Goal: Task Accomplishment & Management: Complete application form

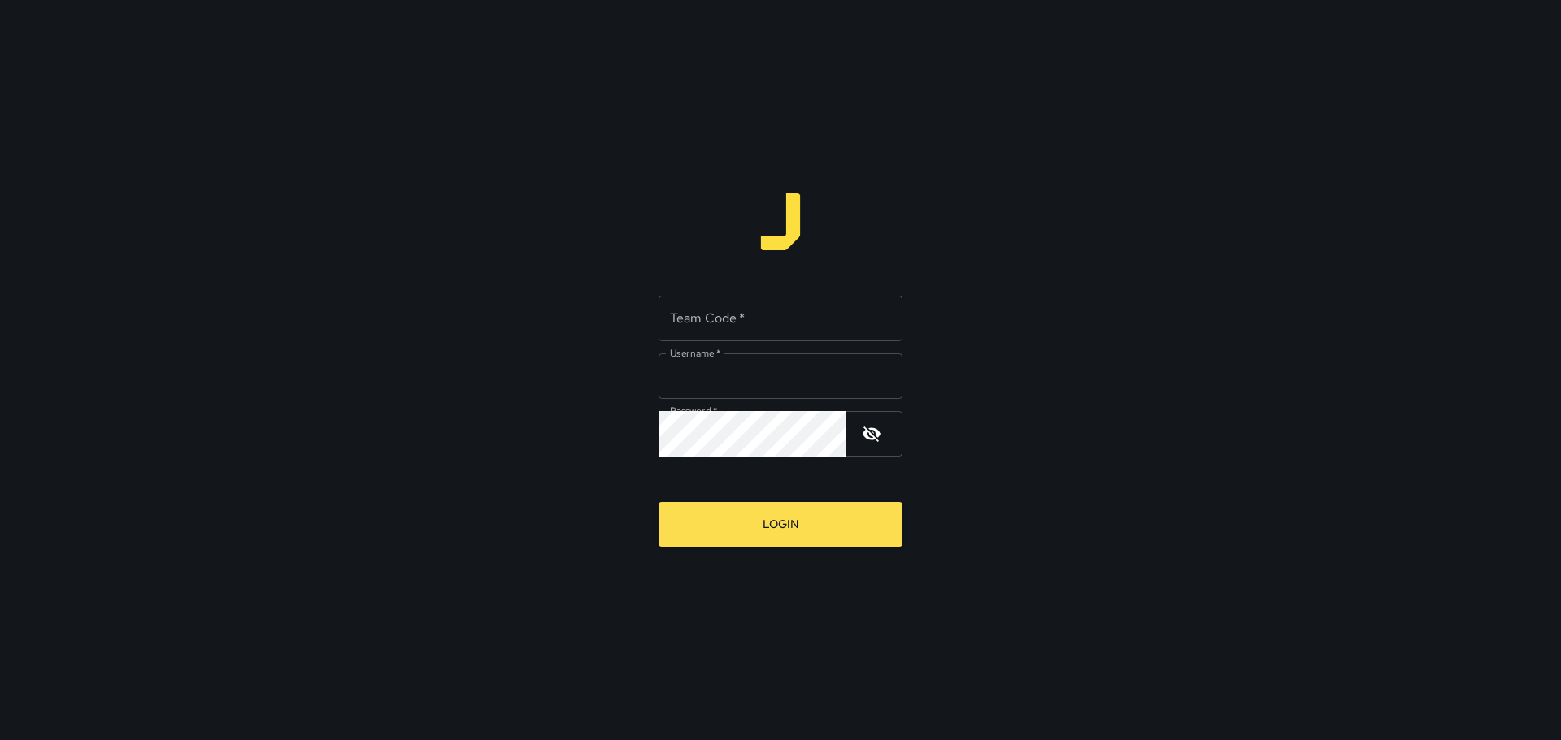
type input "*********"
click at [715, 311] on input "Team Code   *" at bounding box center [780, 319] width 244 height 46
type input "****"
click at [801, 535] on button "Login" at bounding box center [780, 524] width 244 height 45
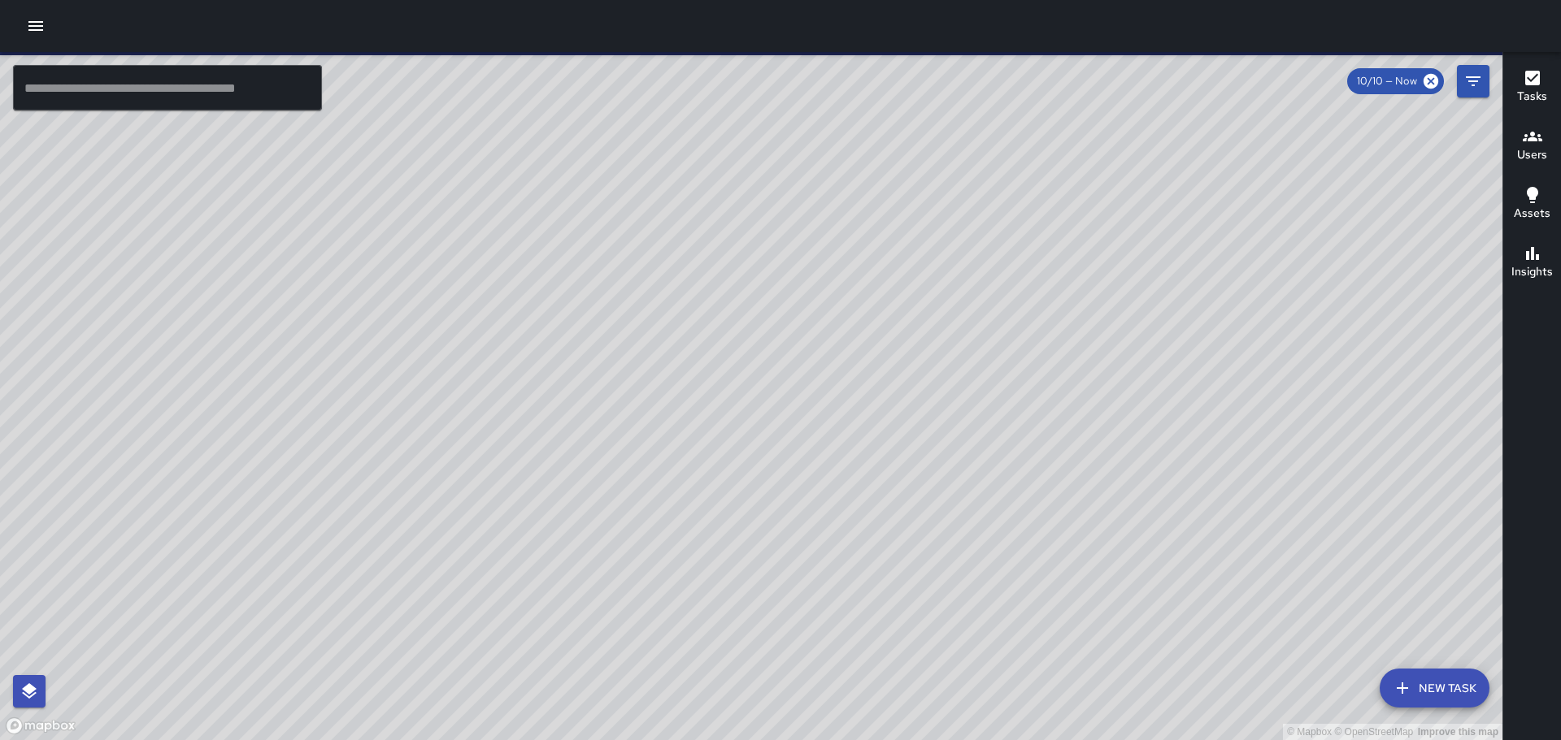
click at [26, 21] on div at bounding box center [780, 26] width 1561 height 52
click at [29, 24] on icon "button" at bounding box center [36, 26] width 20 height 20
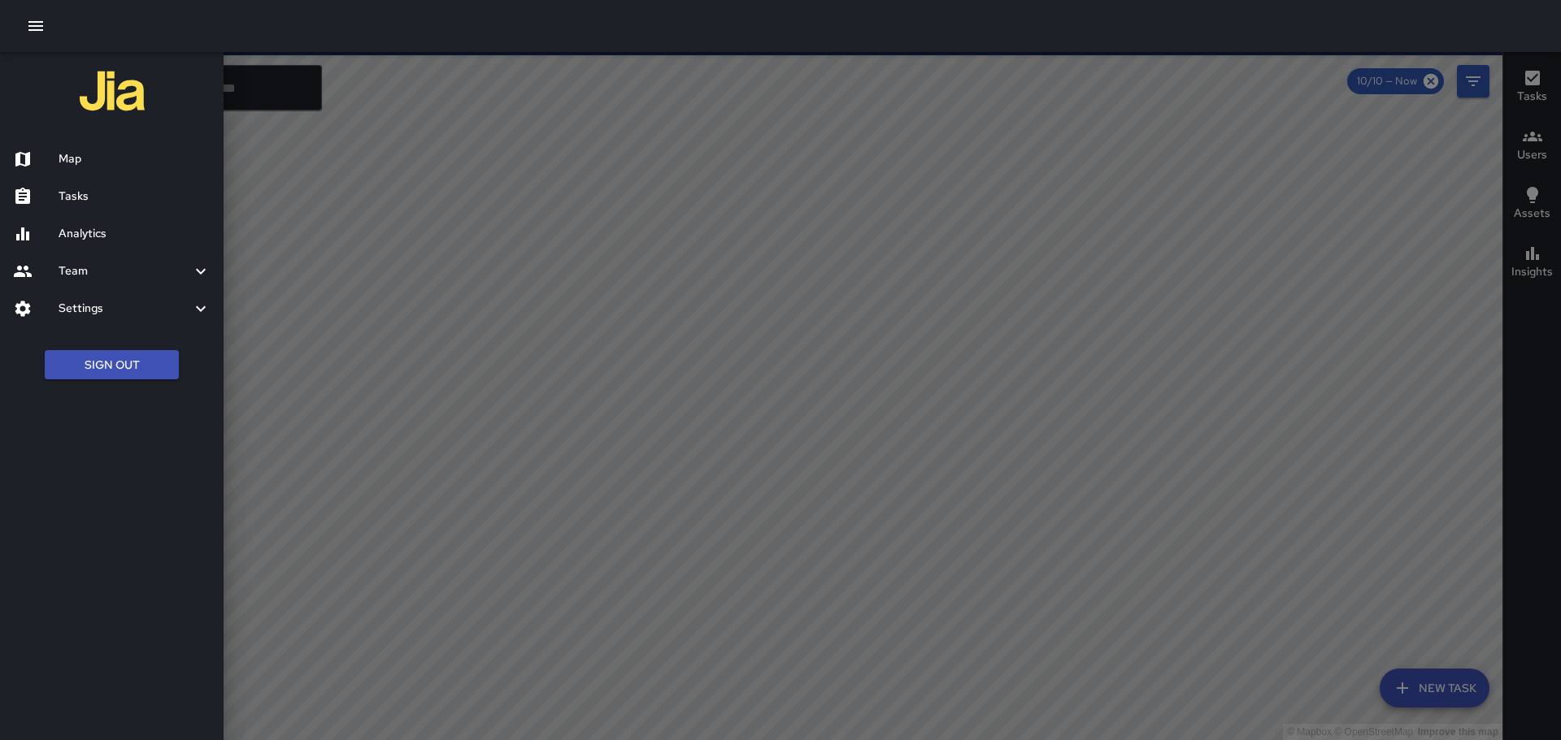
click at [71, 192] on h6 "Tasks" at bounding box center [135, 197] width 152 height 18
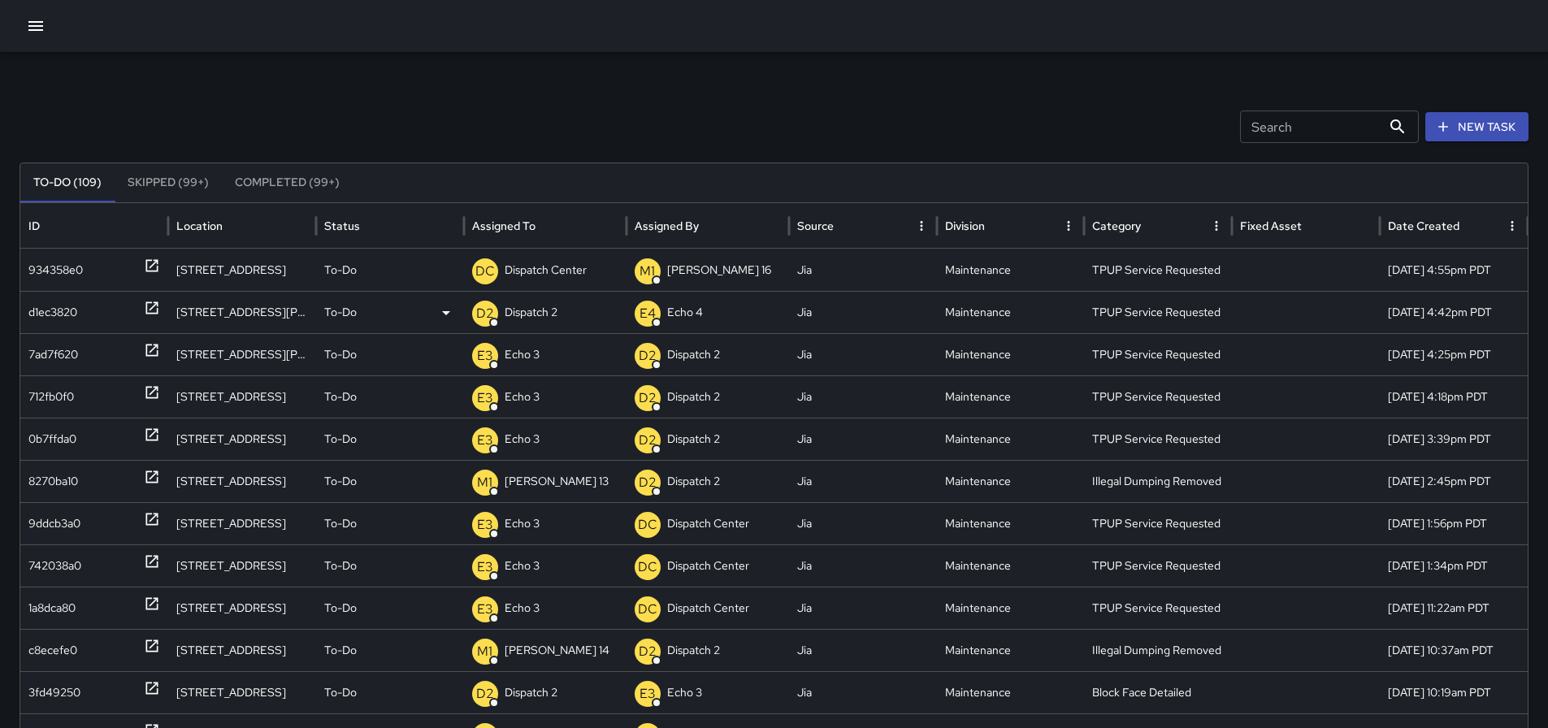
click at [549, 313] on p "Dispatch 2" at bounding box center [531, 312] width 53 height 41
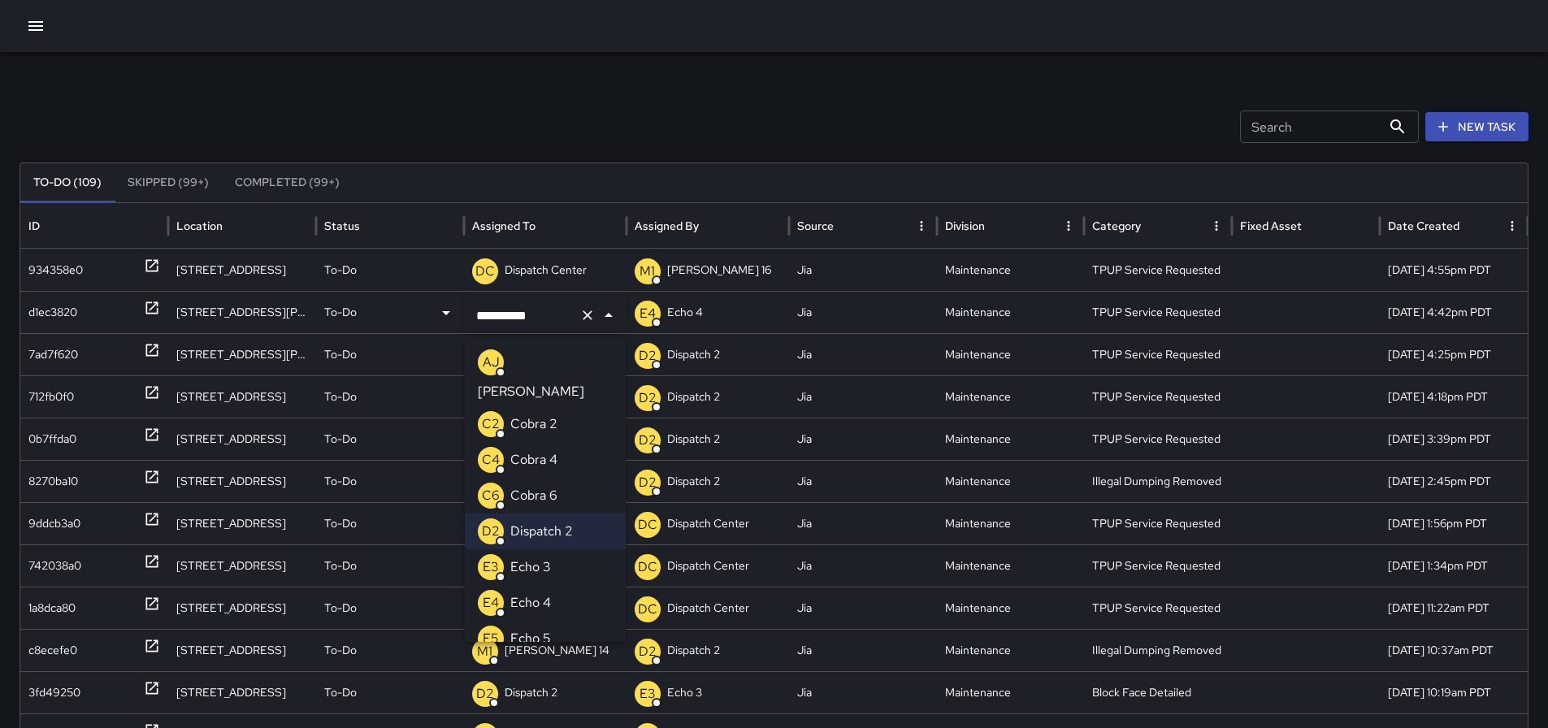
click at [554, 549] on li "E3 Echo 3" at bounding box center [545, 567] width 161 height 36
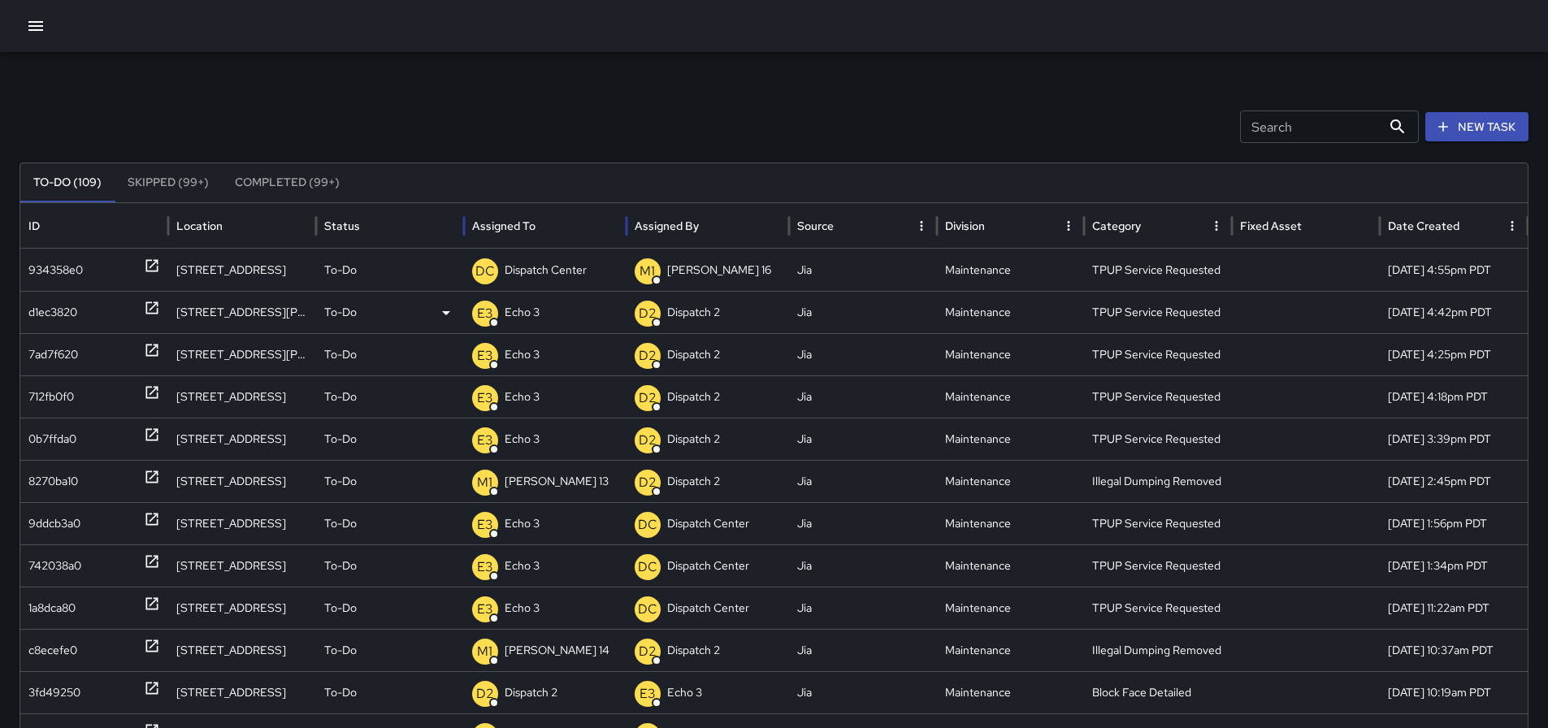
click at [580, 240] on div "Assigned To" at bounding box center [545, 225] width 146 height 45
click at [555, 232] on icon "Sort" at bounding box center [548, 226] width 15 height 15
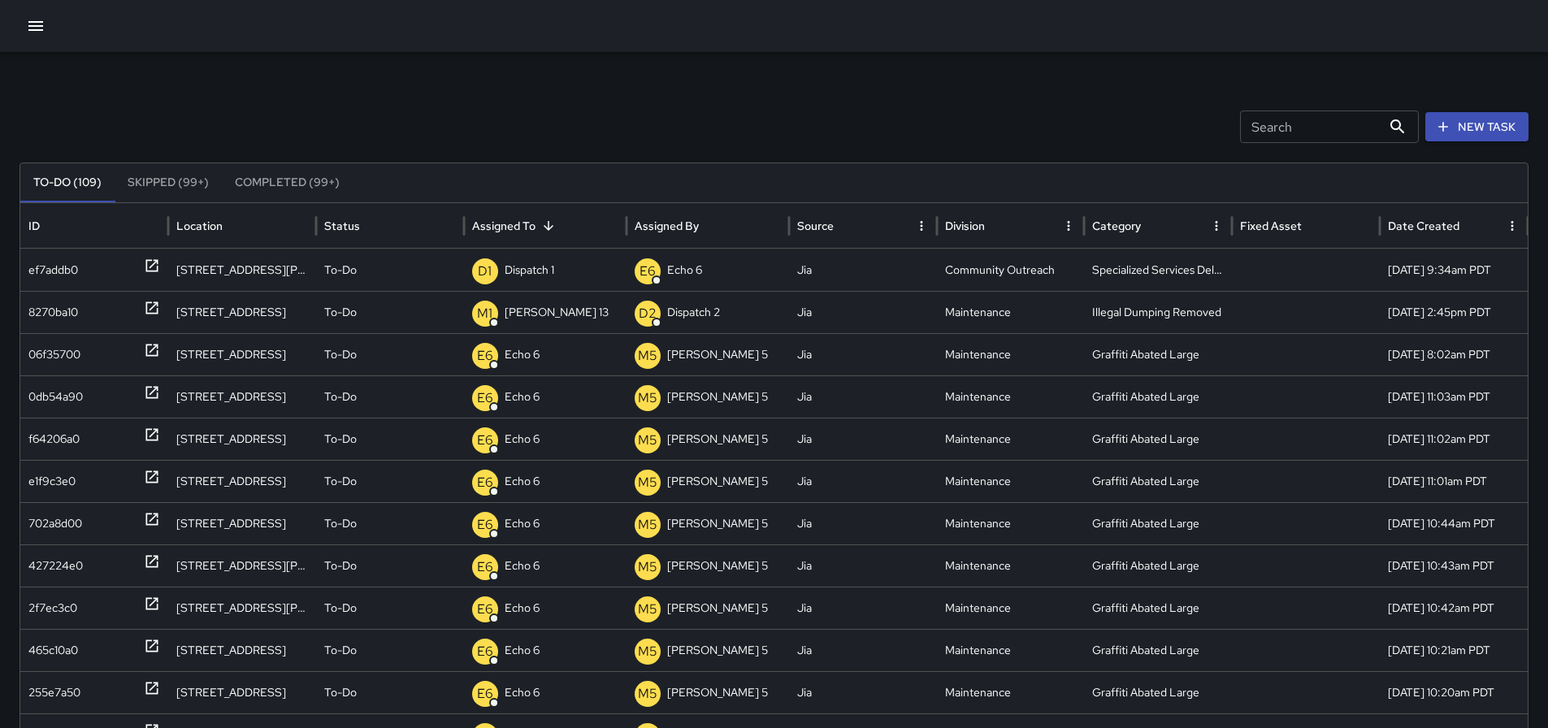
click at [543, 232] on icon "Sort" at bounding box center [548, 226] width 15 height 15
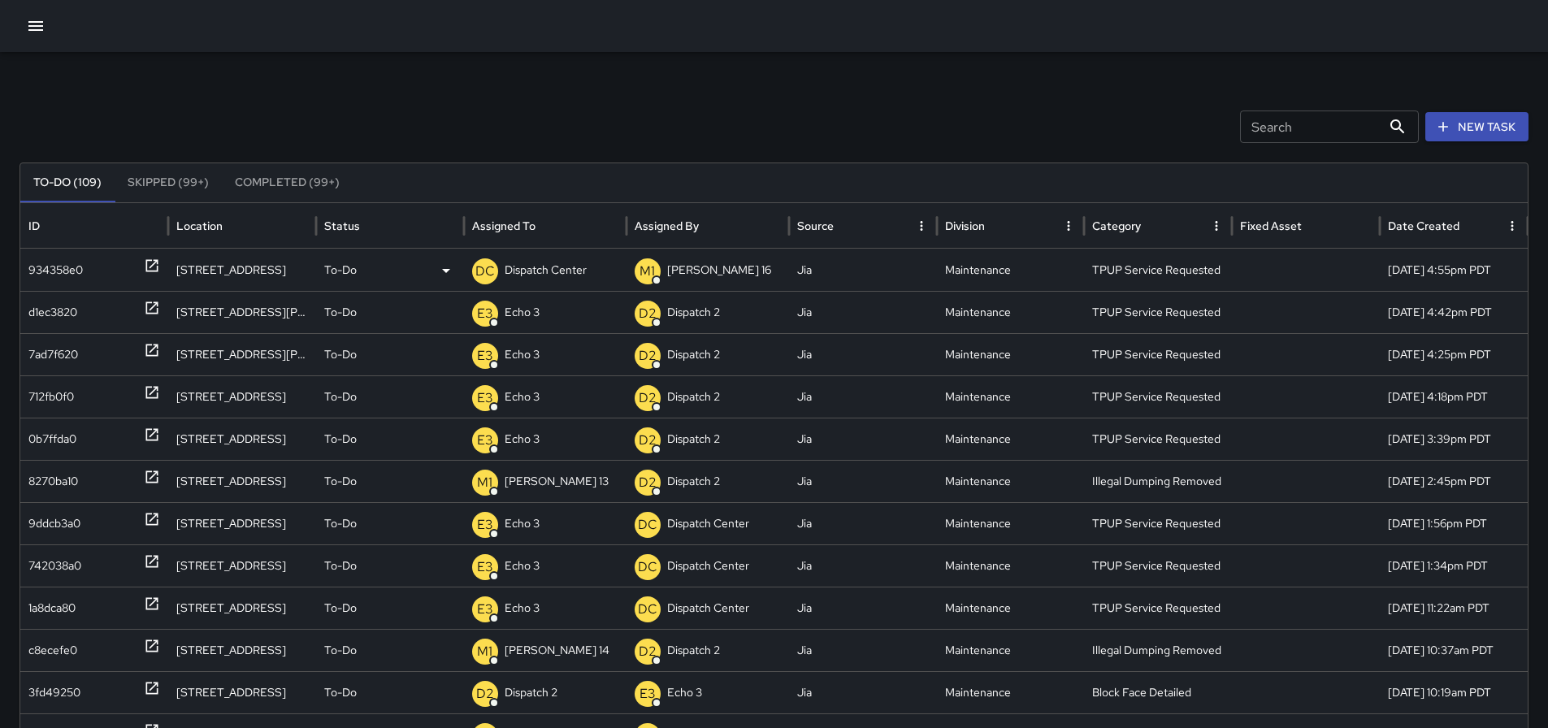
click at [567, 271] on p "Dispatch Center" at bounding box center [546, 270] width 82 height 41
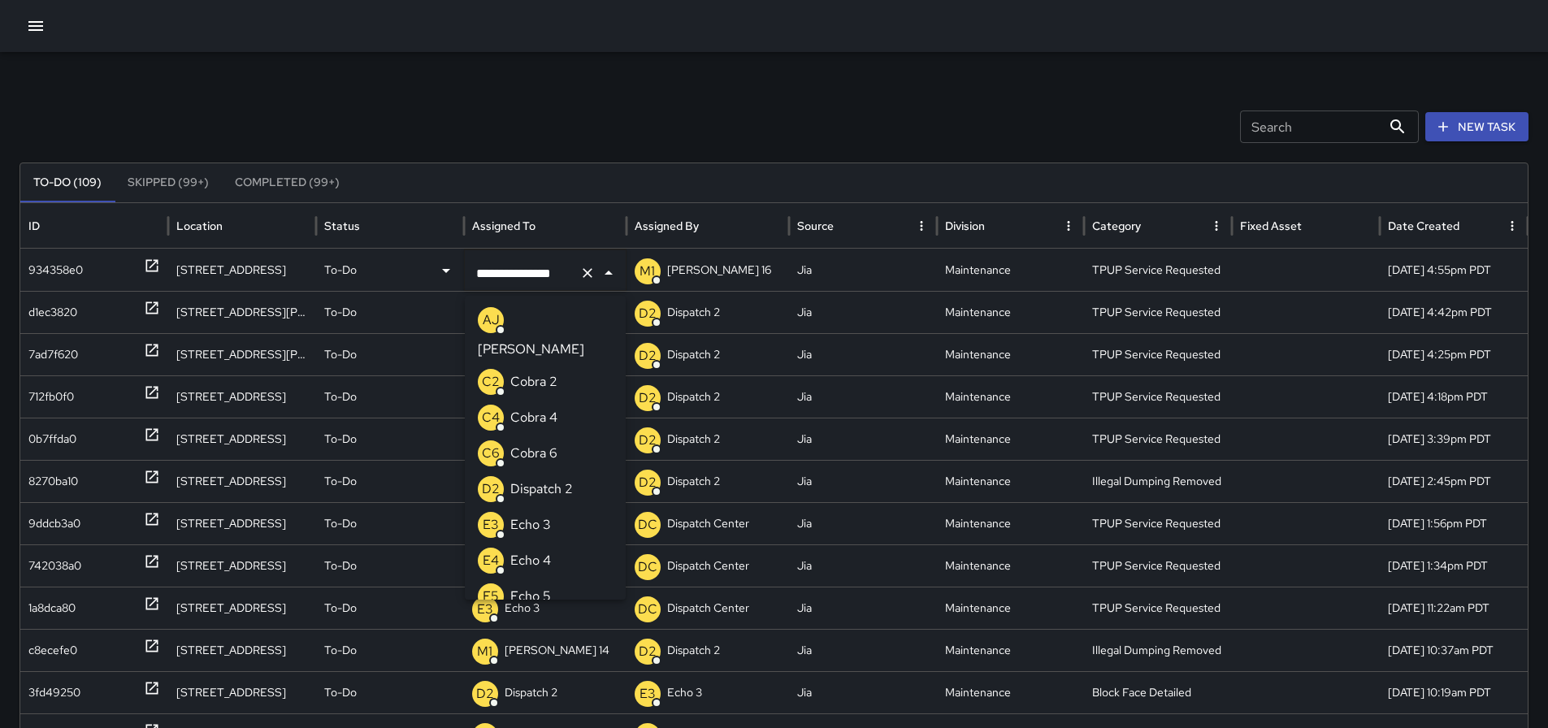
click at [558, 507] on li "E3 Echo 3" at bounding box center [545, 525] width 161 height 36
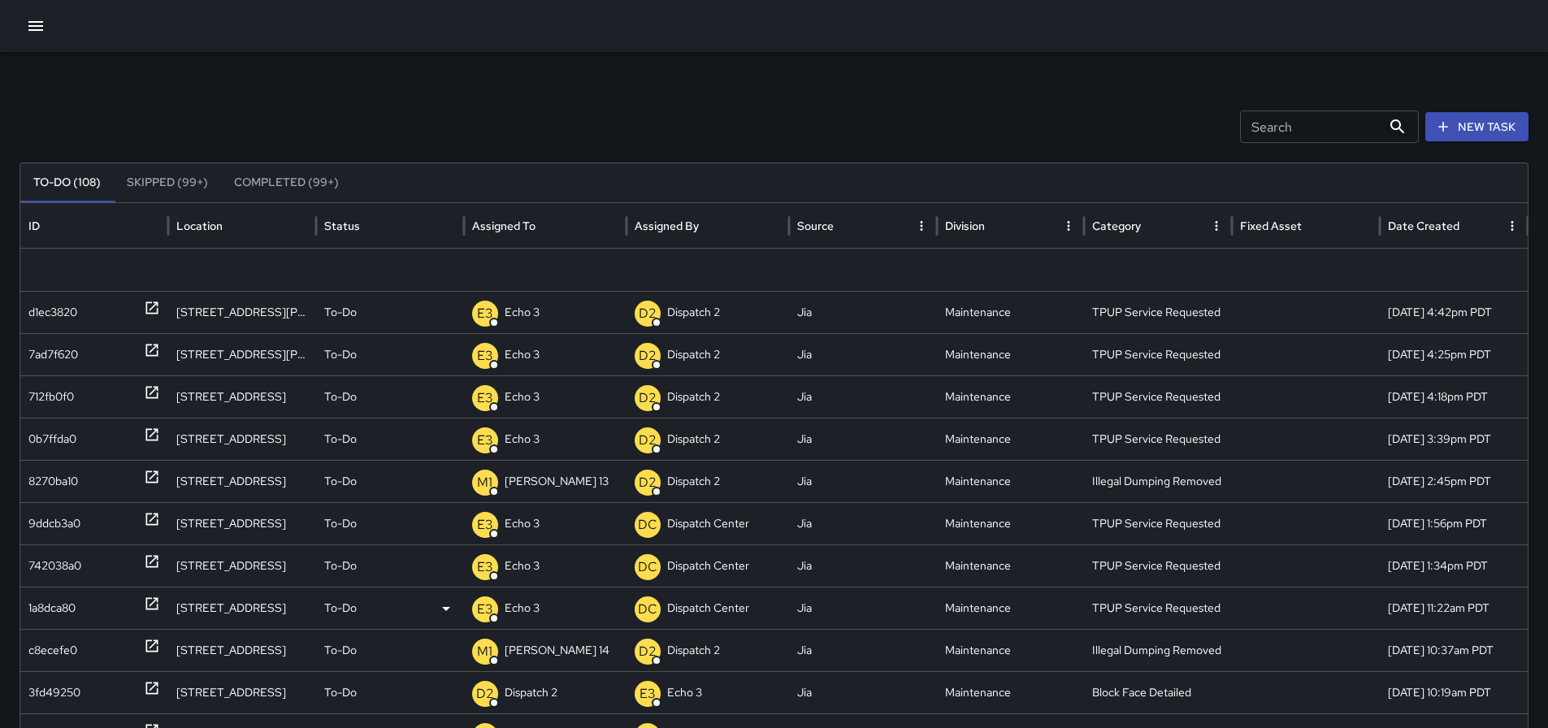
scroll to position [152, 0]
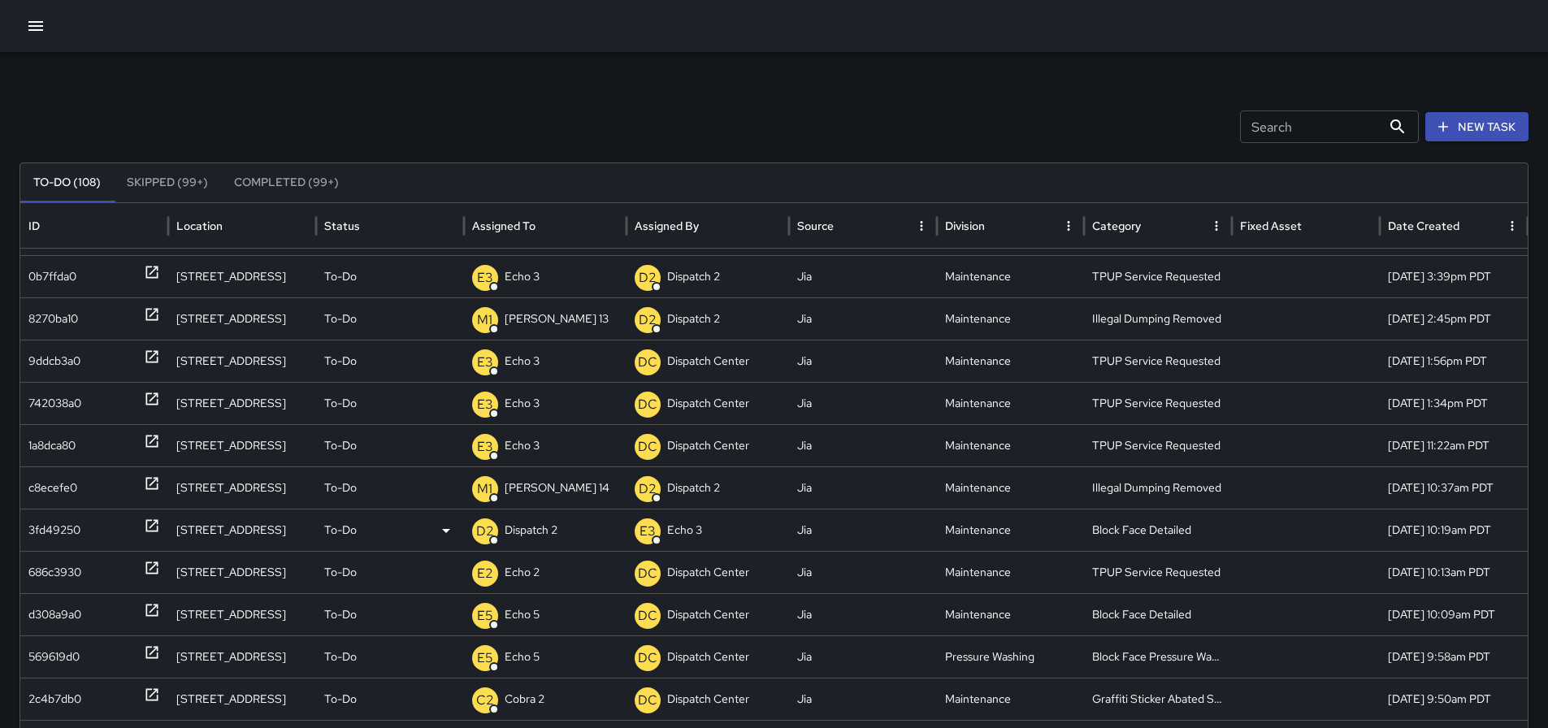
click at [153, 525] on icon at bounding box center [151, 526] width 12 height 12
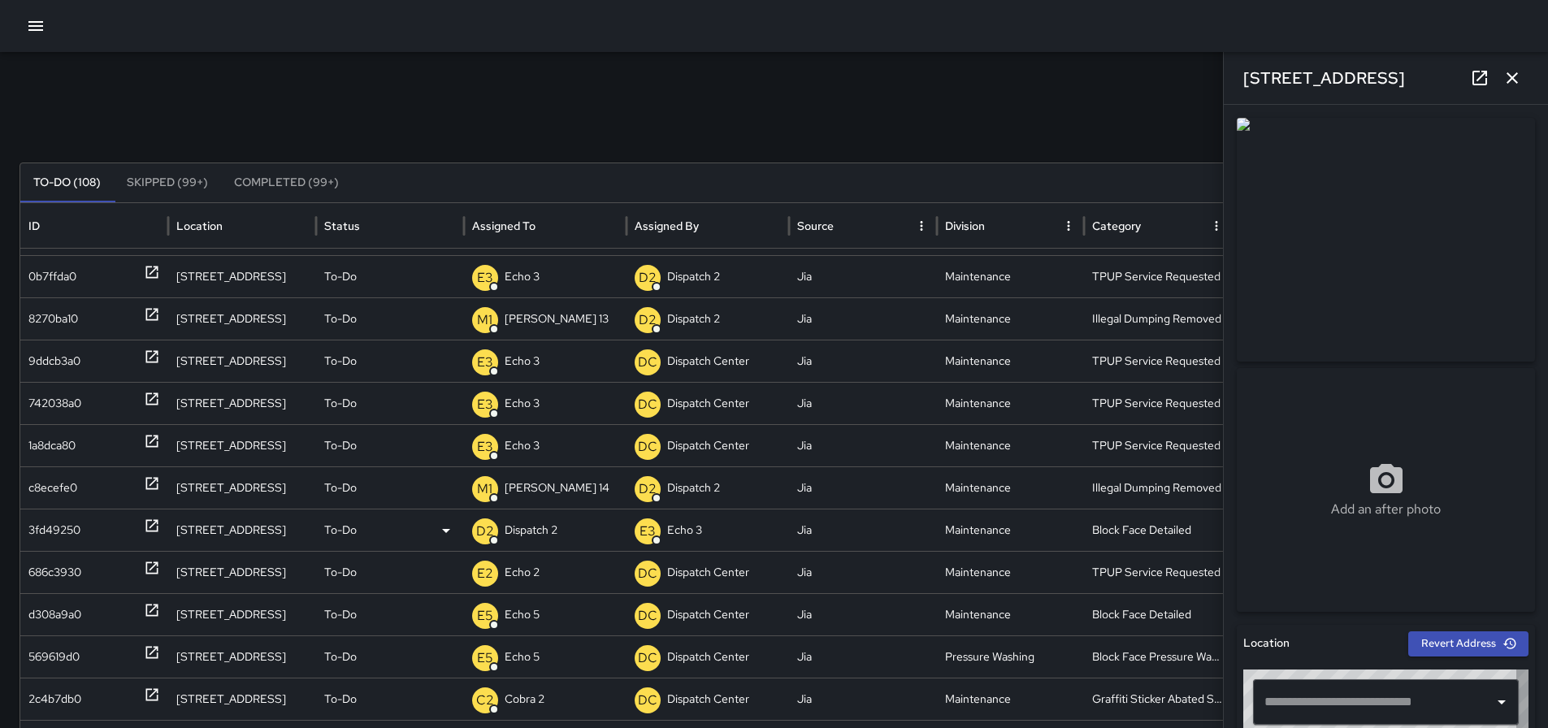
type input "**********"
click at [1521, 82] on icon "button" at bounding box center [1513, 78] width 20 height 20
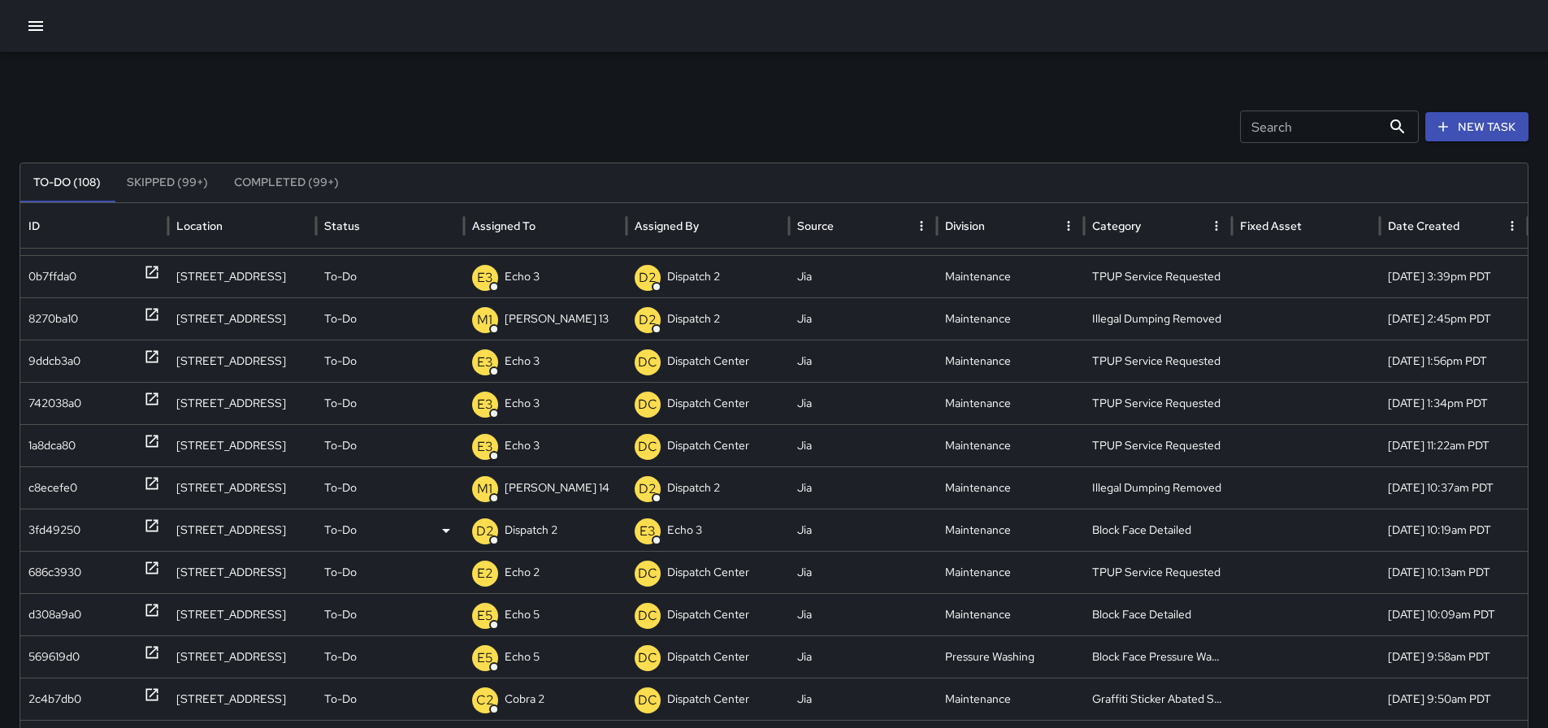
click at [158, 523] on icon at bounding box center [152, 526] width 16 height 16
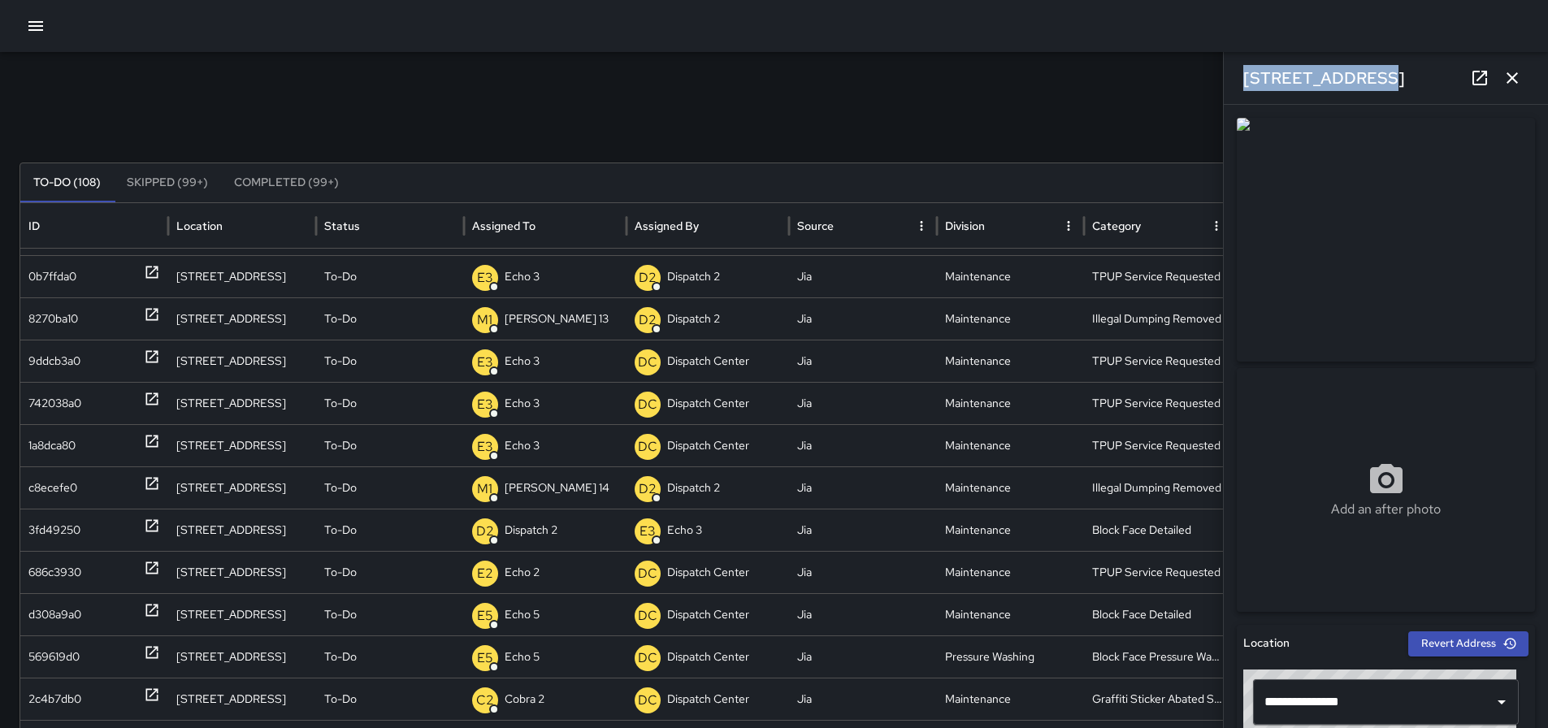
drag, startPoint x: 1368, startPoint y: 75, endPoint x: 1233, endPoint y: 79, distance: 135.0
click at [1233, 79] on div "[STREET_ADDRESS]" at bounding box center [1386, 78] width 324 height 52
copy h6 "[STREET_ADDRESS]"
drag, startPoint x: 1509, startPoint y: 78, endPoint x: 1505, endPoint y: 87, distance: 10.2
click at [1510, 78] on icon "button" at bounding box center [1513, 78] width 20 height 20
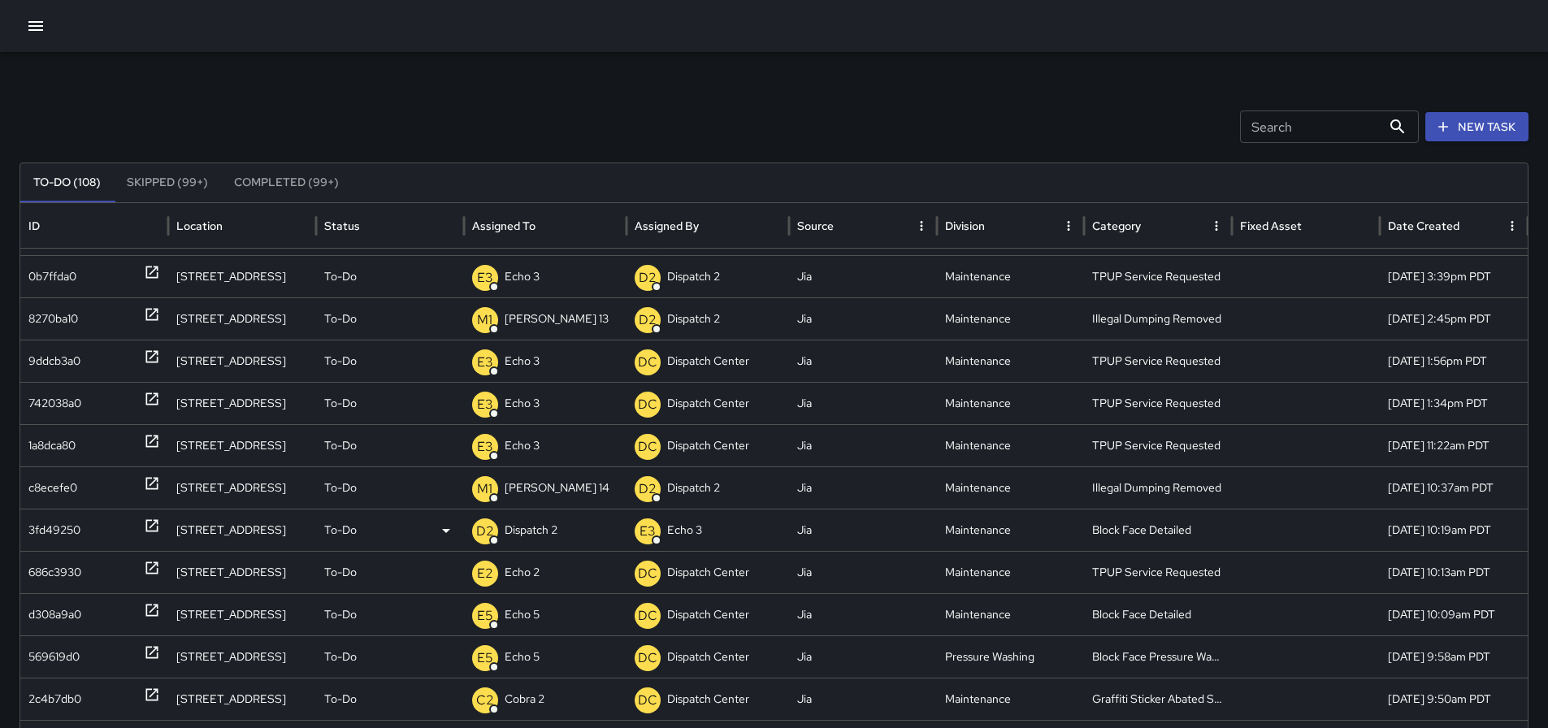
click at [544, 533] on p "Dispatch 2" at bounding box center [531, 530] width 53 height 41
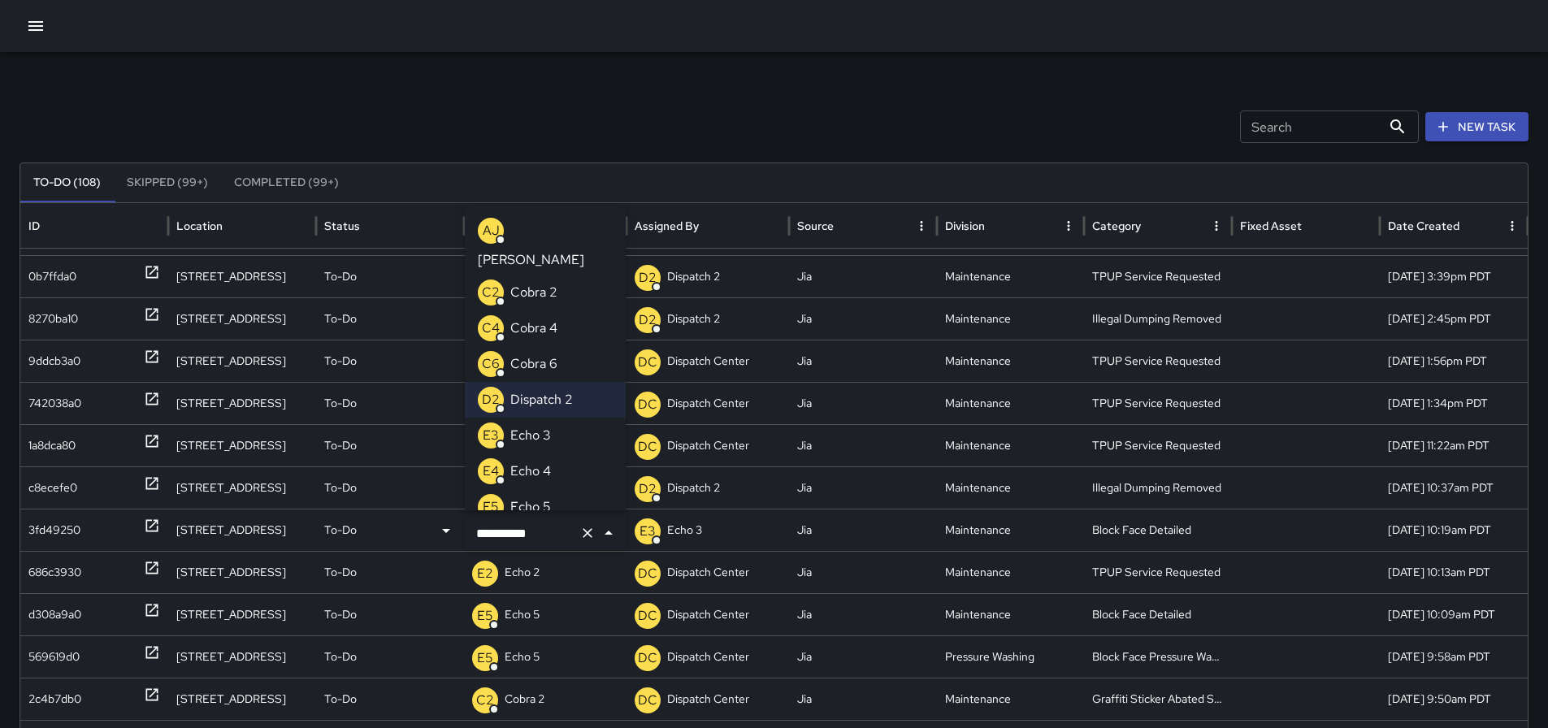
drag, startPoint x: 554, startPoint y: 529, endPoint x: 430, endPoint y: 515, distance: 125.1
click at [430, 515] on div "**********" at bounding box center [780, 530] width 1520 height 42
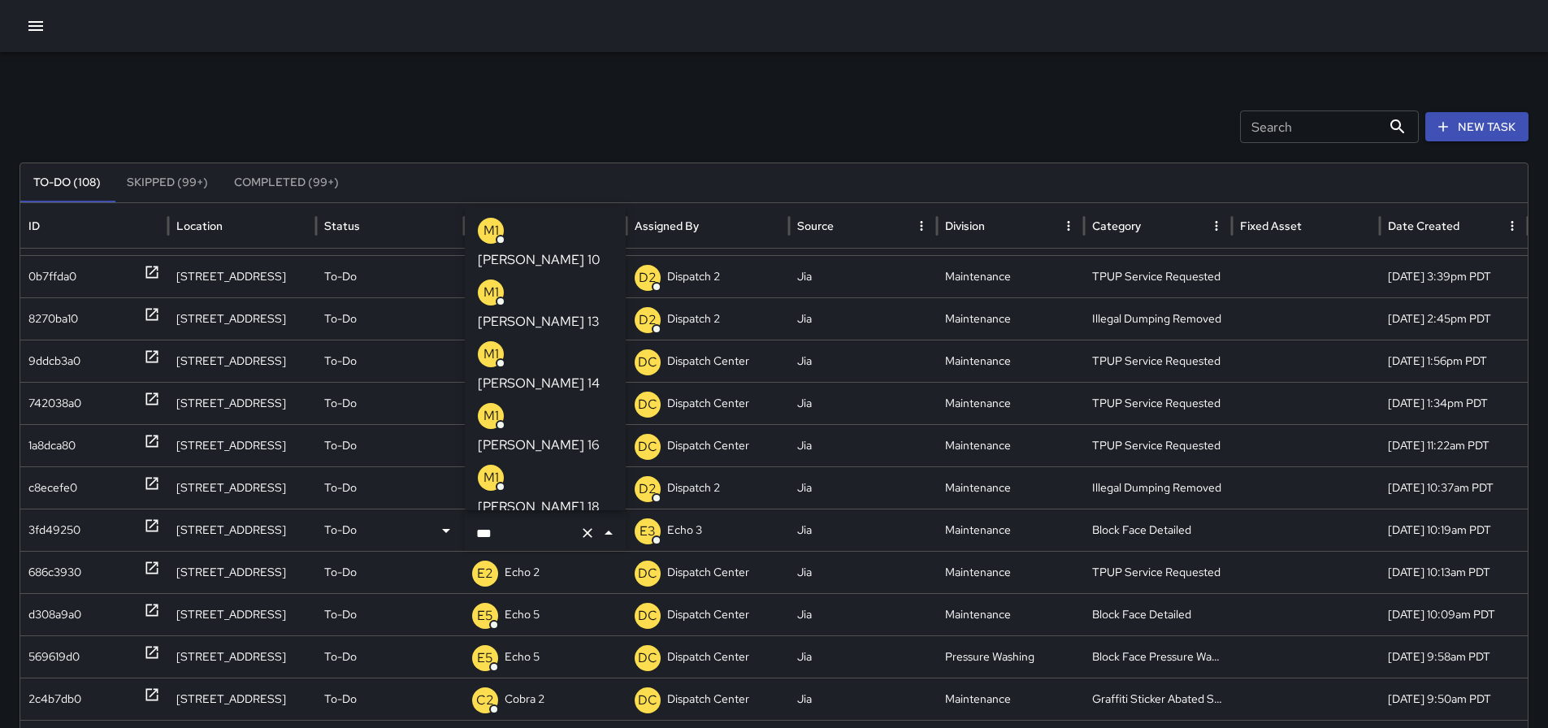
type input "****"
click at [551, 236] on div "M1 Mike 10" at bounding box center [545, 244] width 135 height 52
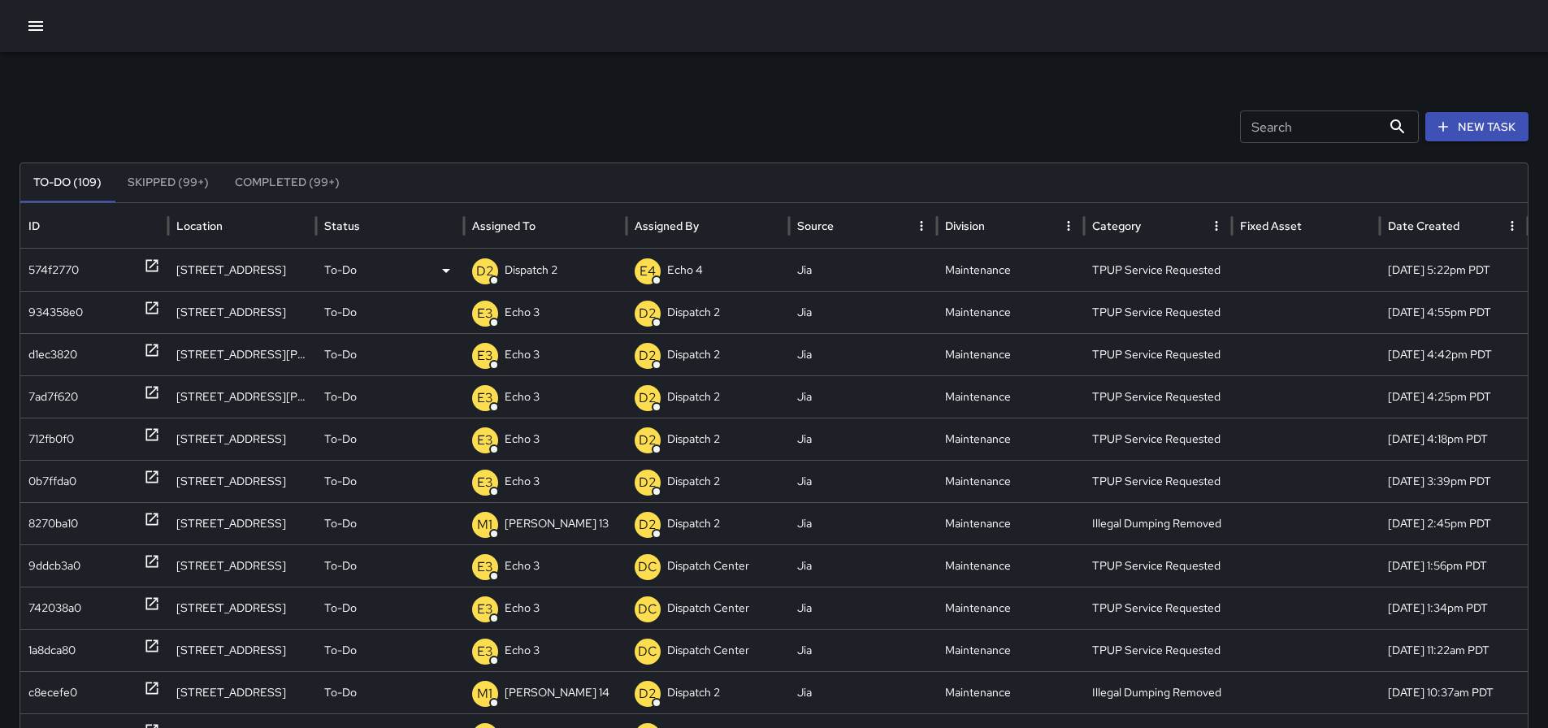
click at [542, 269] on p "Dispatch 2" at bounding box center [531, 270] width 53 height 41
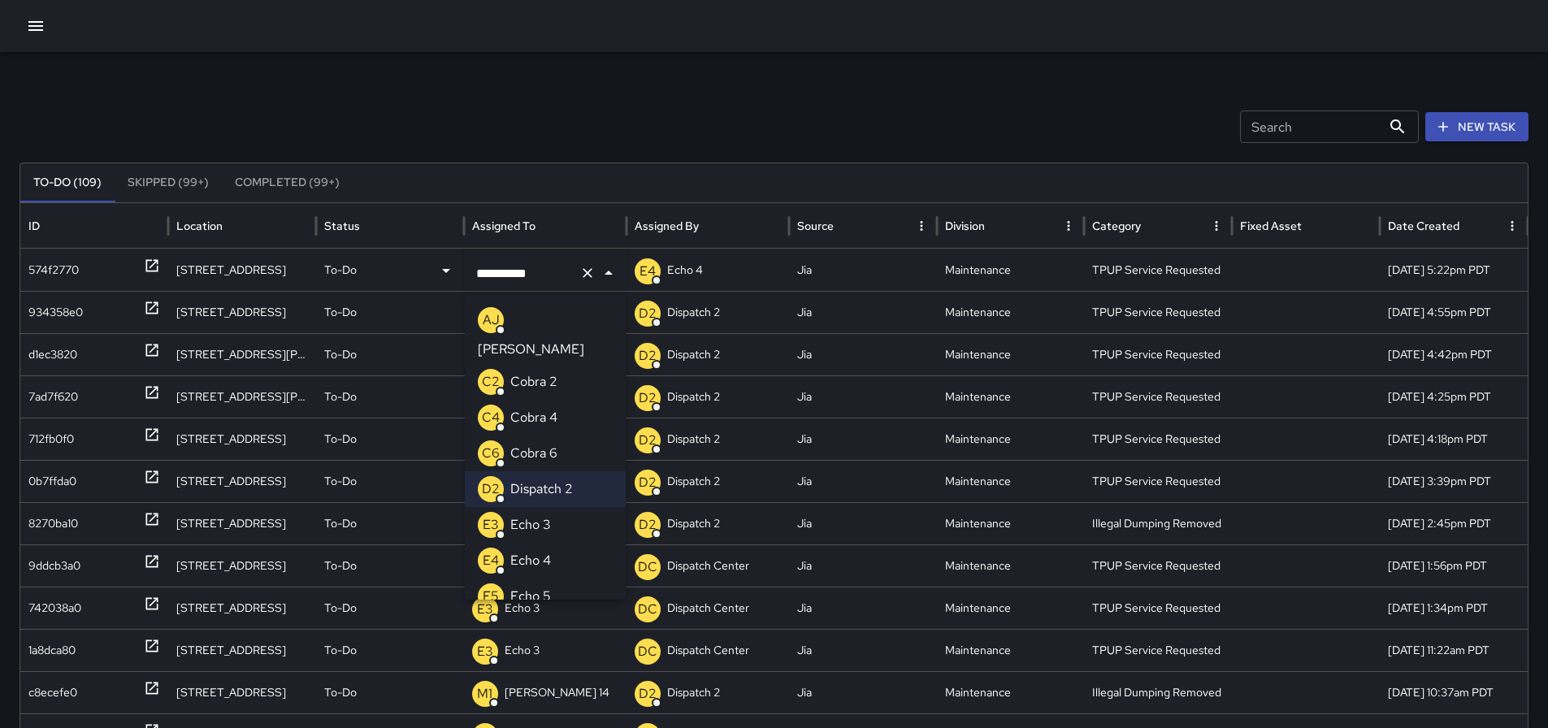
click at [578, 507] on li "E3 Echo 3" at bounding box center [545, 525] width 161 height 36
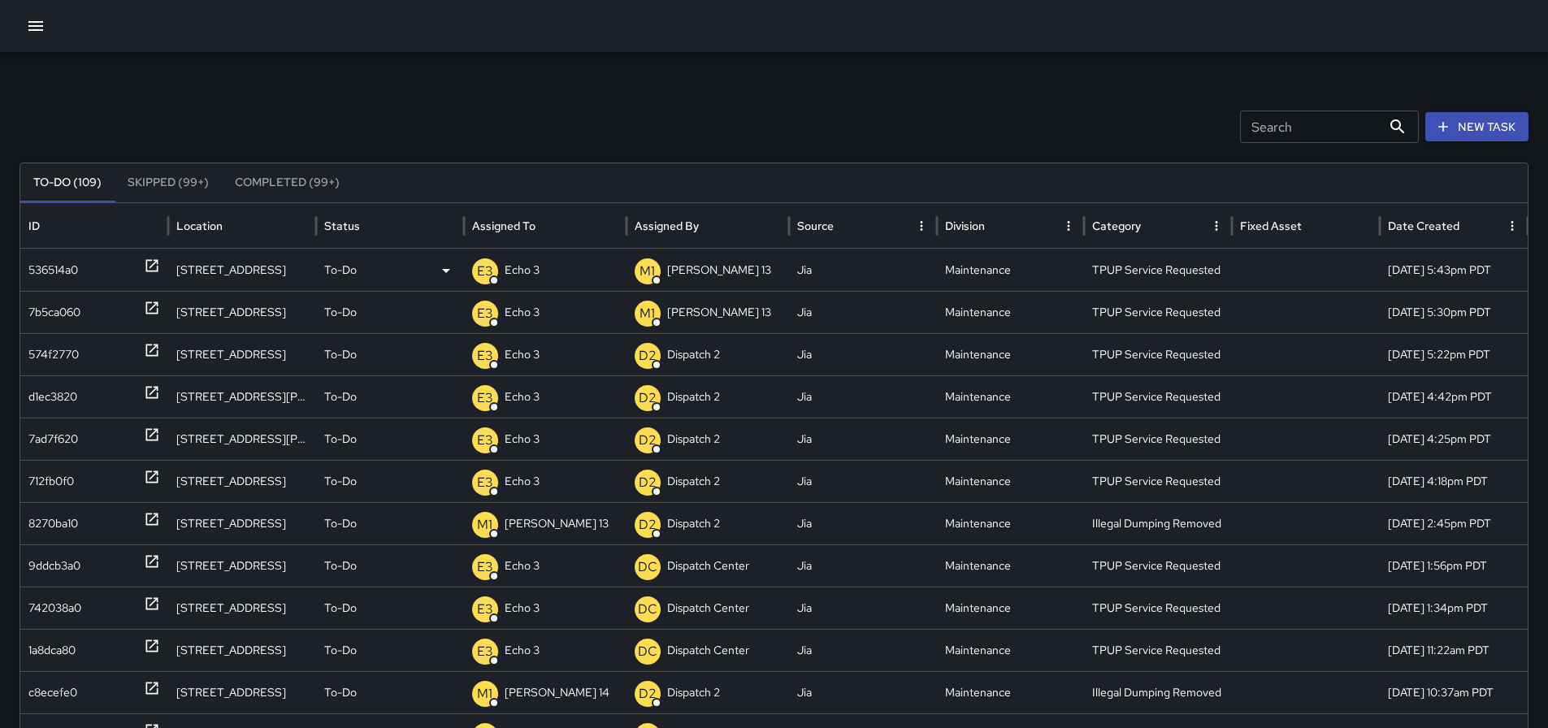
click at [151, 262] on icon at bounding box center [152, 266] width 16 height 16
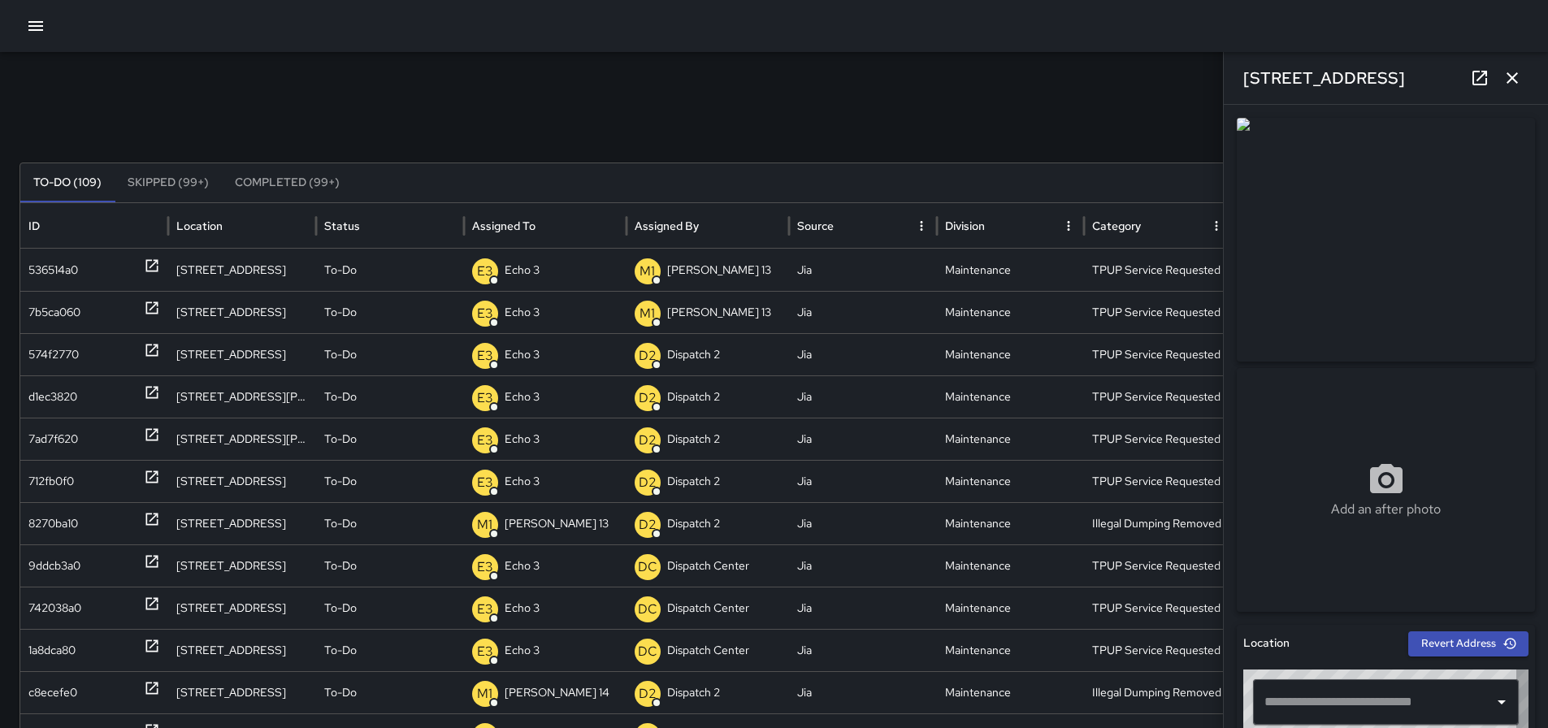
type input "**********"
click at [1525, 87] on button "button" at bounding box center [1512, 78] width 33 height 33
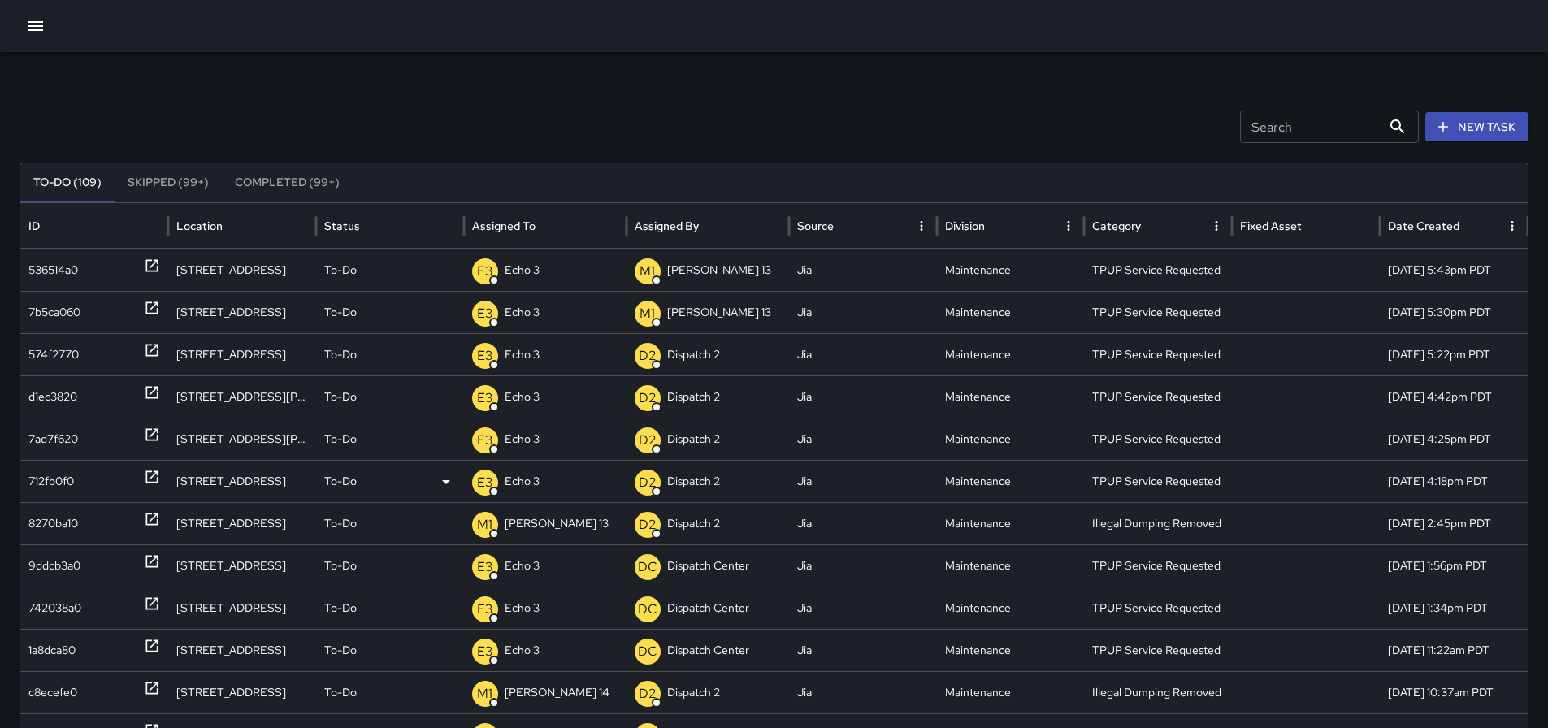
click at [154, 476] on icon at bounding box center [151, 477] width 12 height 12
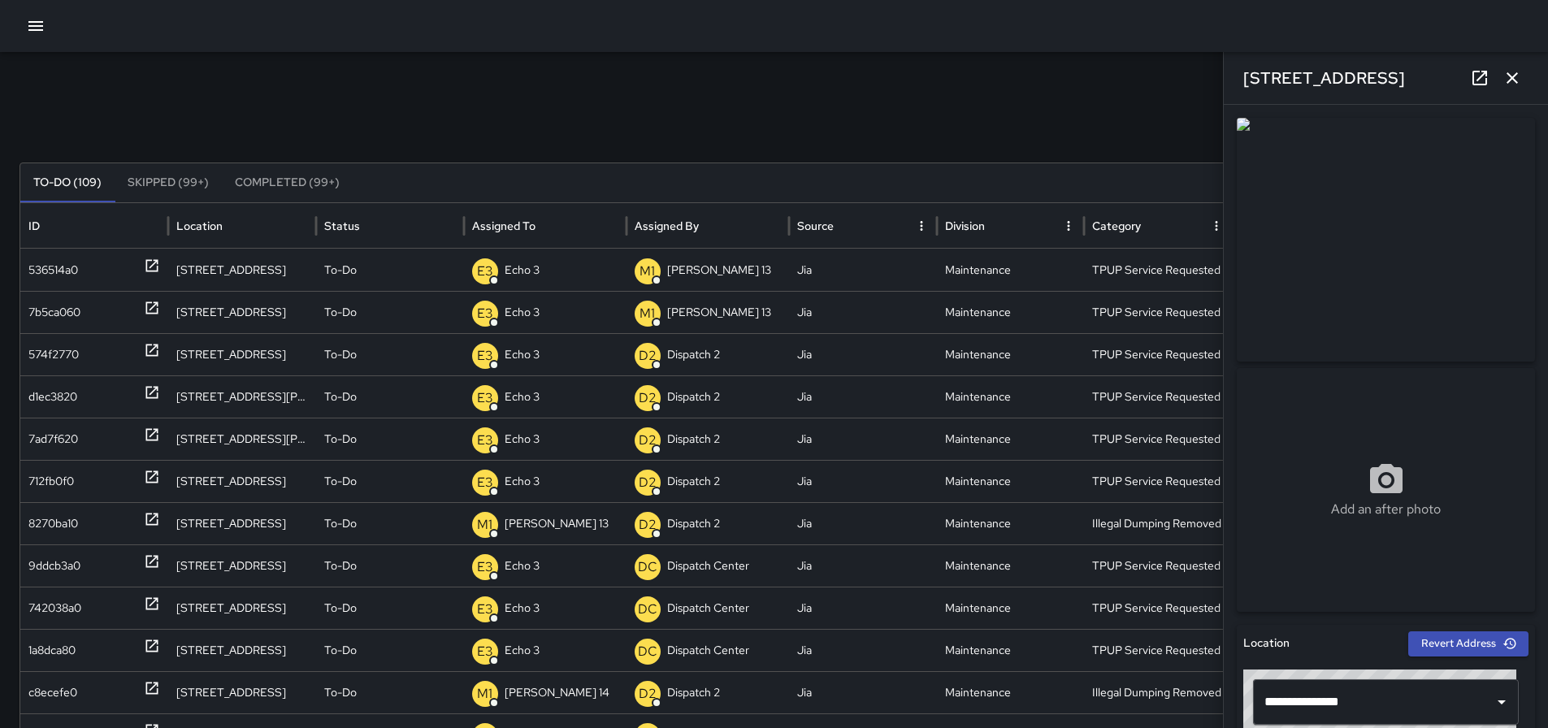
click at [1473, 82] on icon at bounding box center [1480, 78] width 15 height 15
click at [1506, 70] on icon "button" at bounding box center [1513, 78] width 20 height 20
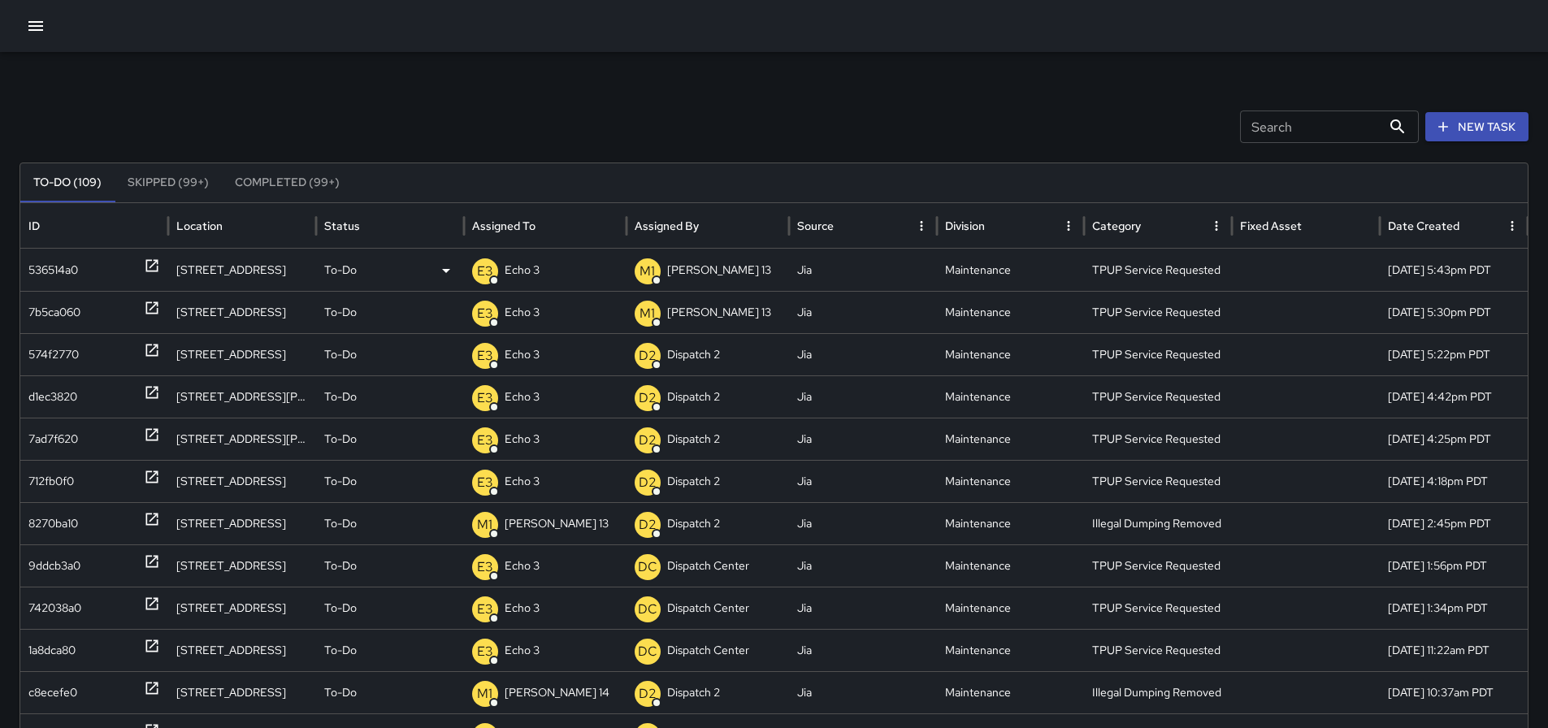
click at [163, 270] on div "536514a0" at bounding box center [94, 270] width 148 height 42
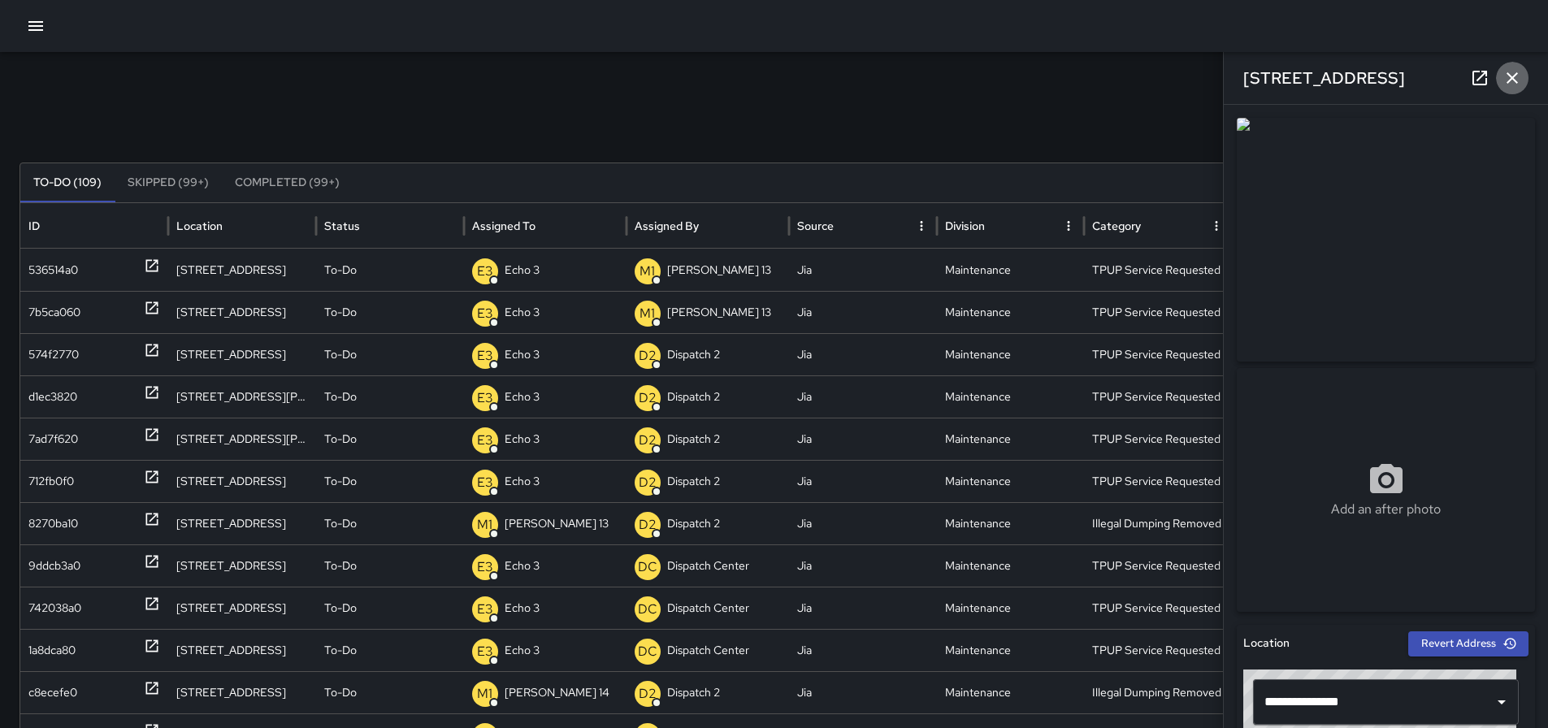
click at [1516, 74] on icon "button" at bounding box center [1512, 77] width 11 height 11
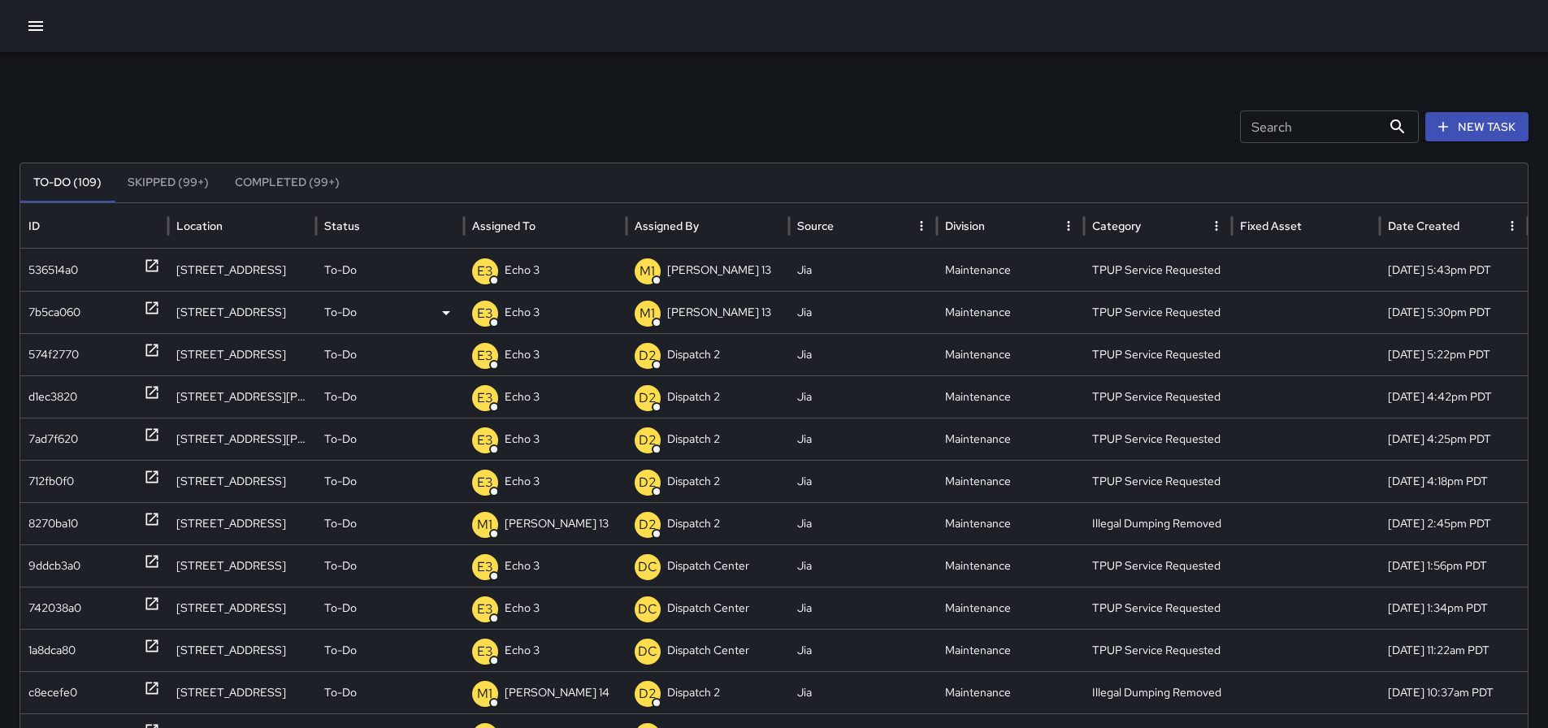
click at [149, 309] on icon at bounding box center [152, 308] width 16 height 16
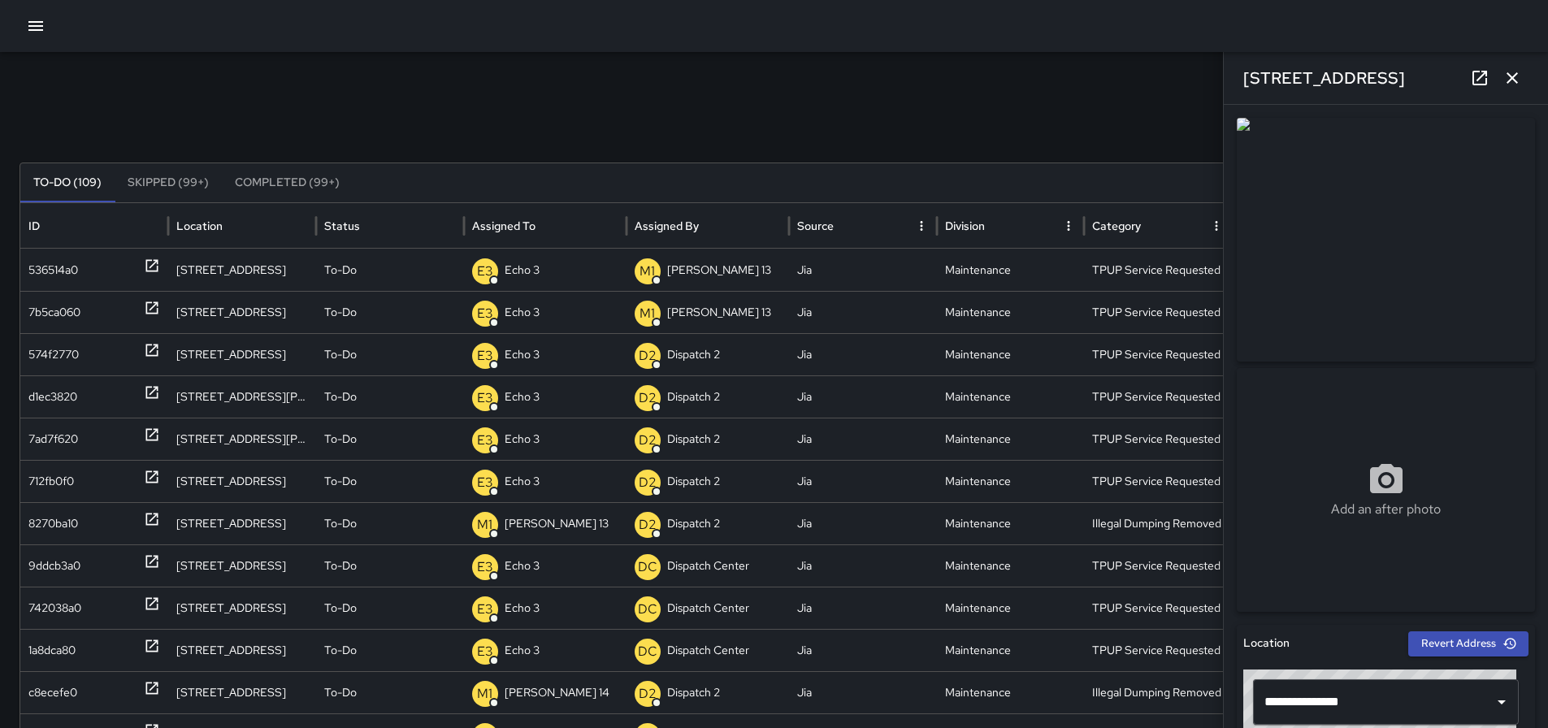
click at [1523, 74] on button "button" at bounding box center [1512, 78] width 33 height 33
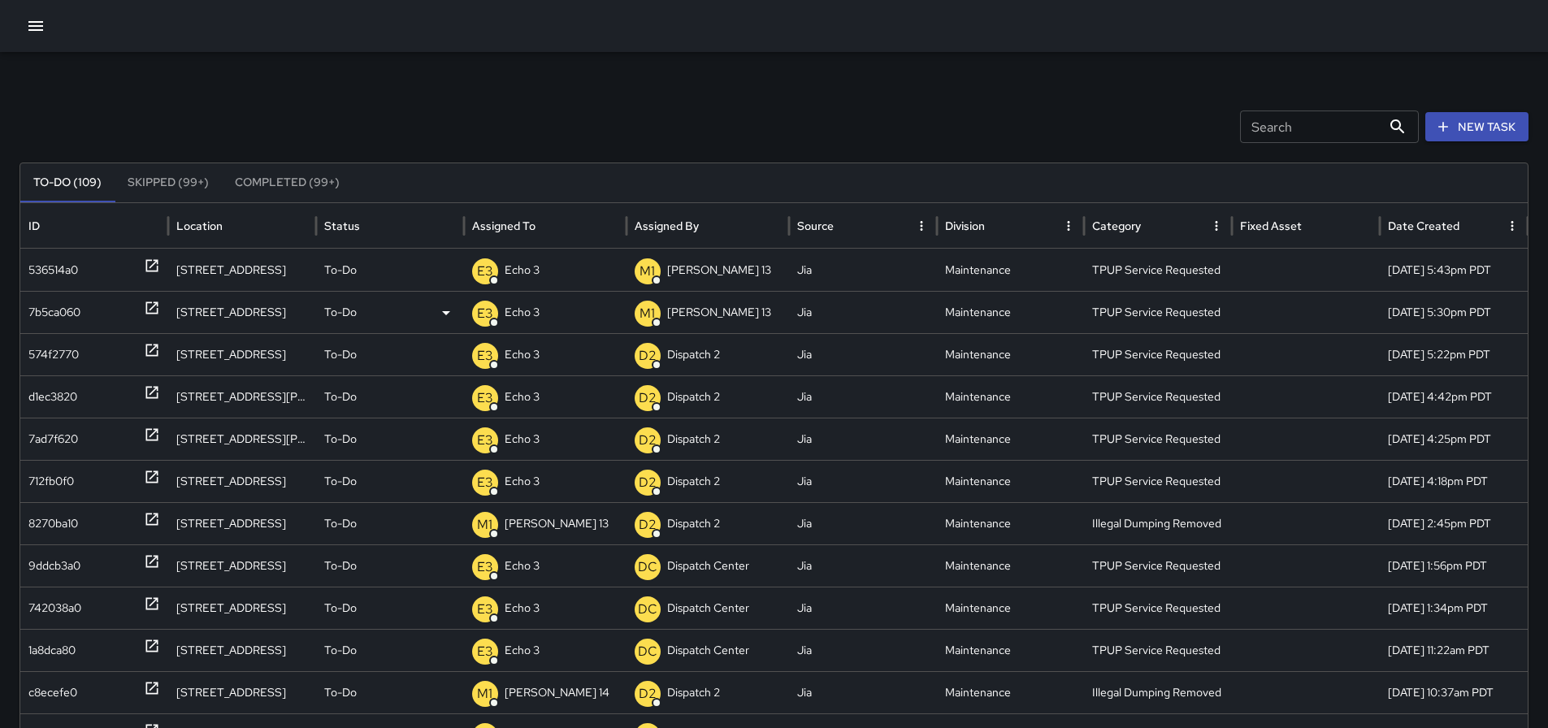
click at [525, 307] on p "Echo 3" at bounding box center [522, 312] width 35 height 41
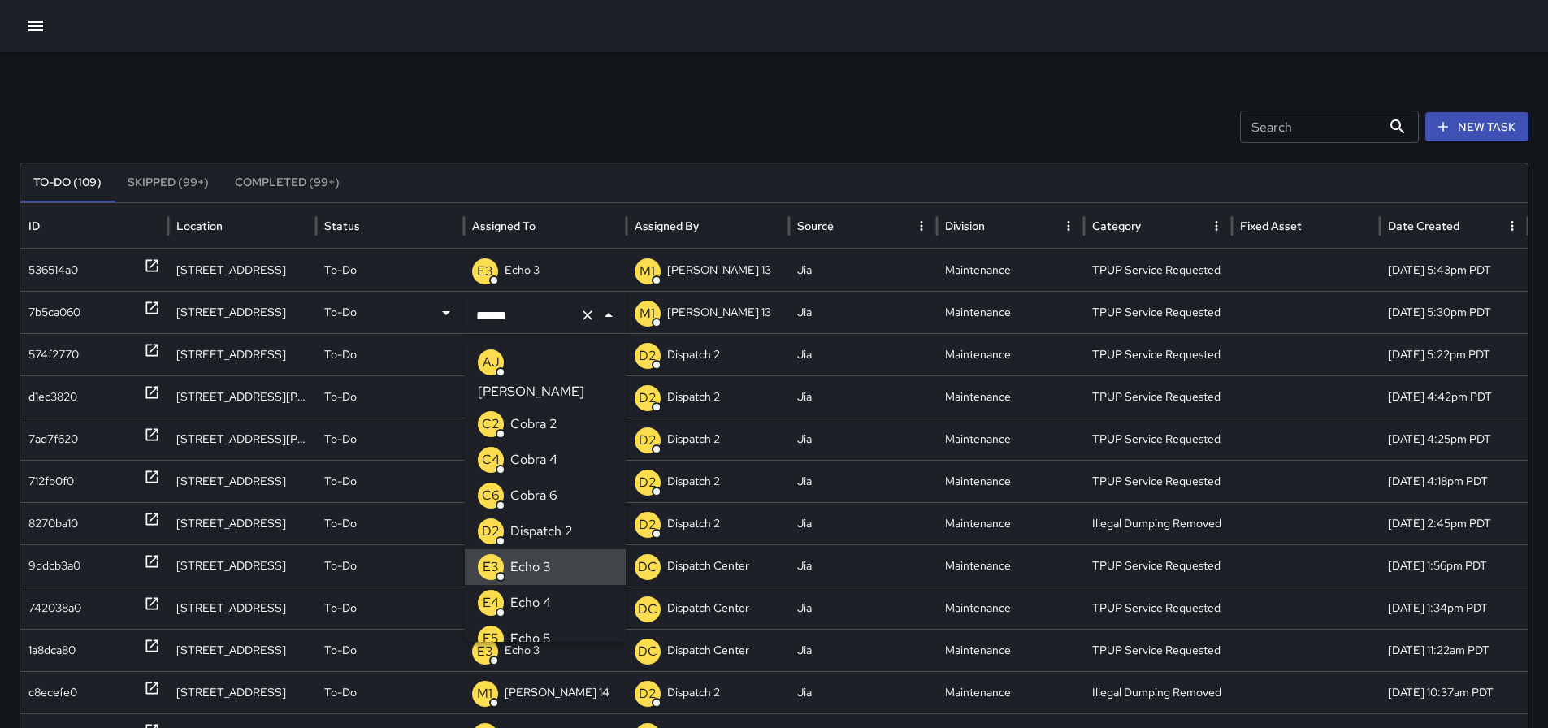
click at [350, 307] on p "To-Do" at bounding box center [340, 312] width 33 height 41
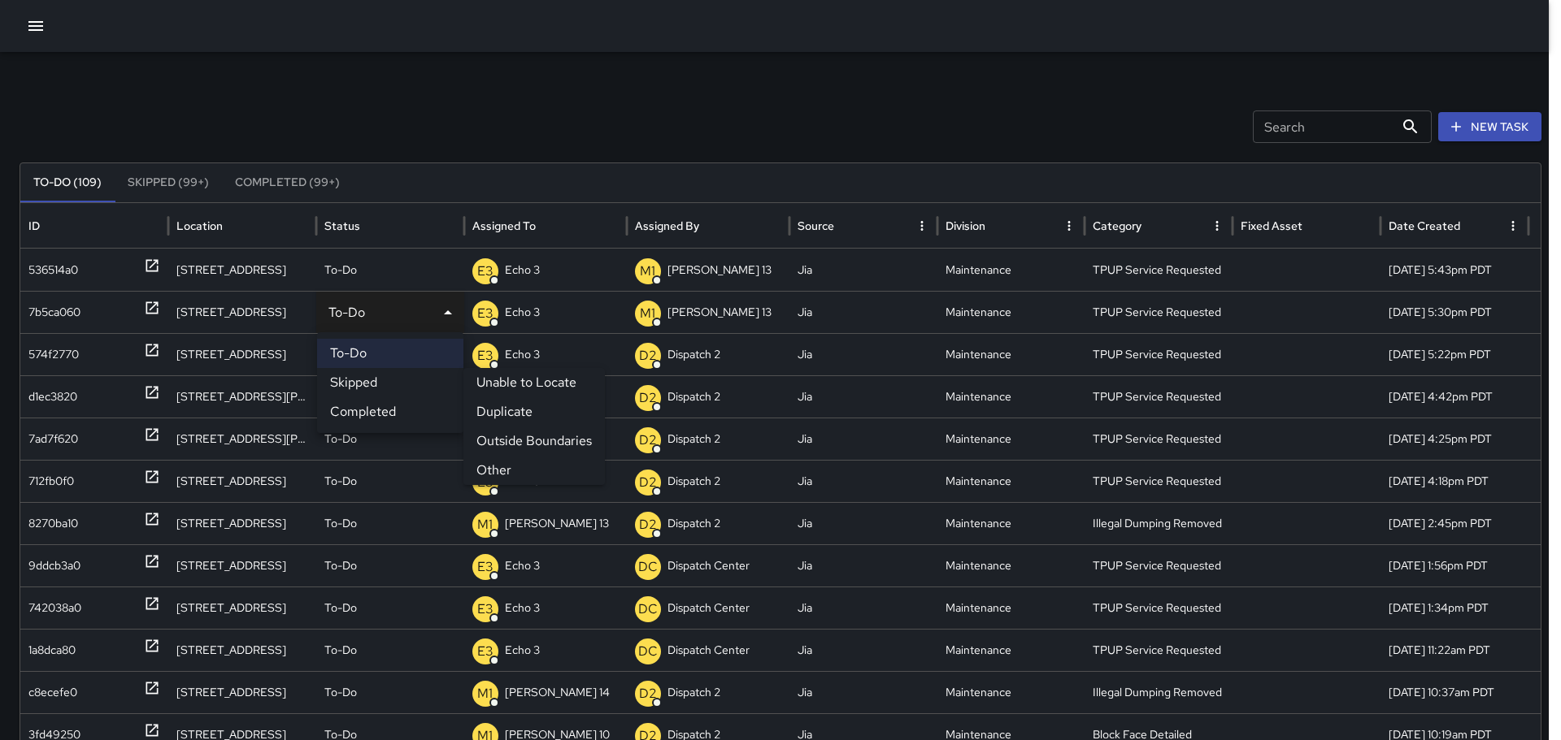
click at [377, 383] on li "Skipped" at bounding box center [390, 382] width 146 height 29
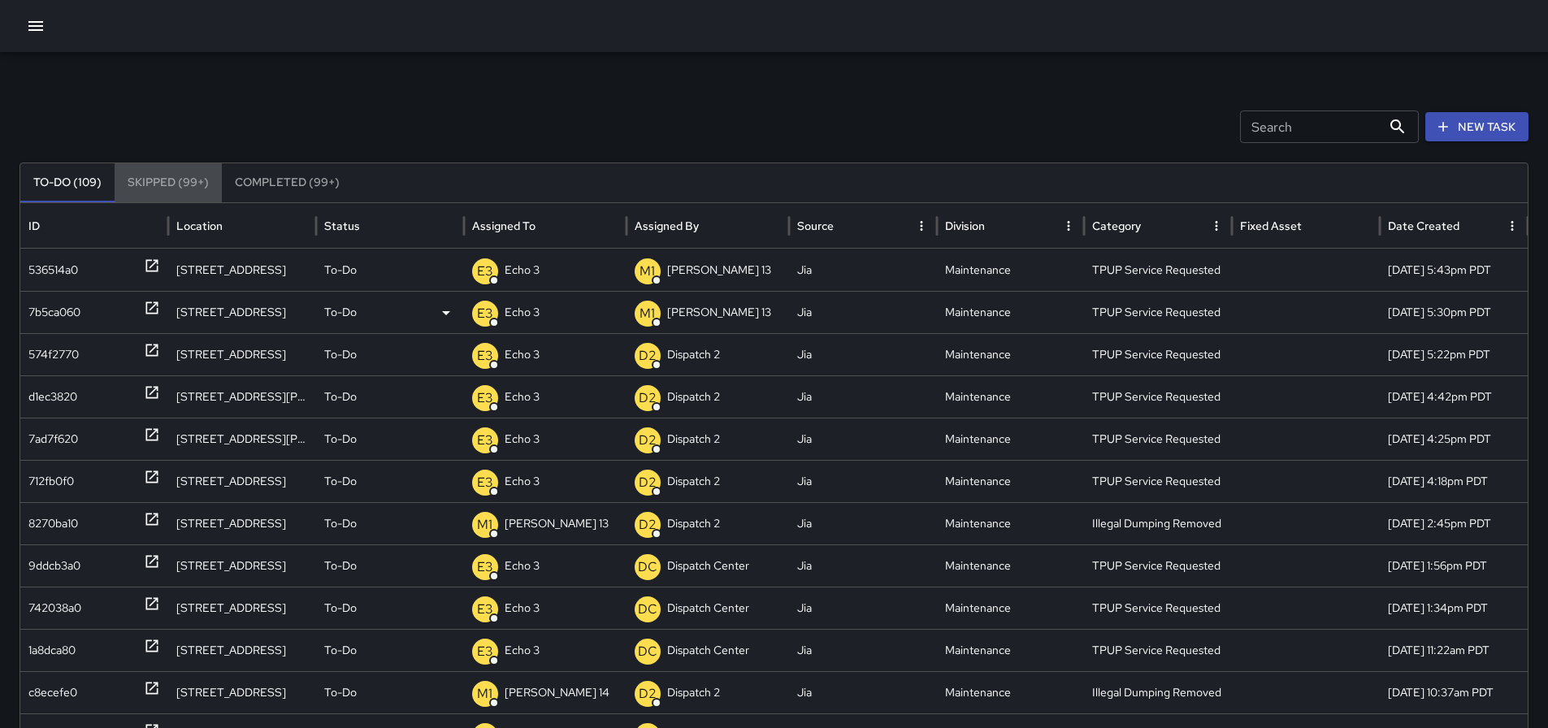
click at [180, 190] on button "Skipped (99+)" at bounding box center [168, 182] width 107 height 39
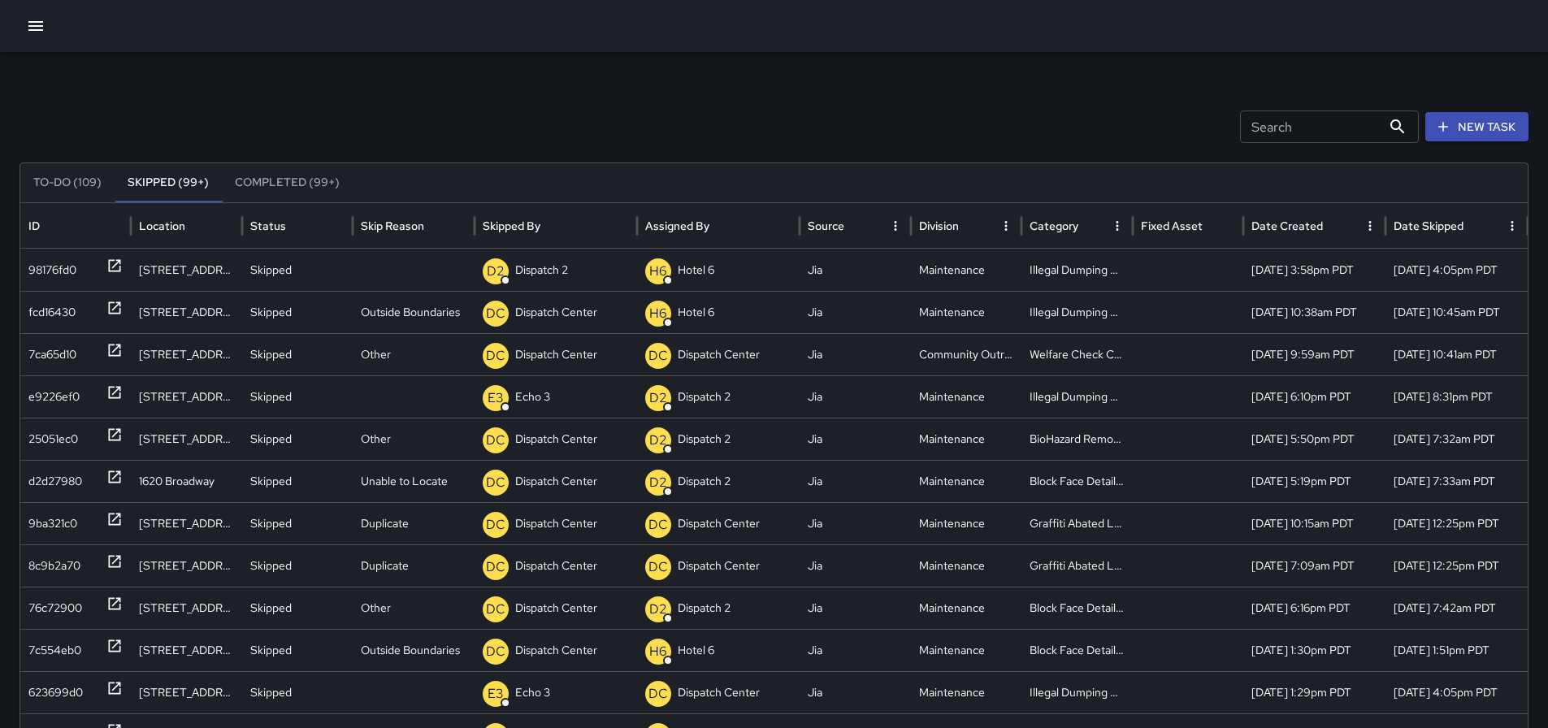
click at [92, 184] on button "To-Do (109)" at bounding box center [67, 182] width 94 height 39
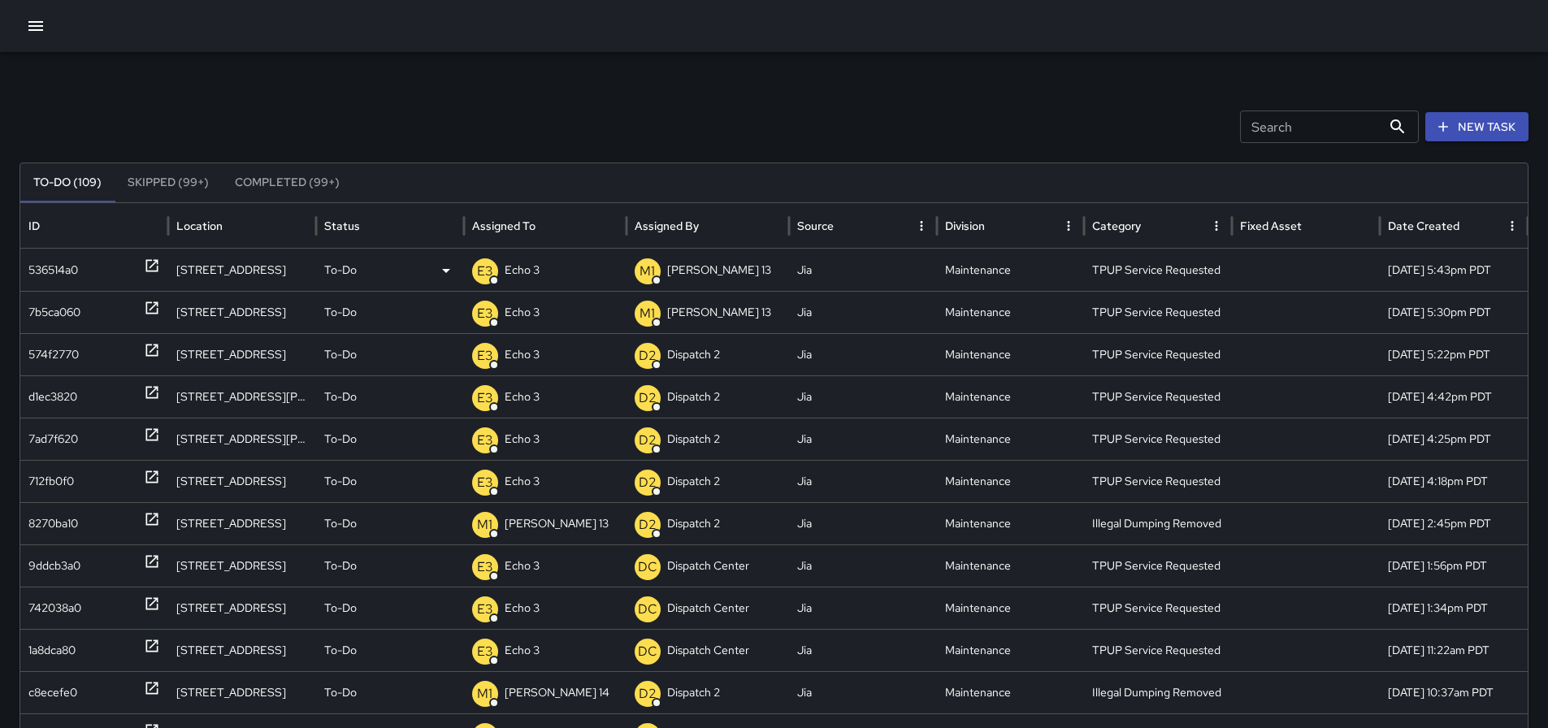
click at [150, 262] on icon at bounding box center [152, 266] width 16 height 16
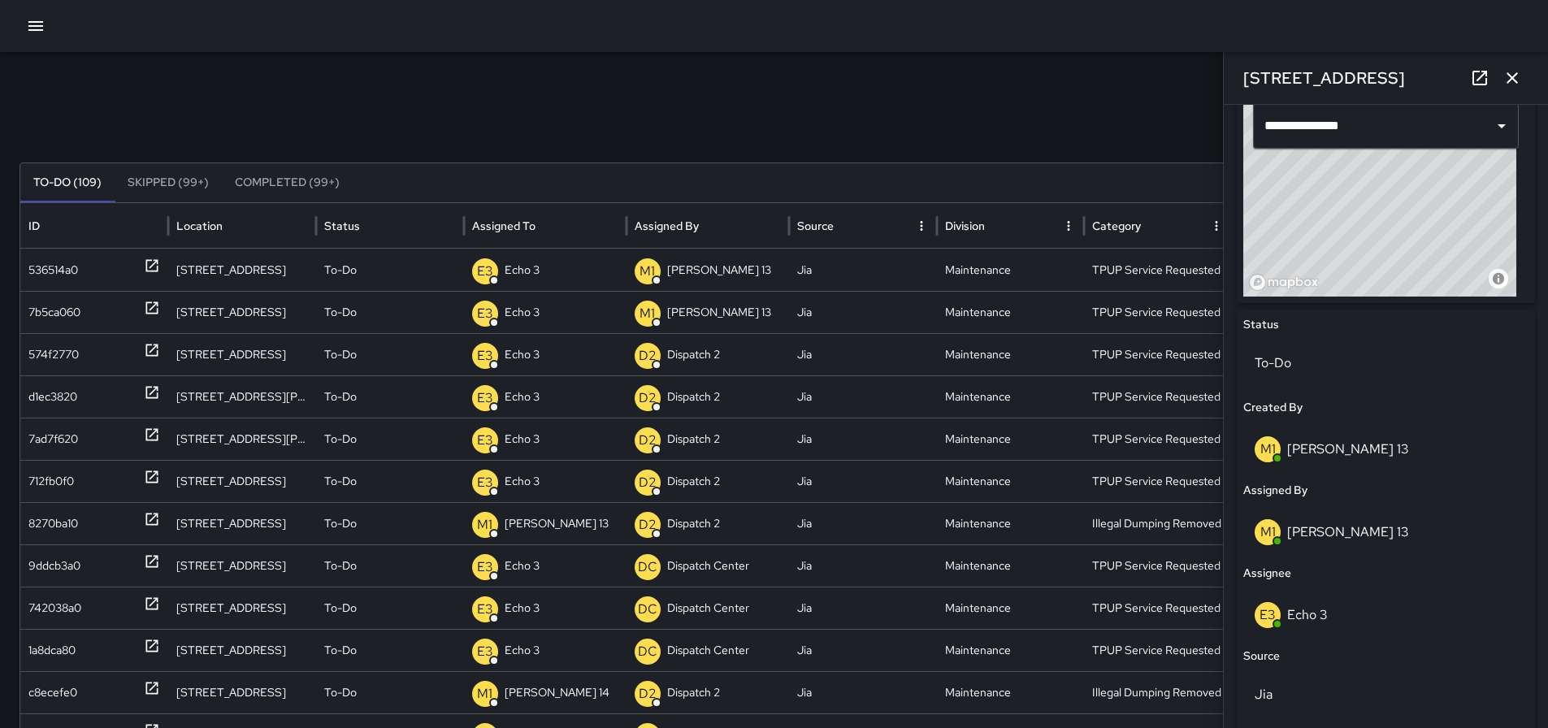
scroll to position [574, 0]
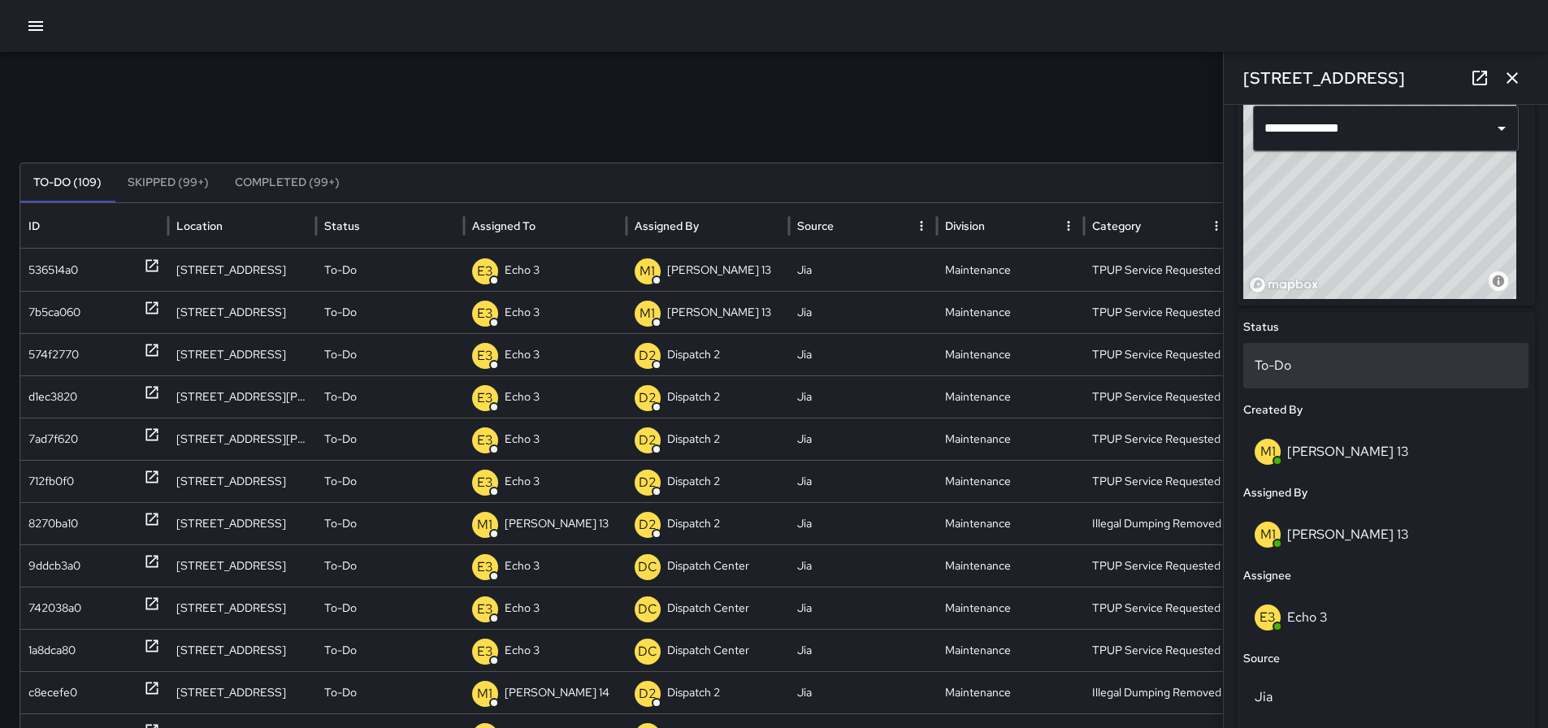
click at [1295, 356] on p "To-Do" at bounding box center [1386, 366] width 263 height 20
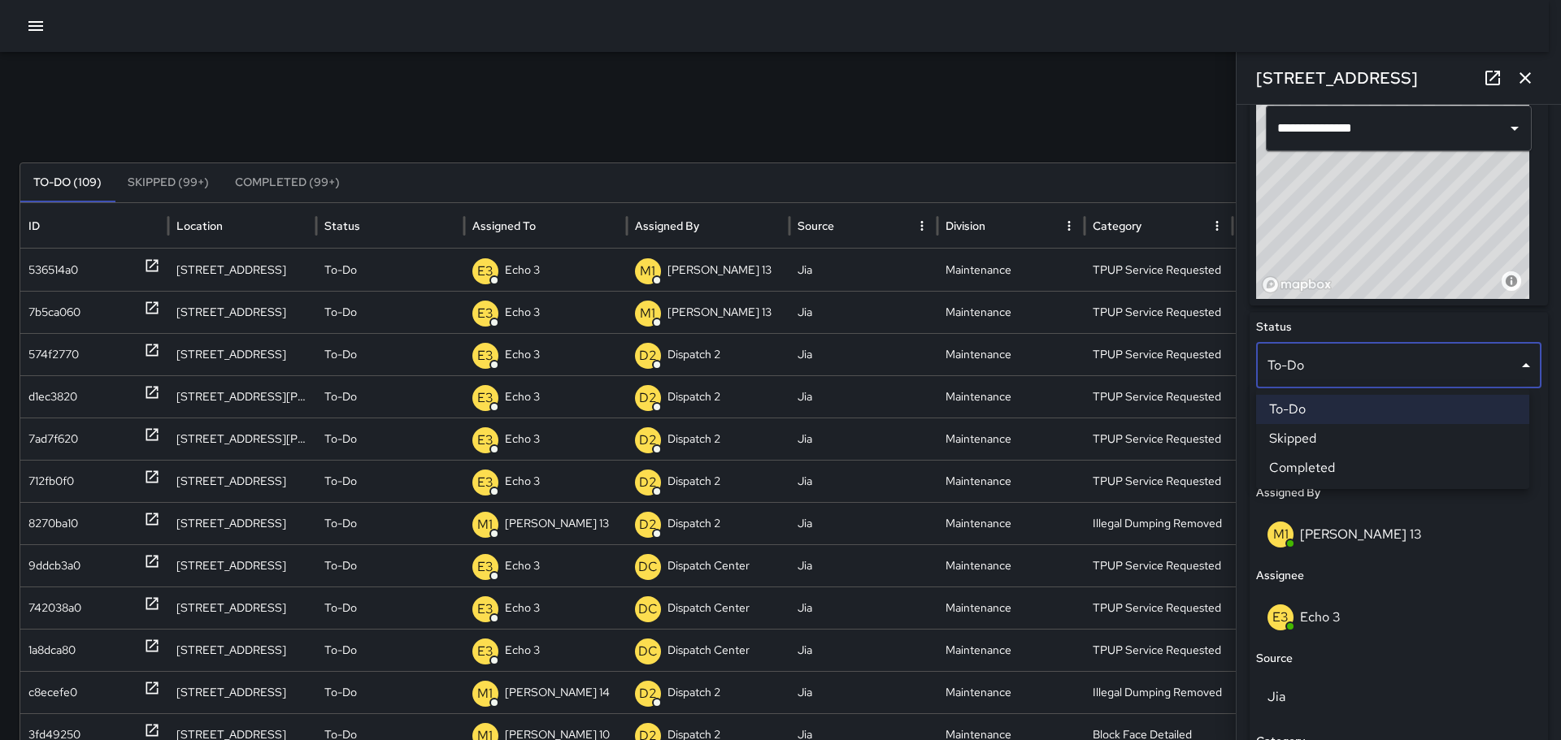
click at [1305, 441] on li "Skipped" at bounding box center [1392, 438] width 273 height 29
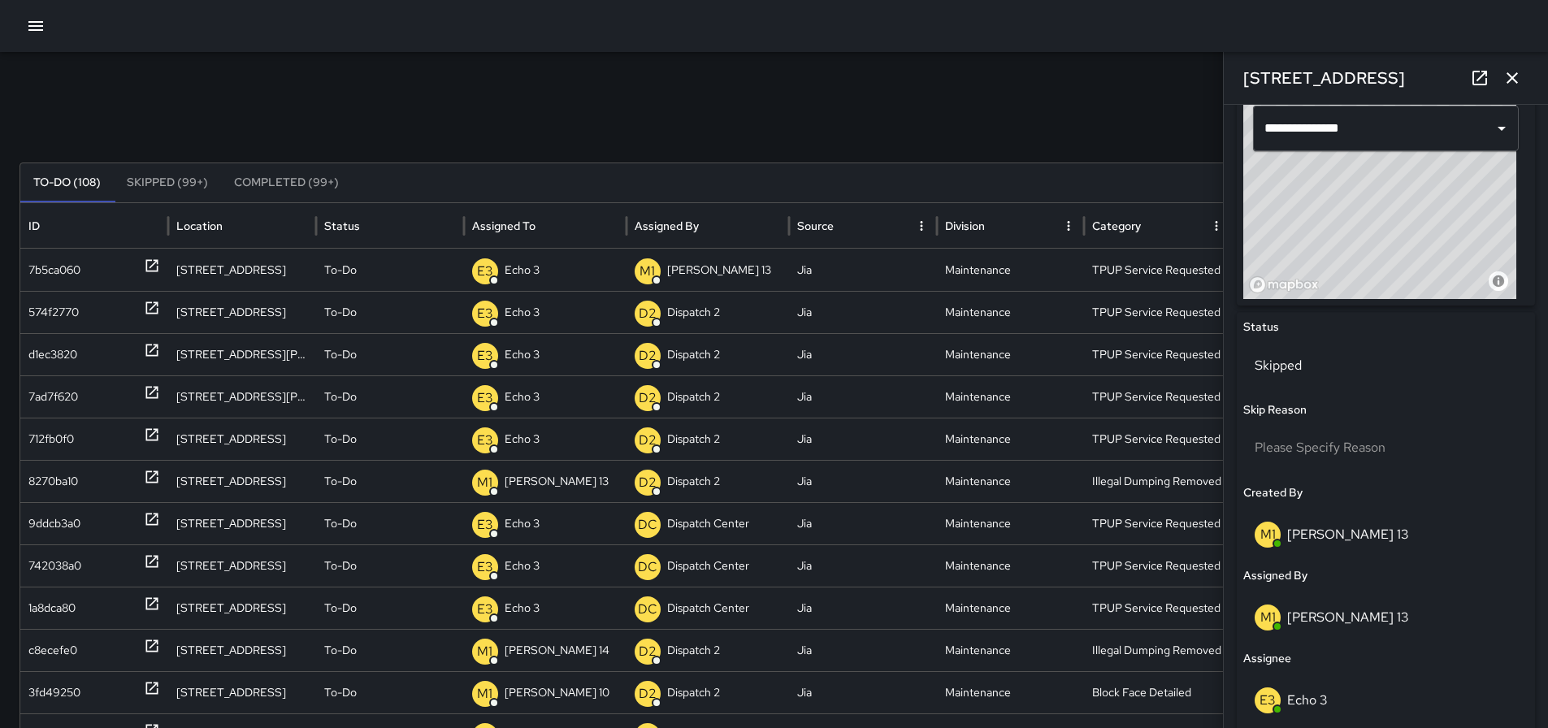
click at [1505, 72] on icon "button" at bounding box center [1513, 78] width 20 height 20
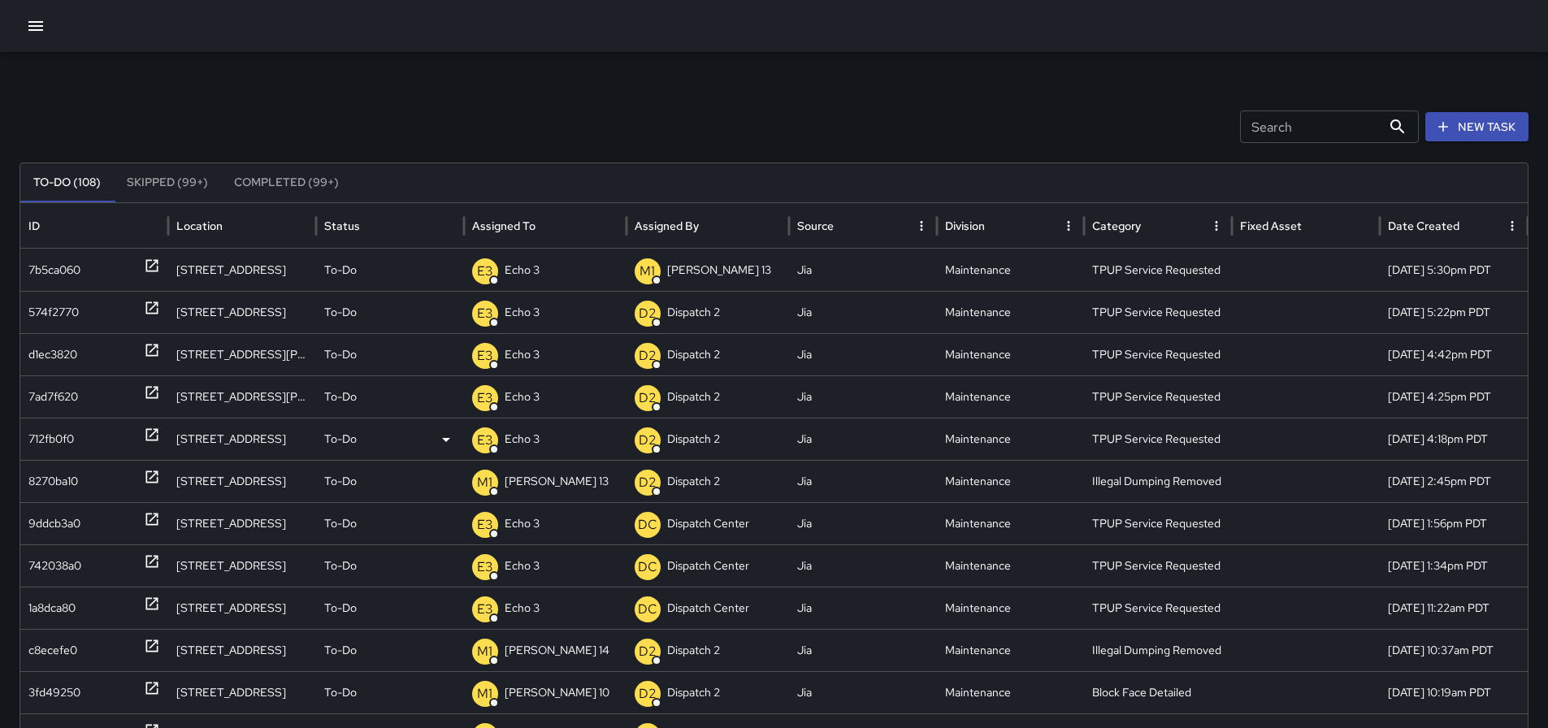
click at [147, 439] on icon at bounding box center [151, 435] width 12 height 12
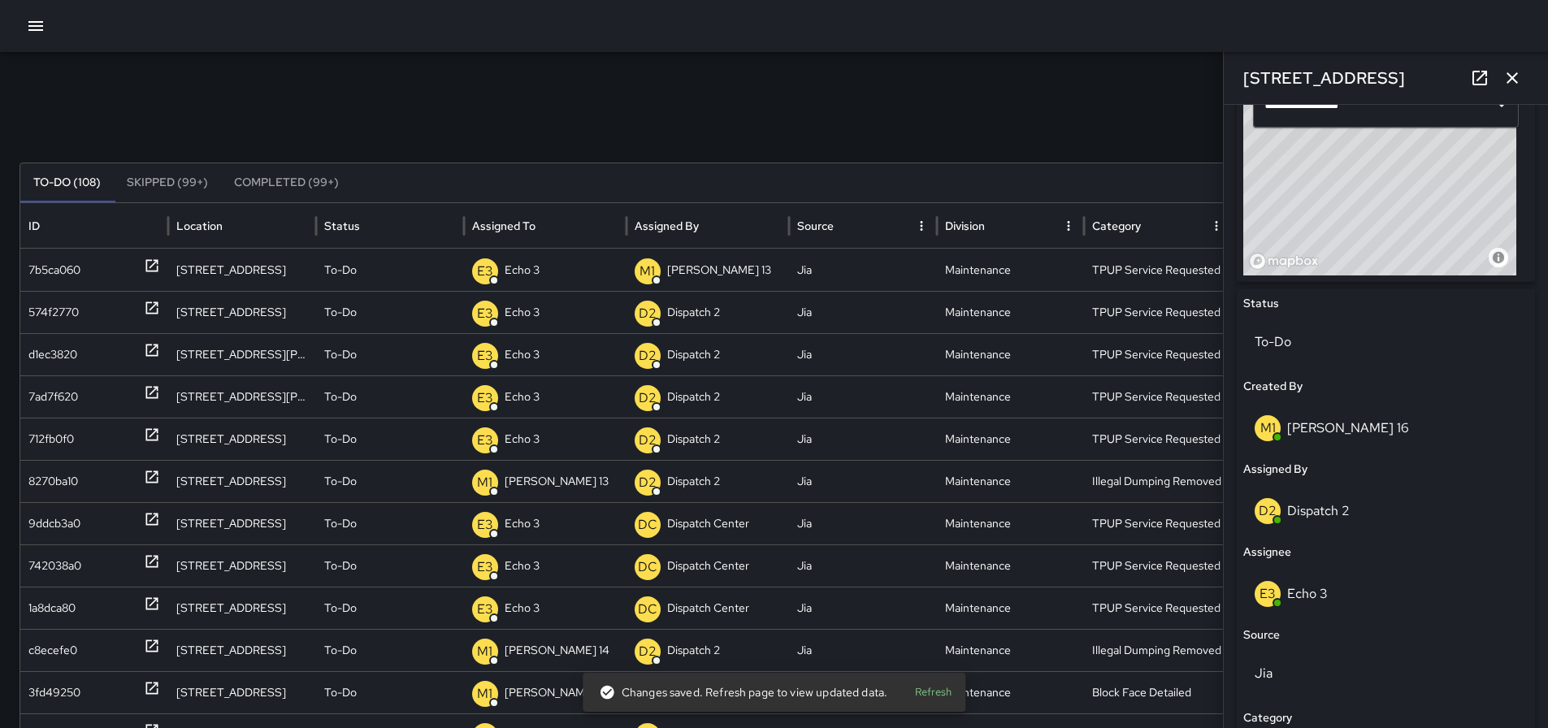
scroll to position [618, 0]
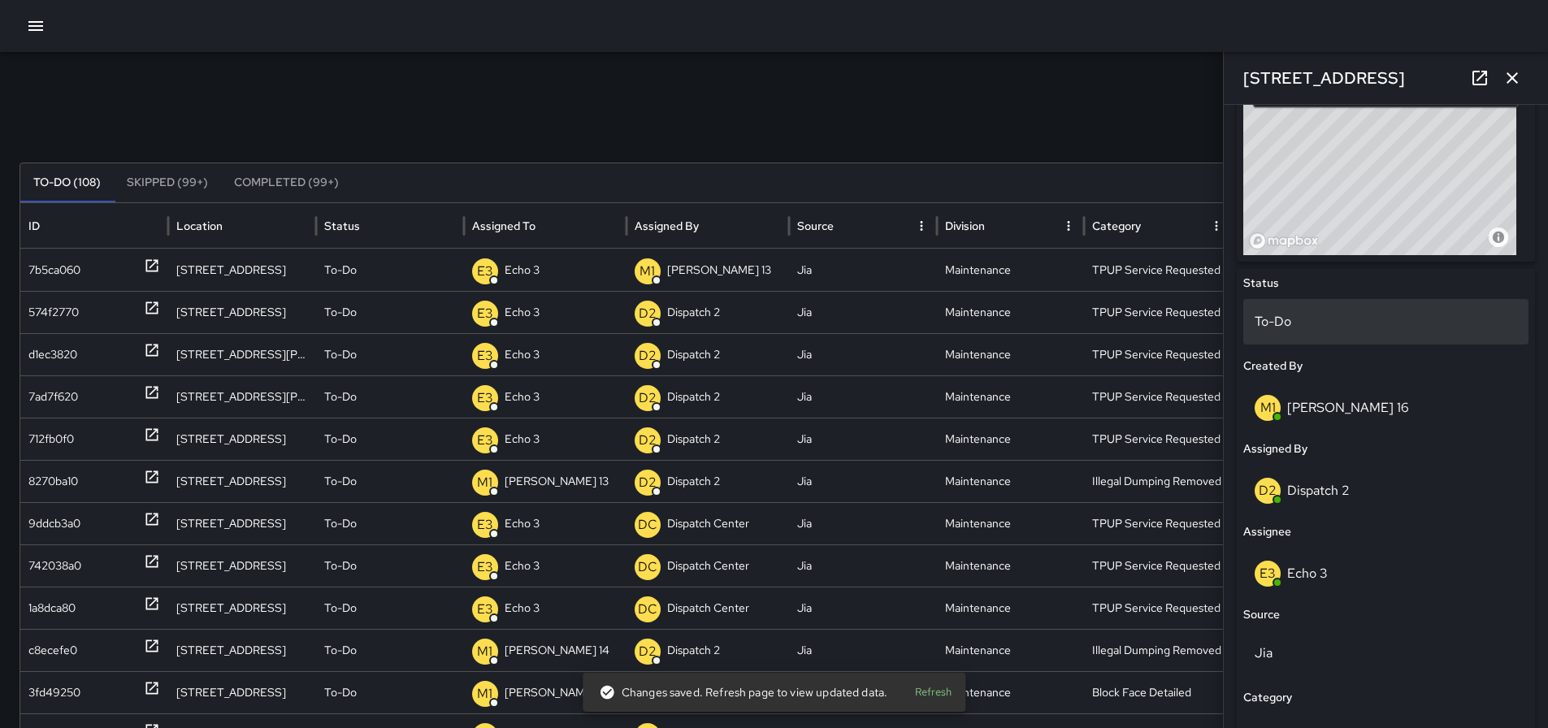
click at [1284, 328] on p "To-Do" at bounding box center [1386, 322] width 263 height 20
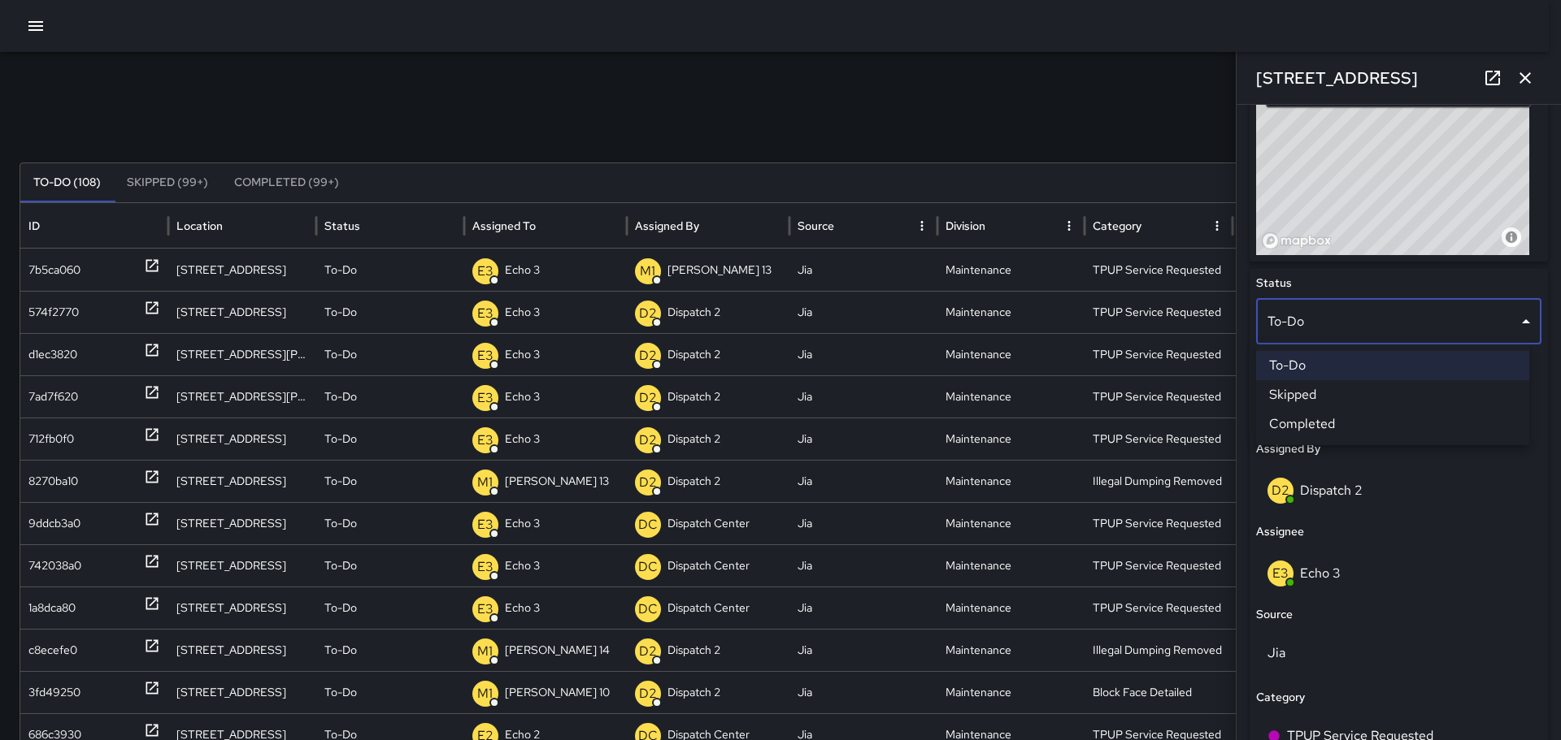
click at [1335, 399] on li "Skipped" at bounding box center [1392, 394] width 273 height 29
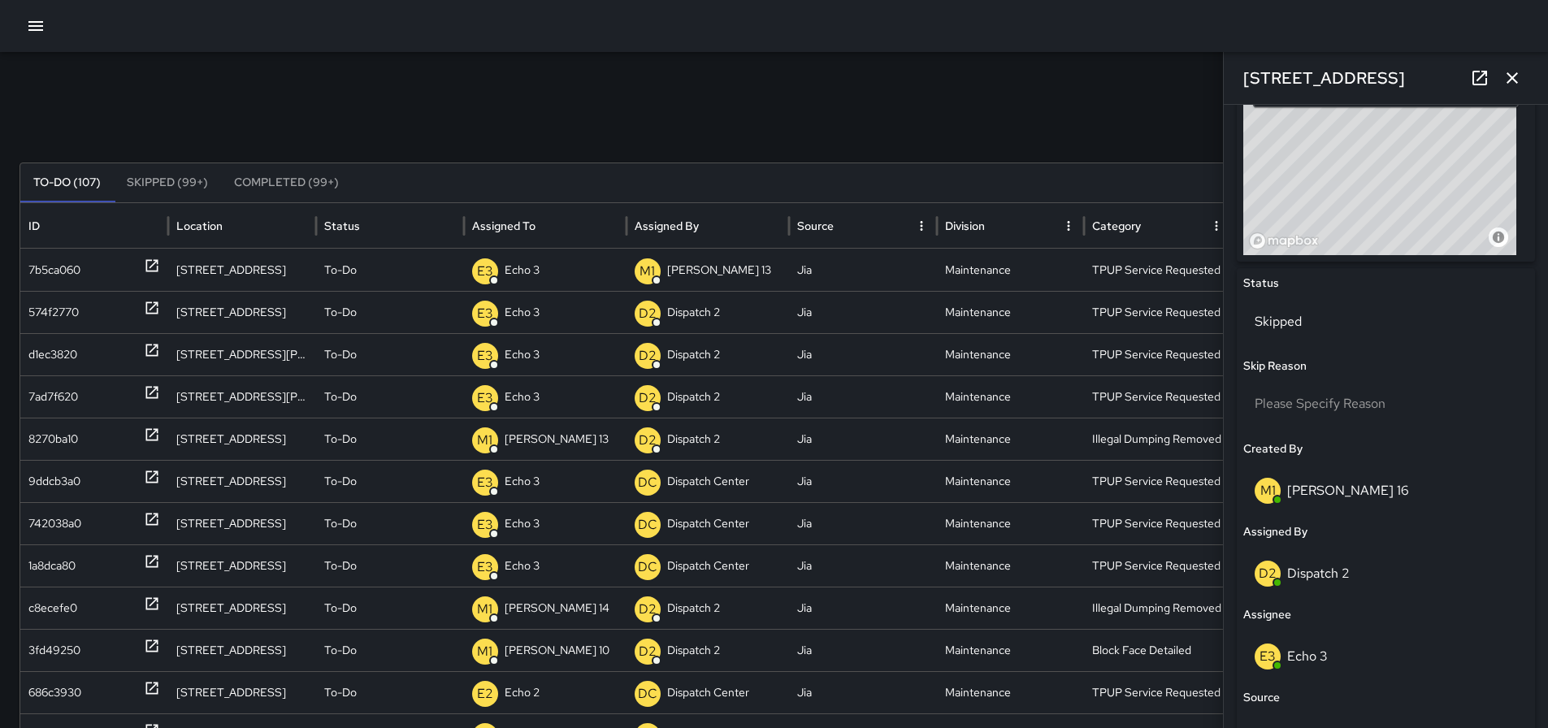
click at [1521, 79] on icon "button" at bounding box center [1513, 78] width 20 height 20
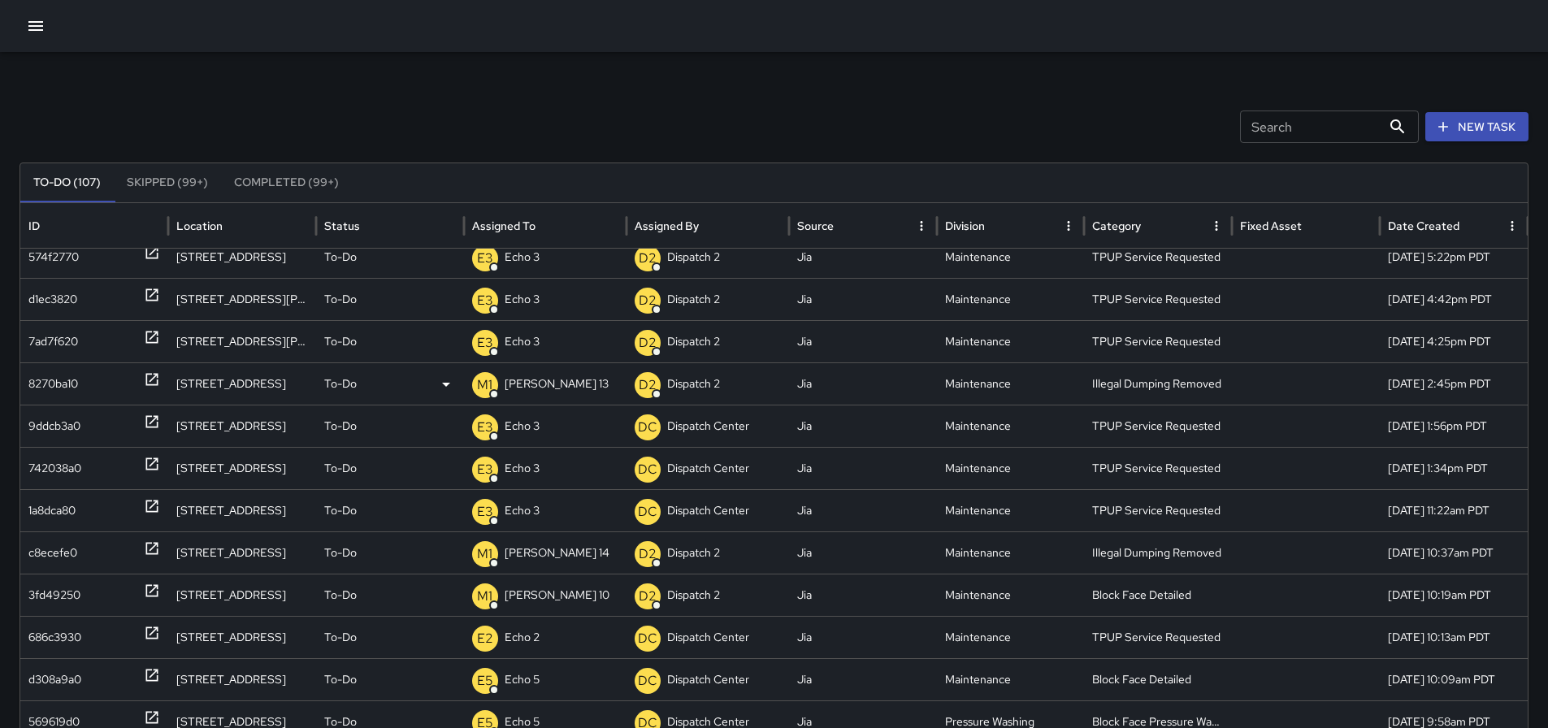
scroll to position [76, 0]
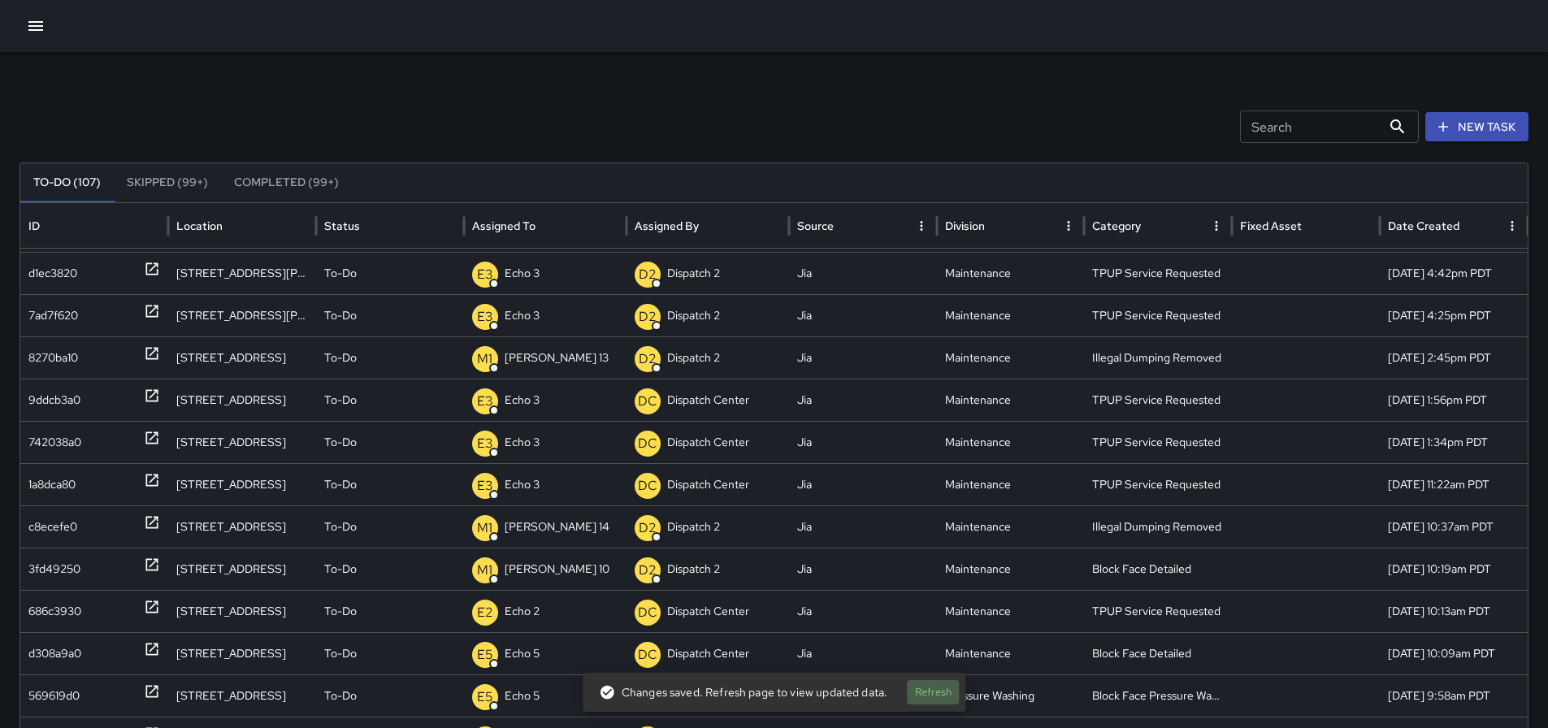
click at [915, 684] on button "Refresh" at bounding box center [933, 692] width 52 height 25
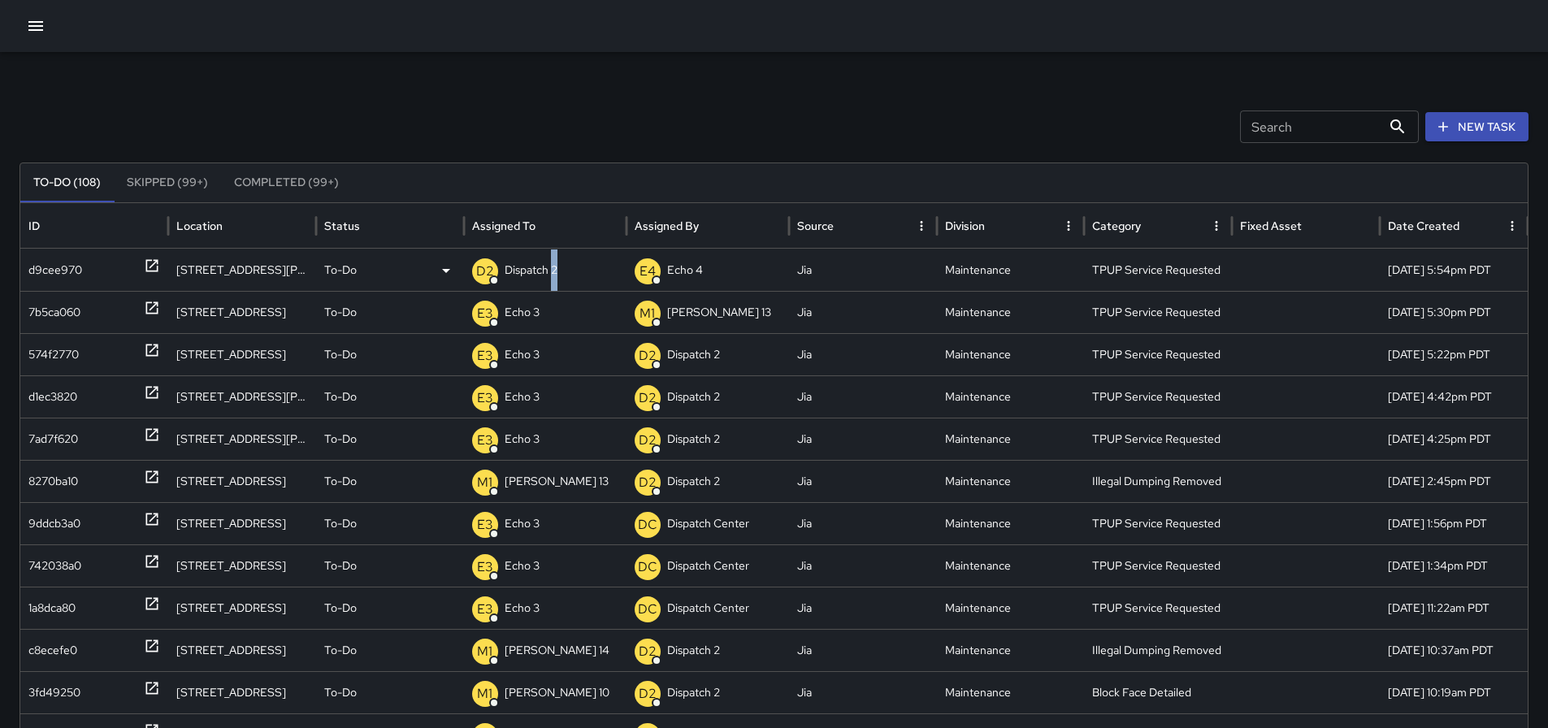
click at [555, 271] on p "Dispatch 2" at bounding box center [531, 270] width 53 height 41
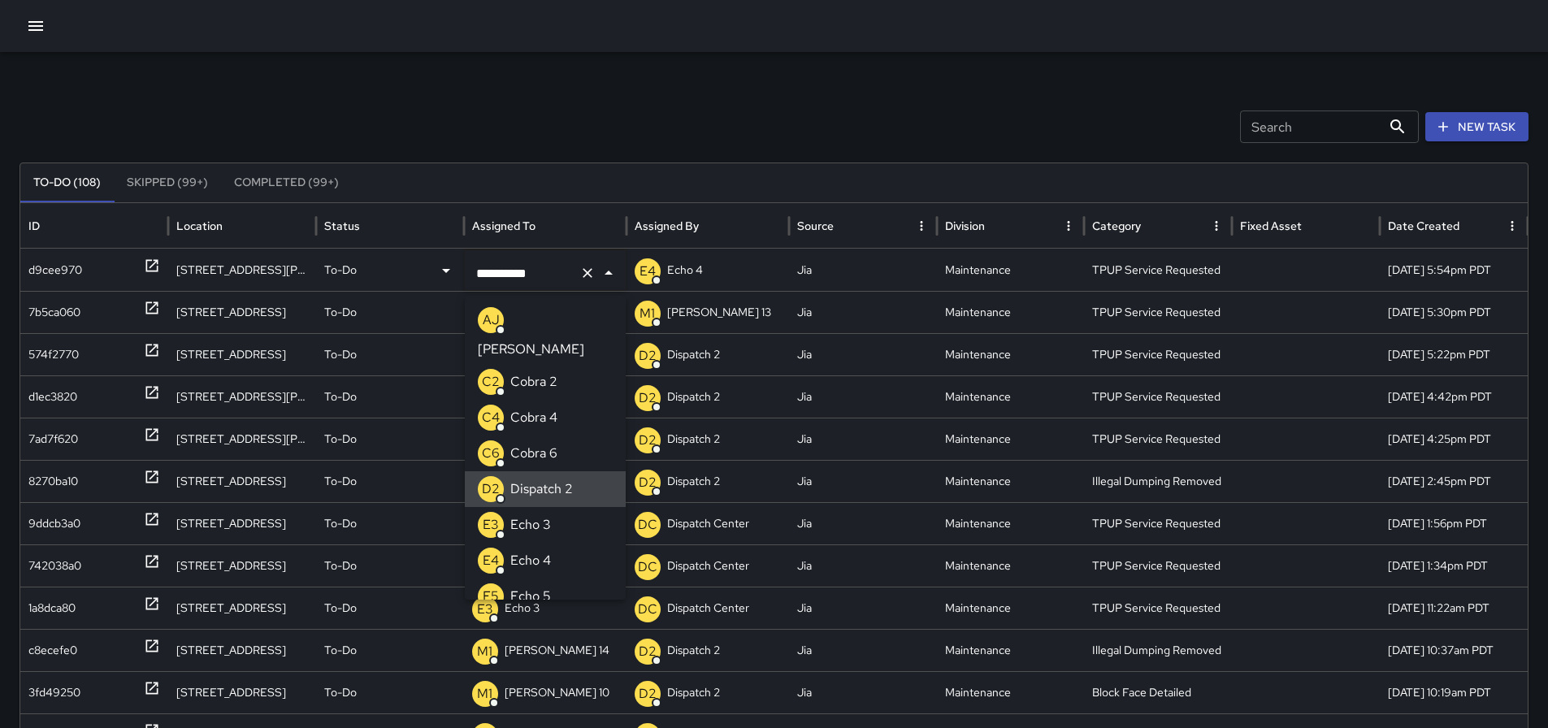
click at [410, 137] on div "Search Search New Task" at bounding box center [774, 127] width 1509 height 33
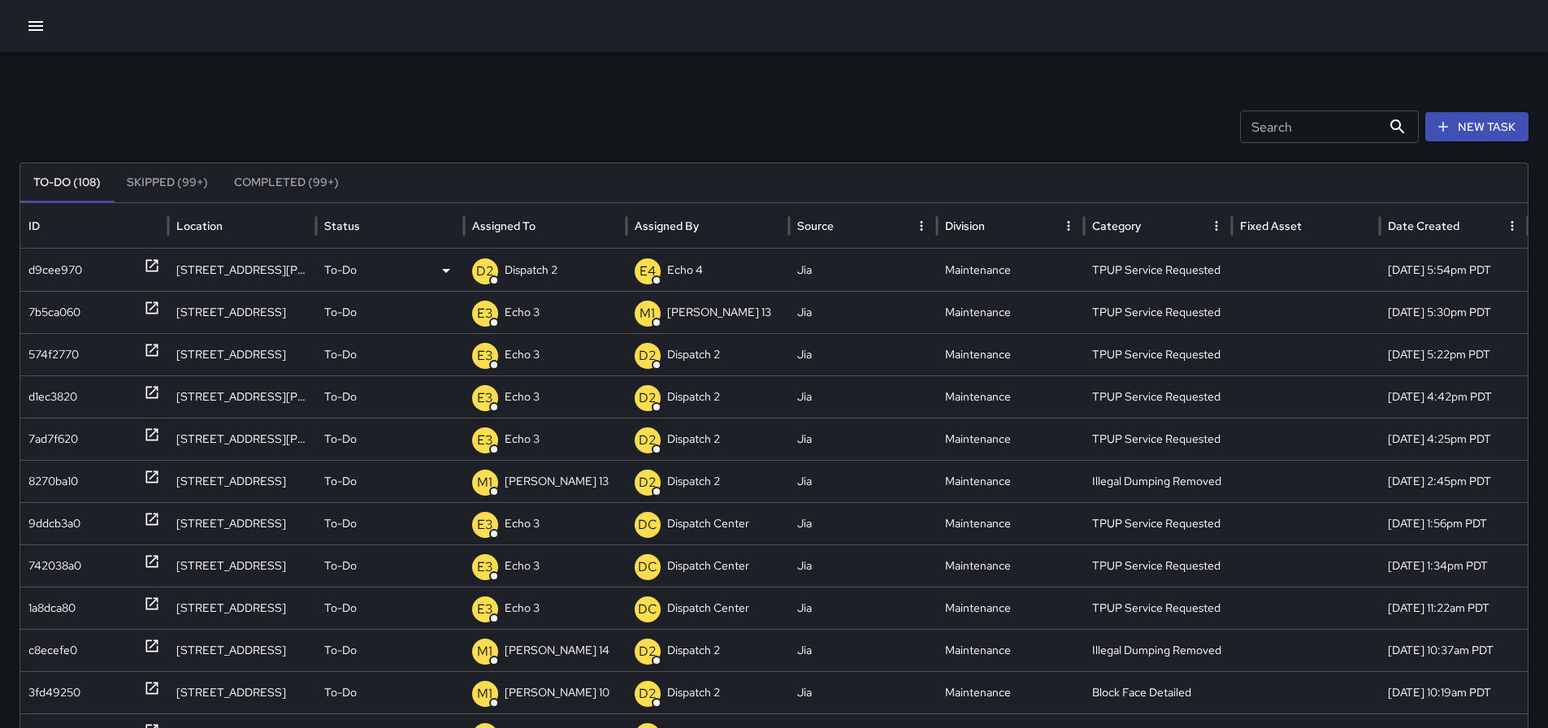
click at [148, 270] on icon at bounding box center [152, 266] width 16 height 16
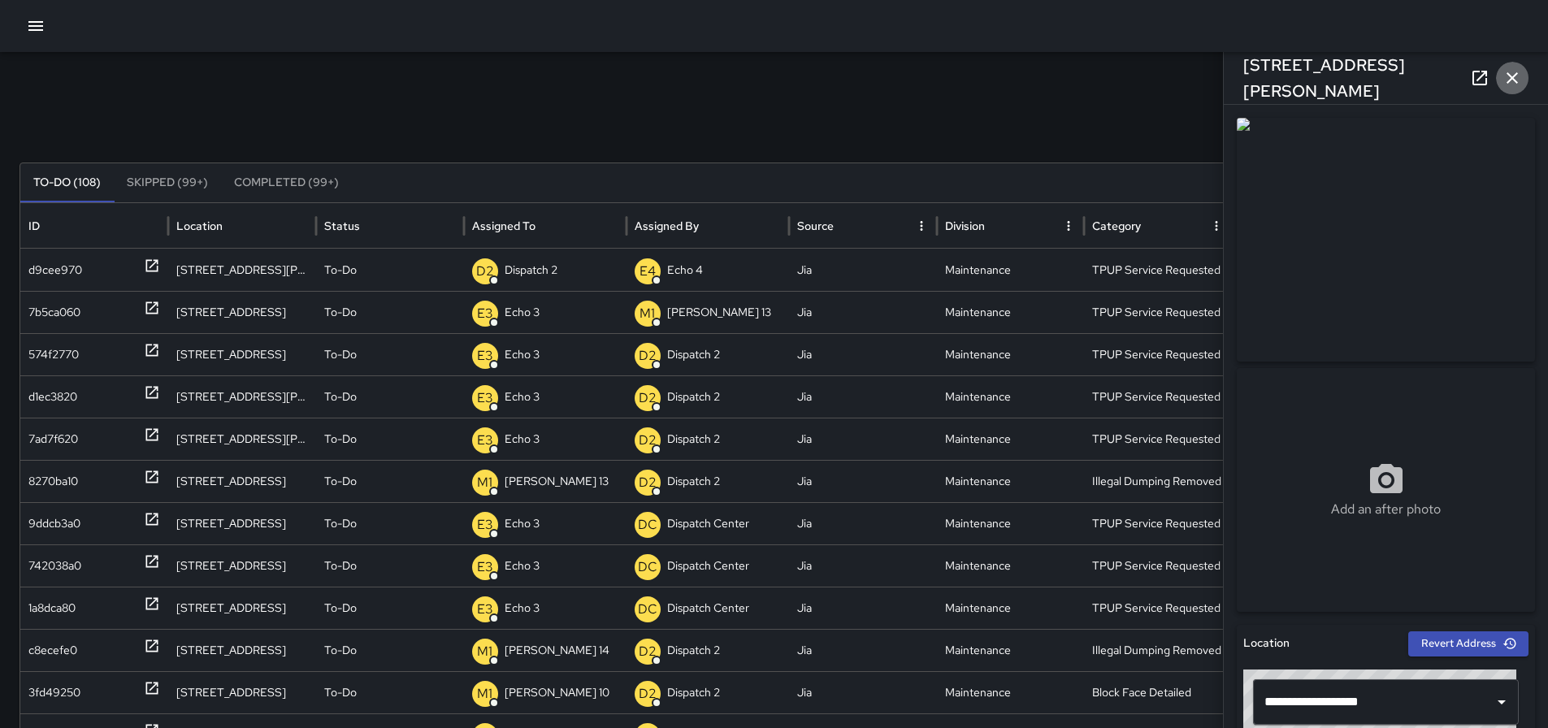
click at [1522, 79] on button "button" at bounding box center [1512, 78] width 33 height 33
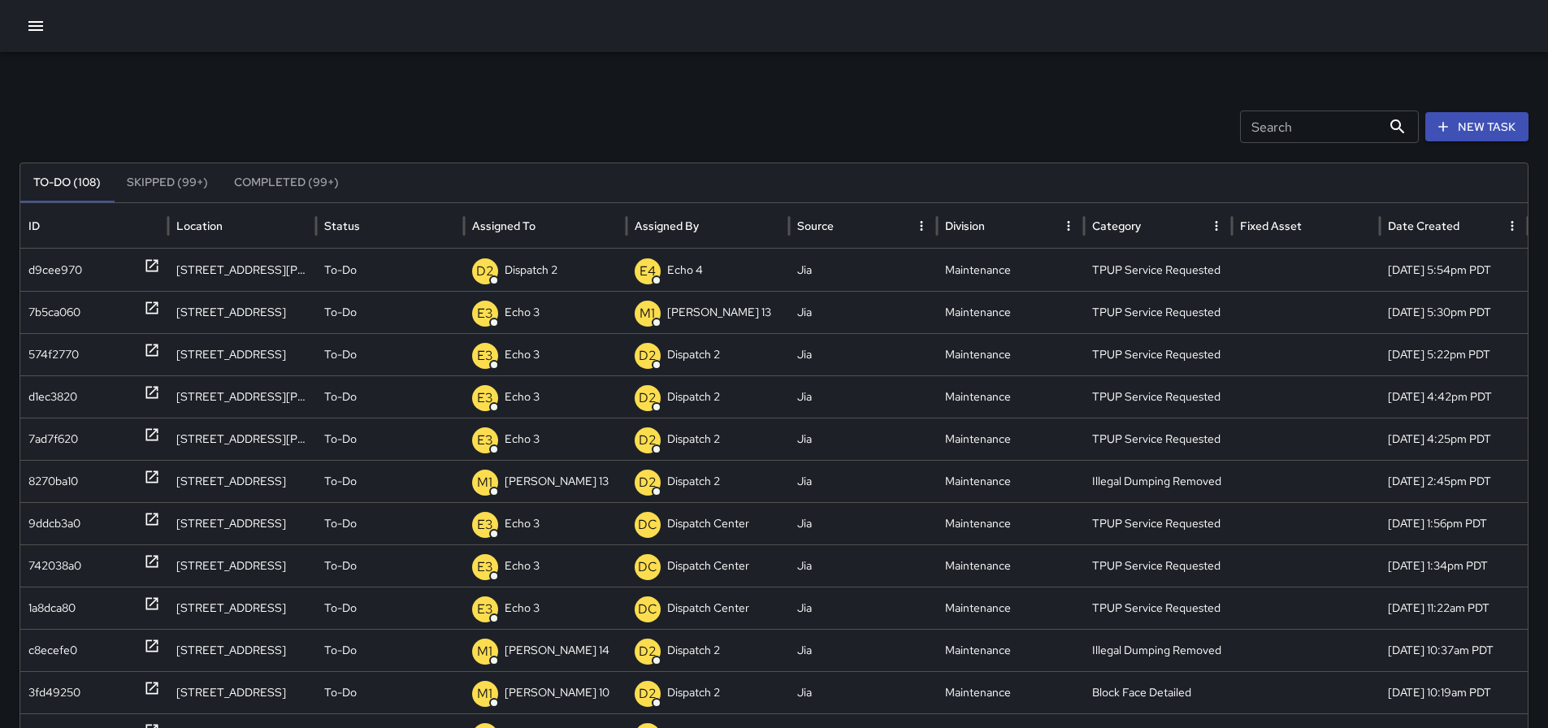
click at [554, 258] on p "Dispatch 2" at bounding box center [531, 270] width 53 height 41
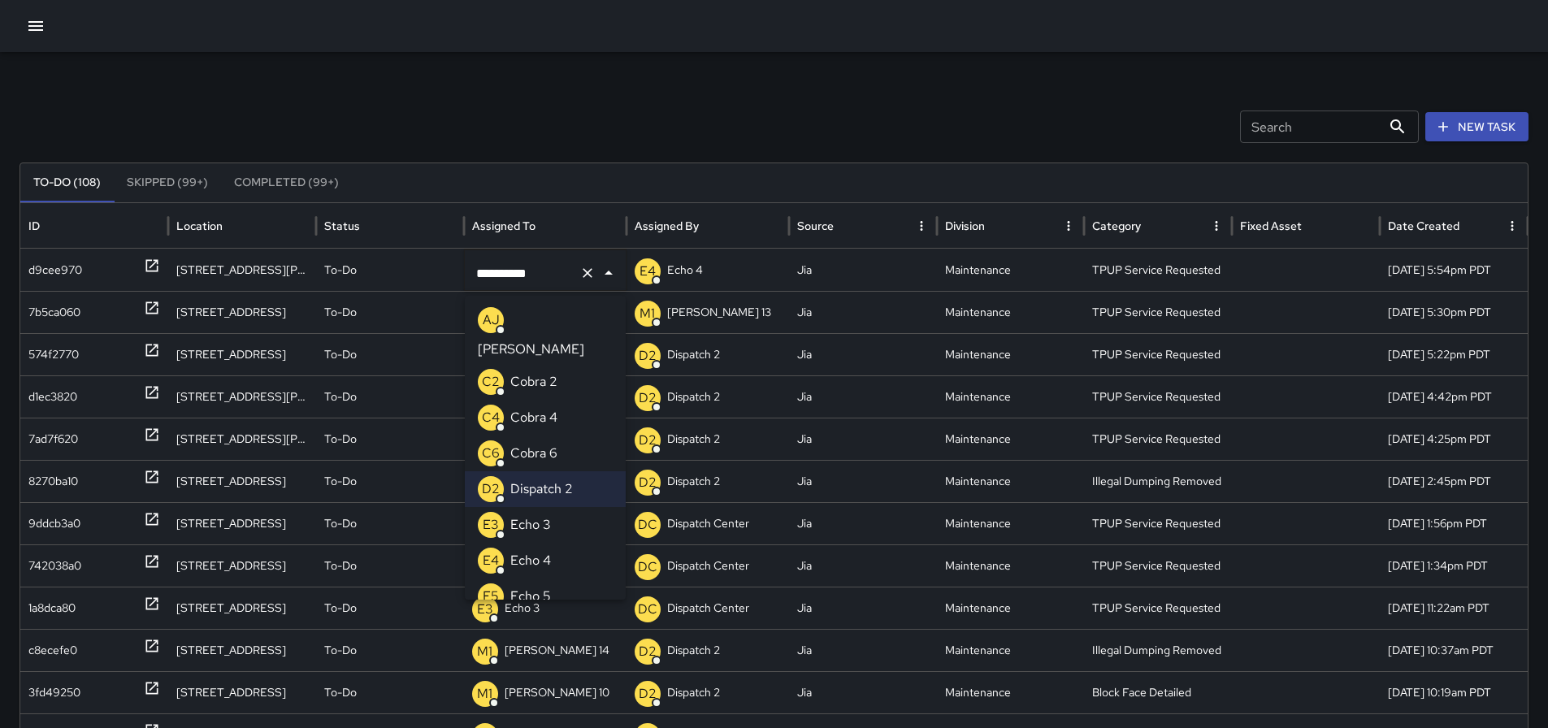
click at [540, 515] on p "Echo 3" at bounding box center [530, 525] width 41 height 20
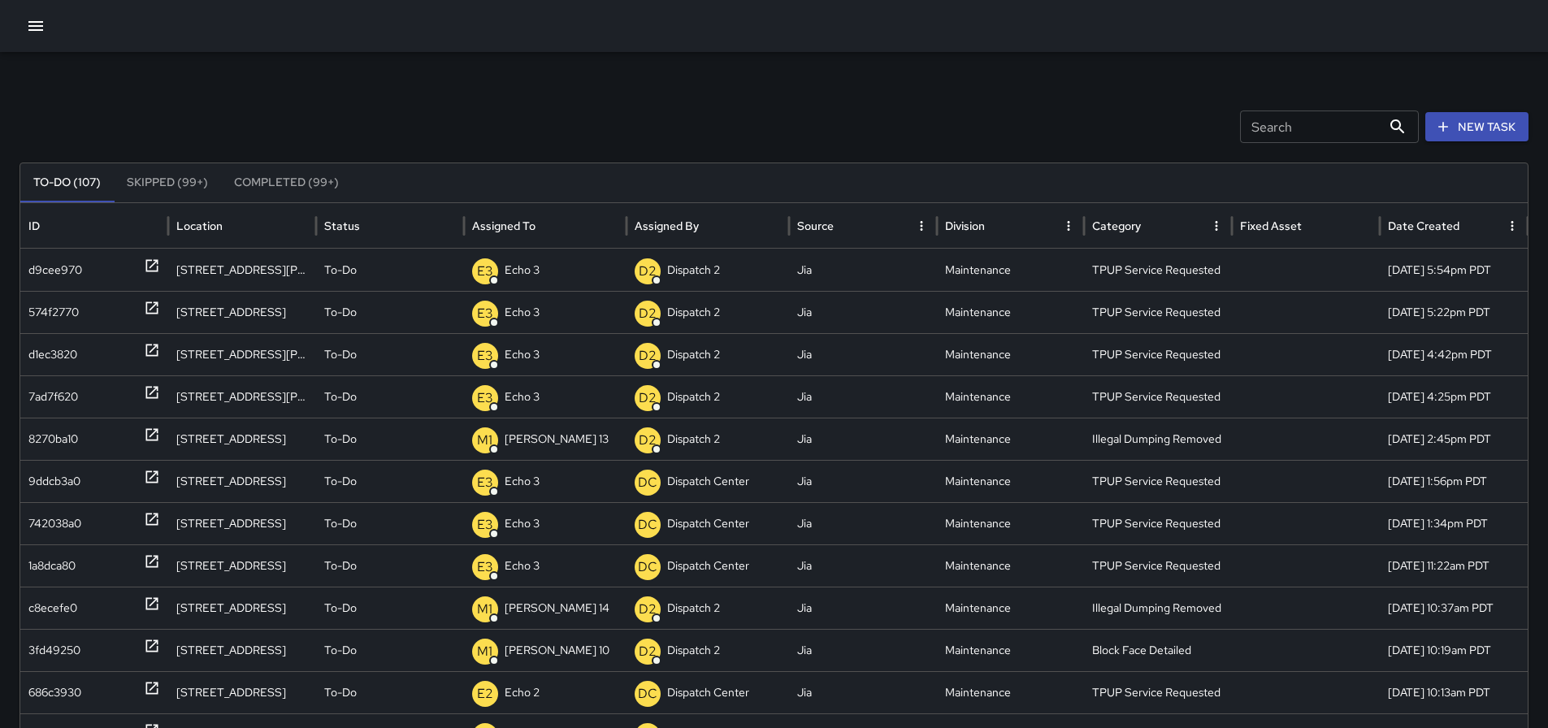
click at [37, 16] on icon "button" at bounding box center [36, 26] width 20 height 20
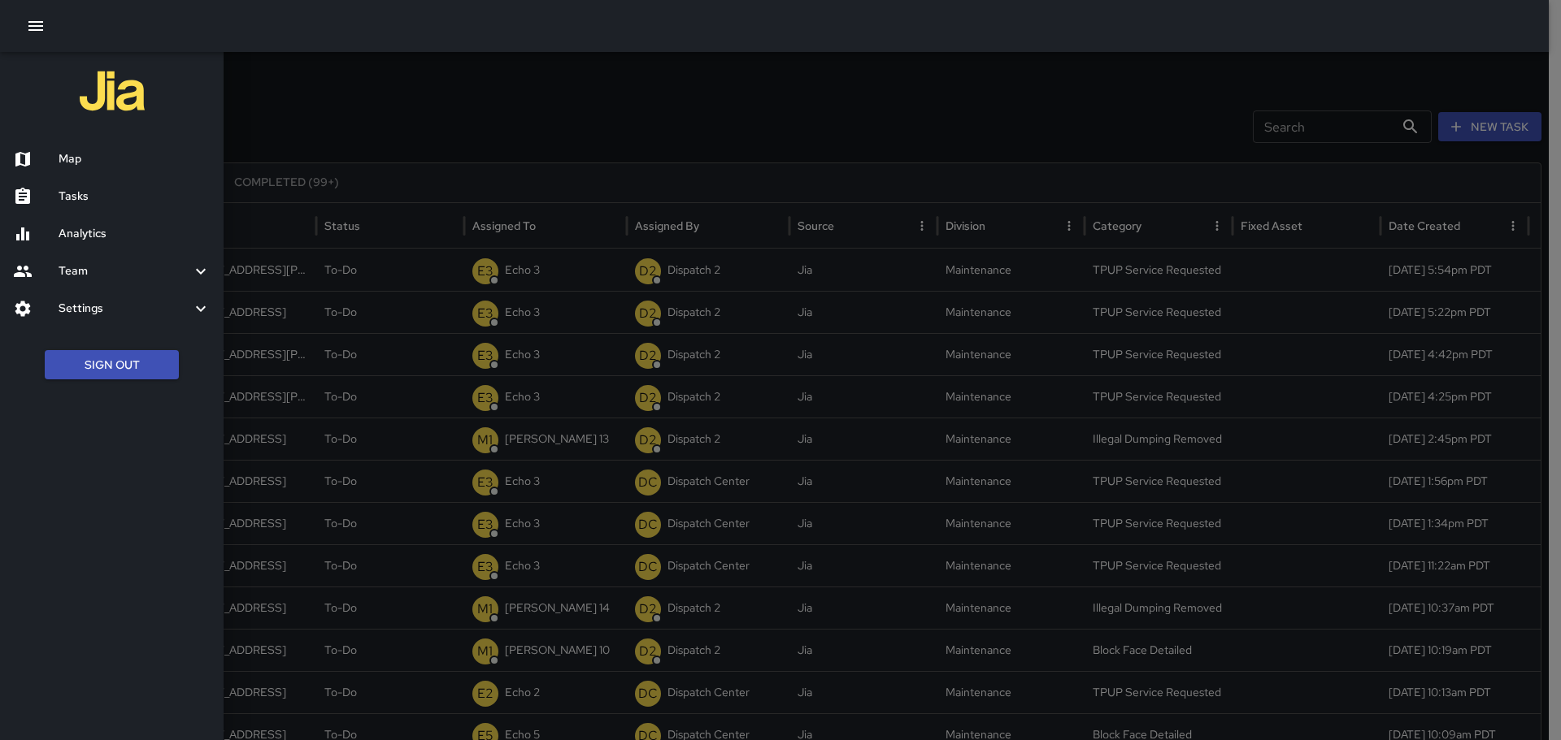
click at [61, 164] on h6 "Map" at bounding box center [135, 159] width 152 height 18
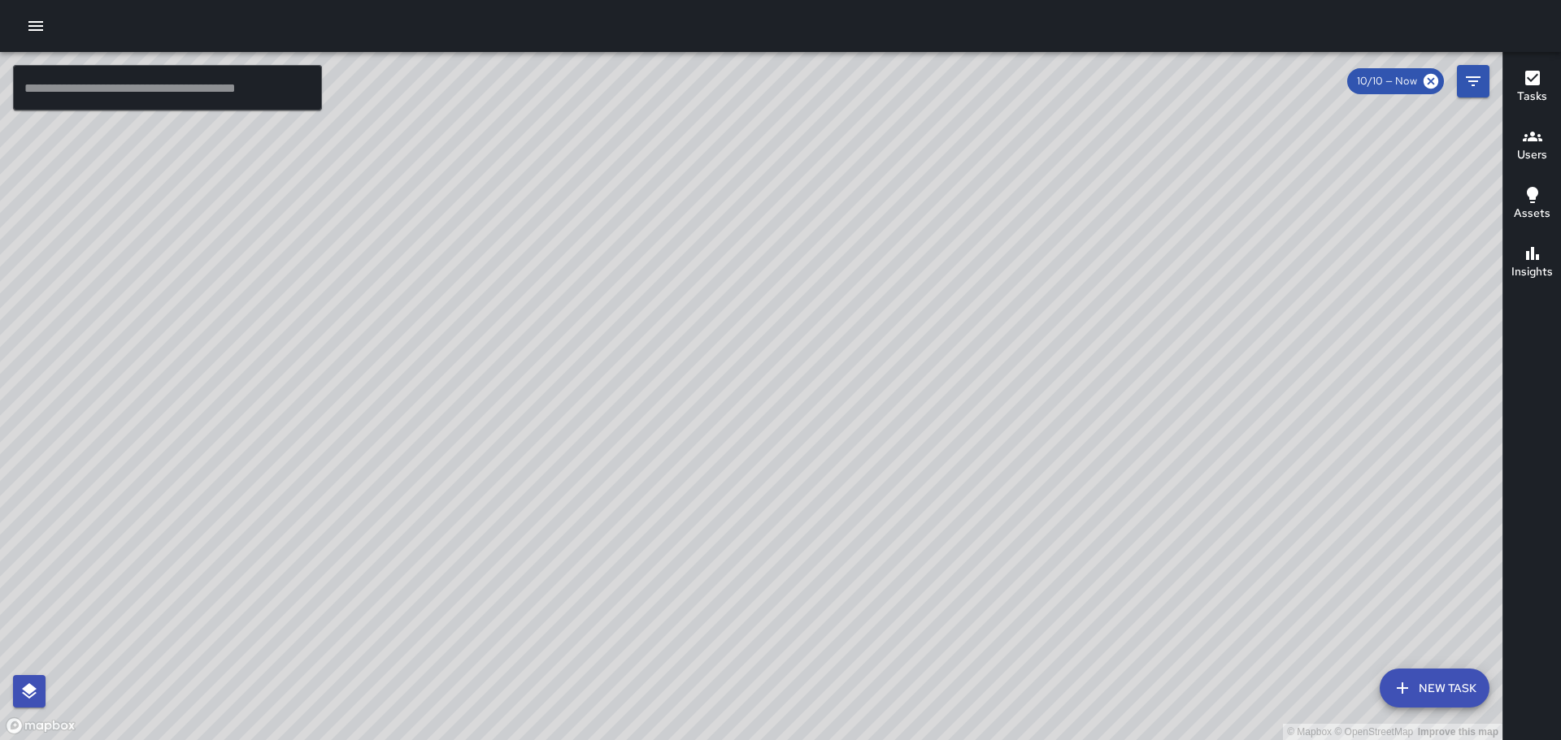
drag, startPoint x: 545, startPoint y: 420, endPoint x: 921, endPoint y: 312, distance: 390.8
click at [918, 312] on div "© Mapbox © OpenStreetMap Improve this map" at bounding box center [751, 396] width 1502 height 688
drag, startPoint x: 470, startPoint y: 532, endPoint x: 719, endPoint y: 261, distance: 368.7
click at [719, 258] on div "© Mapbox © OpenStreetMap Improve this map" at bounding box center [751, 396] width 1502 height 688
click at [37, 20] on icon "button" at bounding box center [36, 26] width 20 height 20
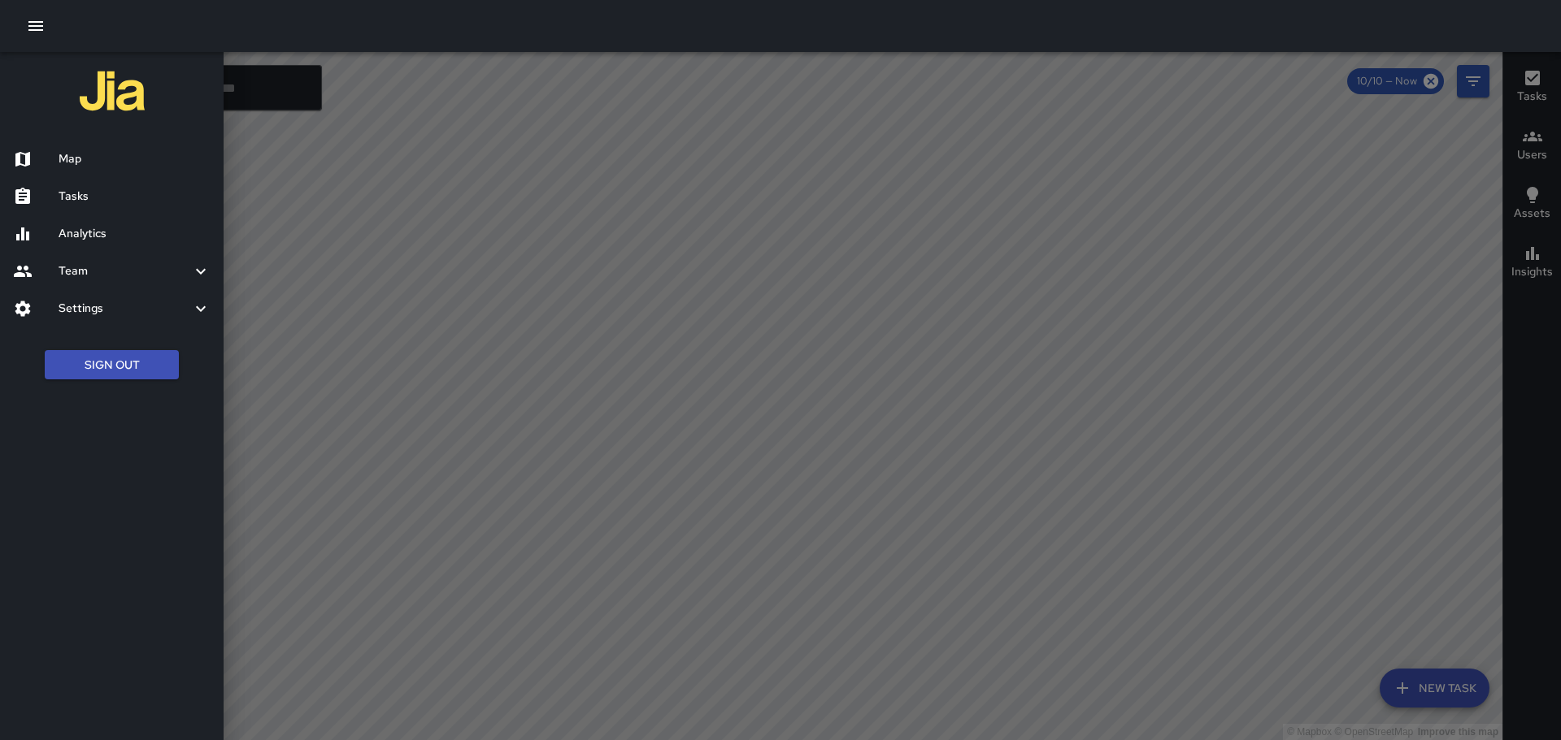
click at [70, 192] on h6 "Tasks" at bounding box center [135, 197] width 152 height 18
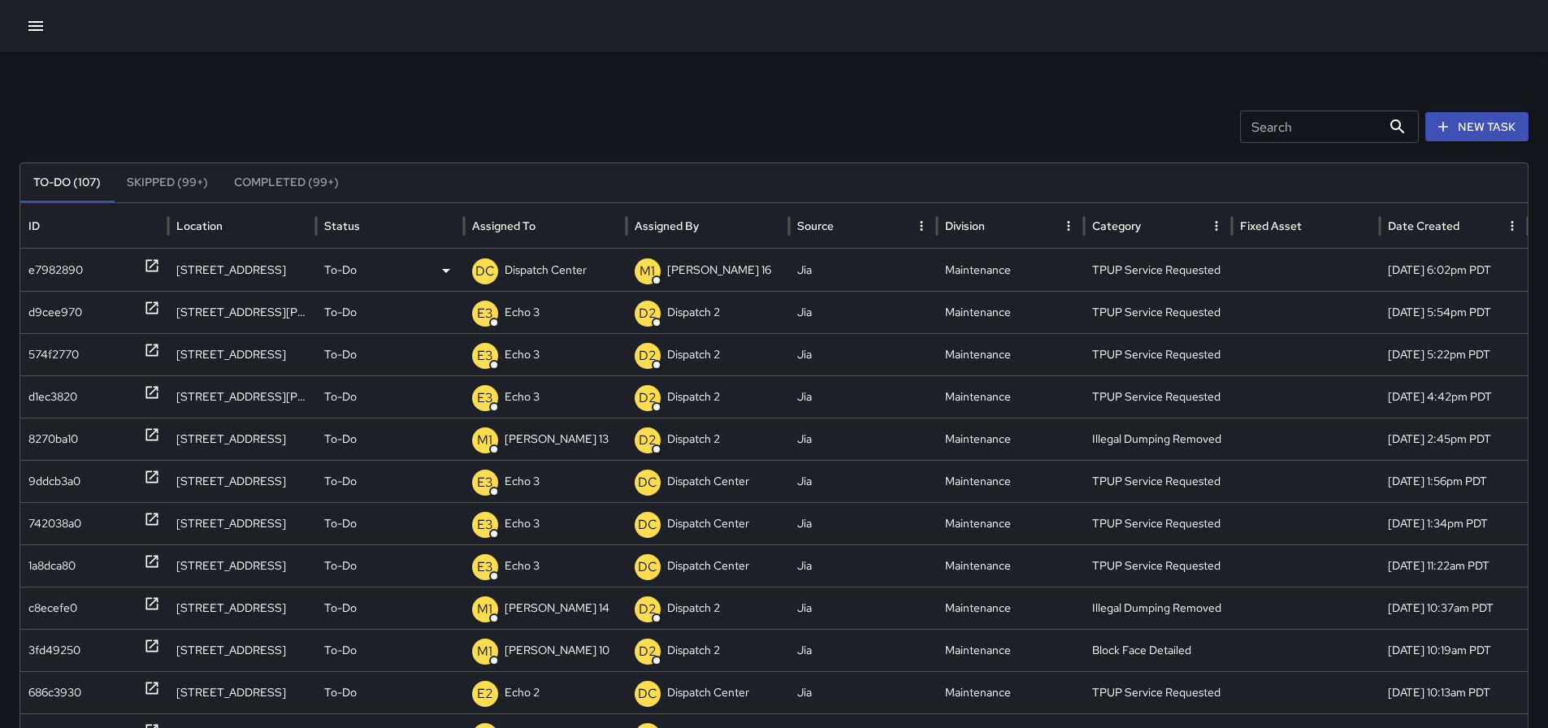
click at [540, 276] on p "Dispatch Center" at bounding box center [546, 270] width 82 height 41
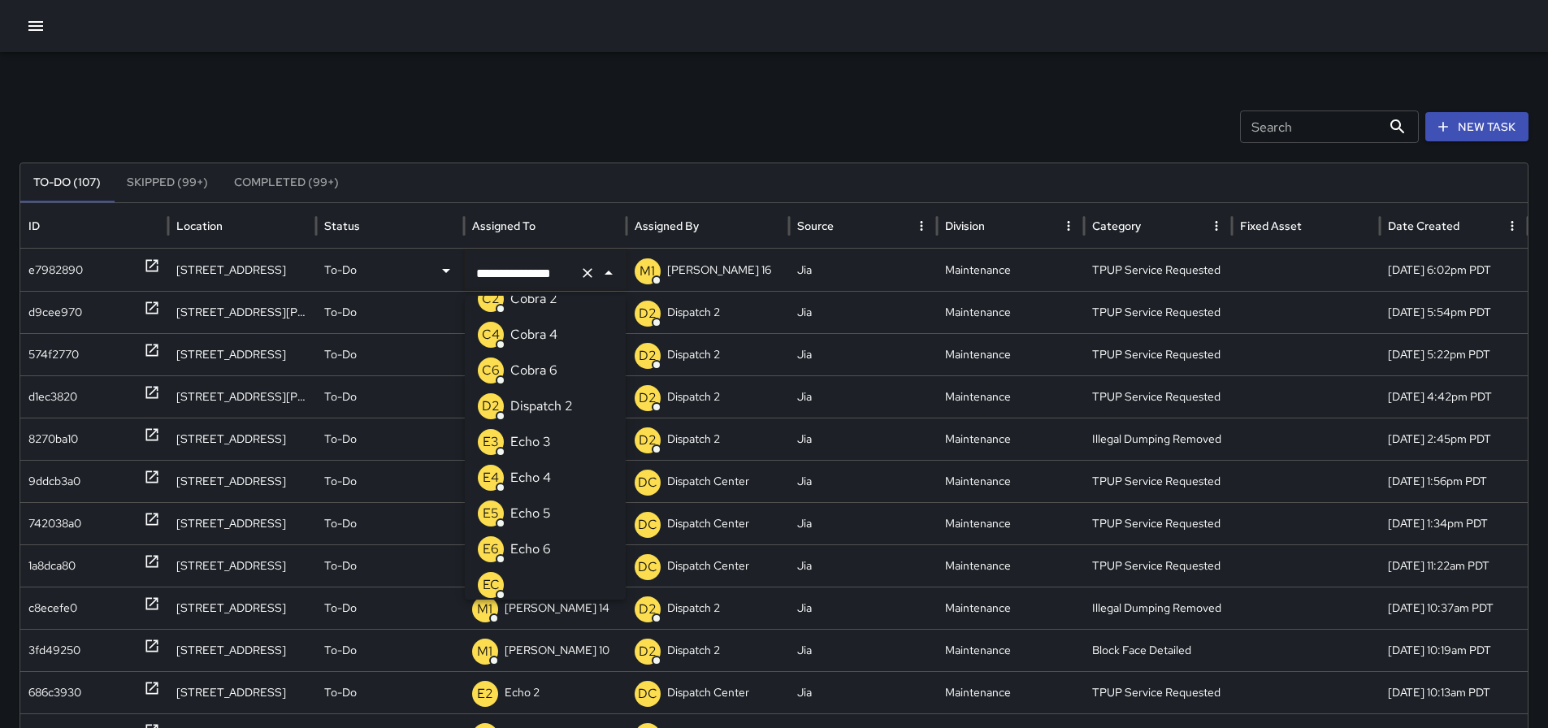
scroll to position [78, 0]
click at [549, 437] on p "Echo 3" at bounding box center [530, 447] width 41 height 20
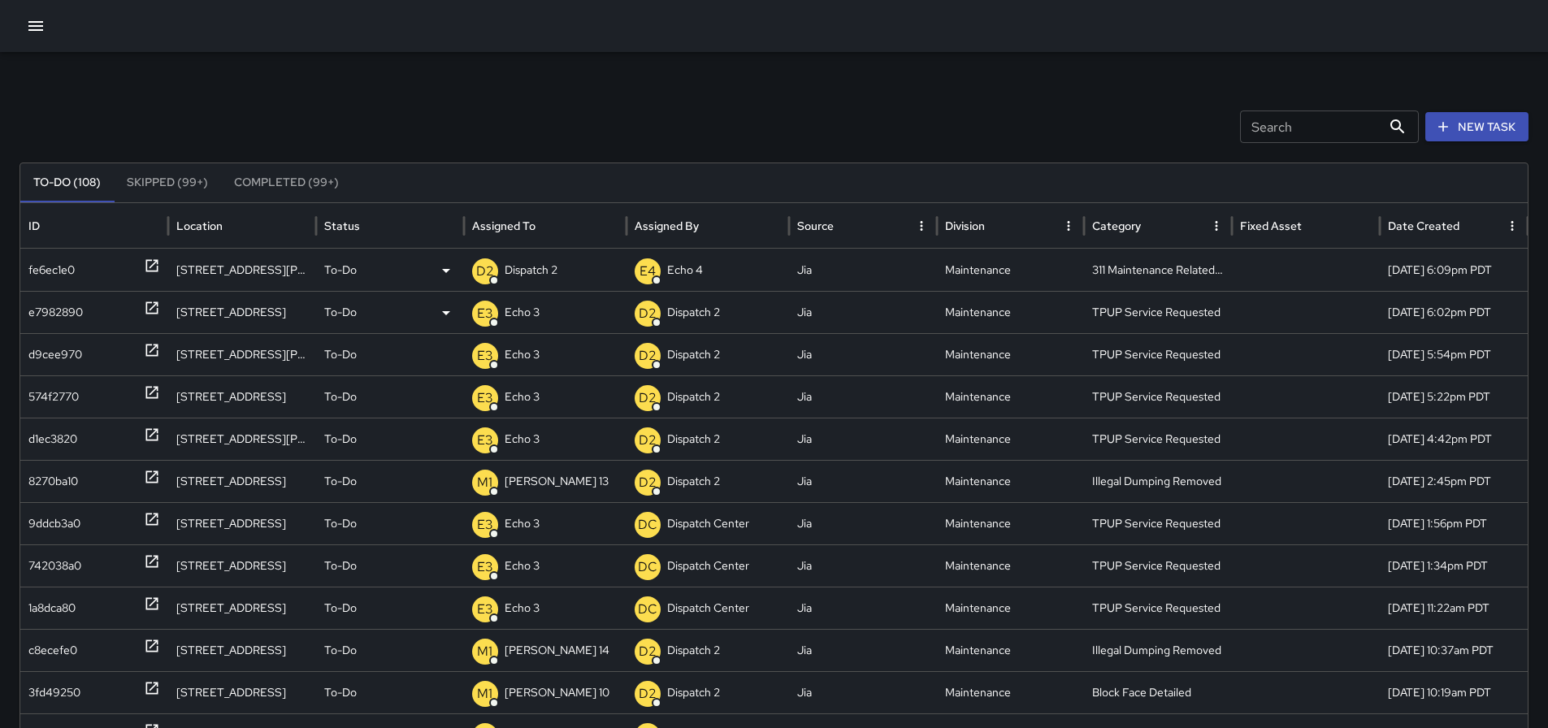
click at [152, 269] on icon at bounding box center [152, 266] width 16 height 16
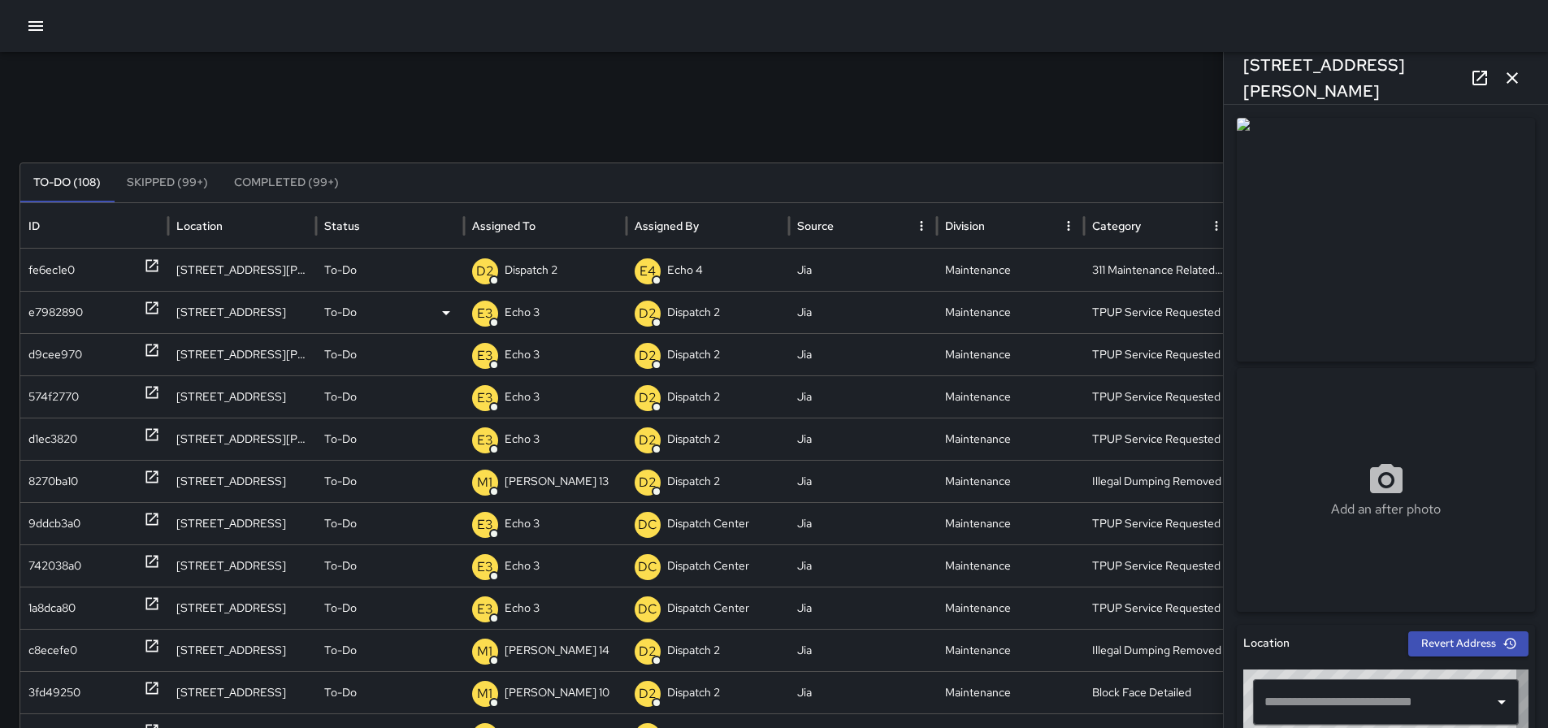
type input "**********"
drag, startPoint x: 1392, startPoint y: 79, endPoint x: 1244, endPoint y: 91, distance: 148.4
click at [1244, 91] on div "2346 Valdez Street" at bounding box center [1386, 78] width 324 height 52
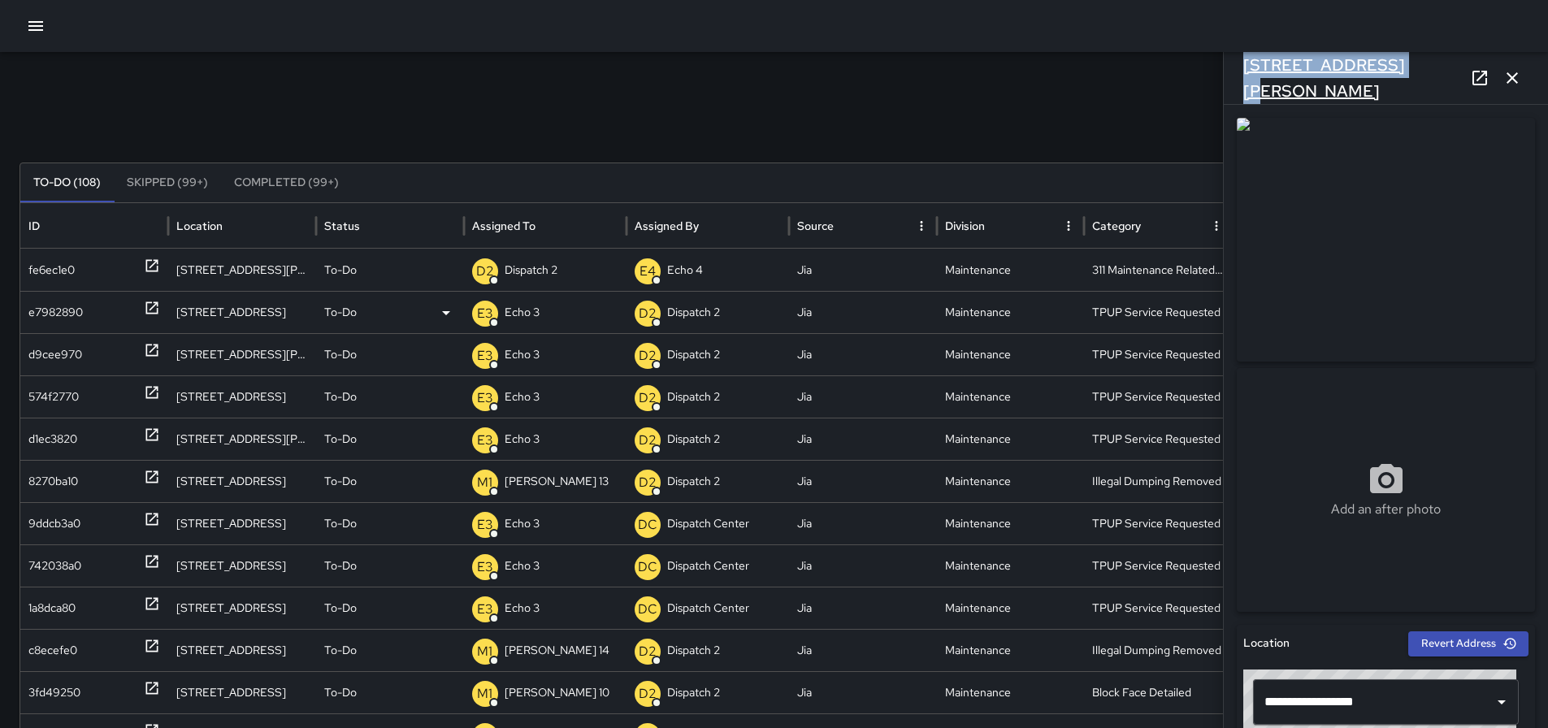
copy h6 "2346 Valdez Street"
click at [1127, 108] on div "Search Search New Task To-Do (108) Skipped (99+) Completed (99+) ID Location St…" at bounding box center [774, 513] width 1548 height 923
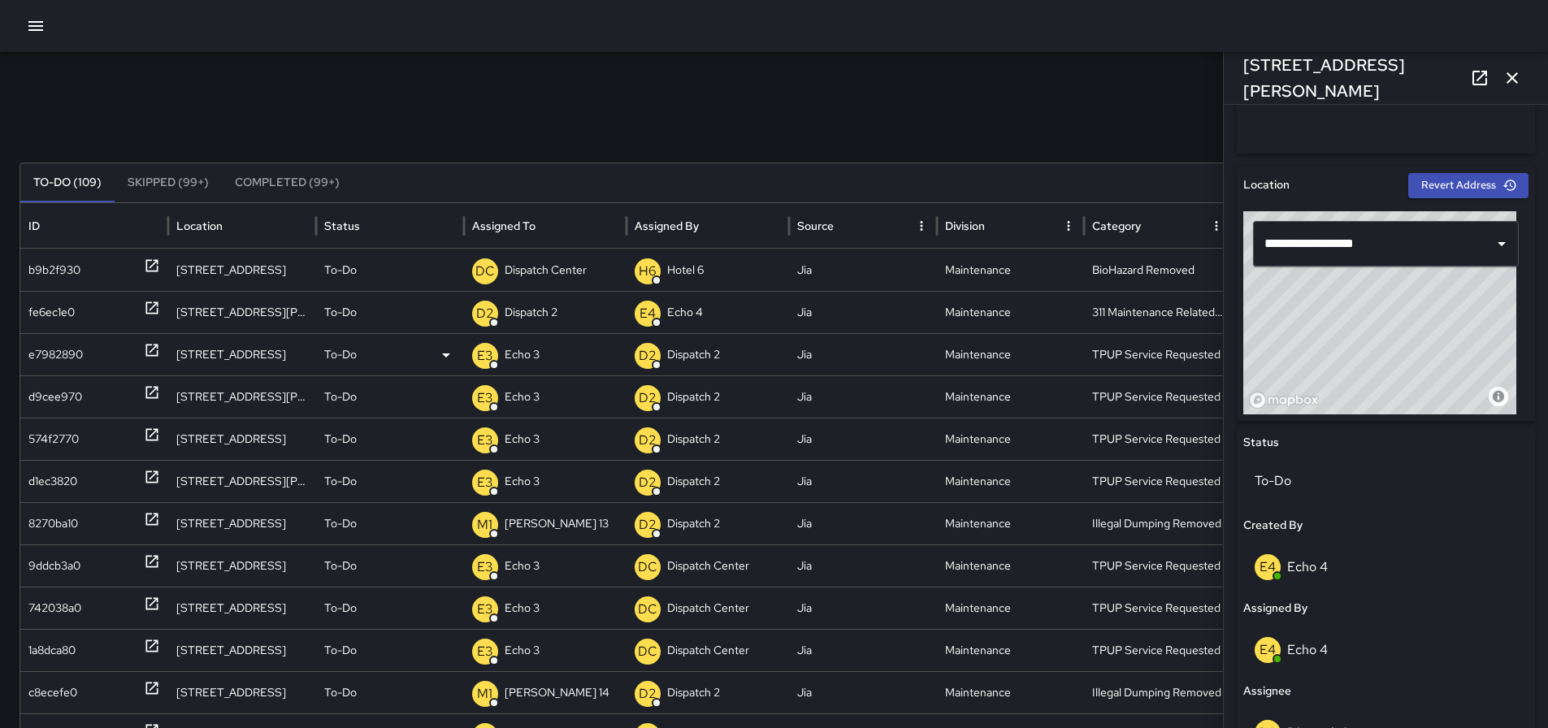
scroll to position [453, 0]
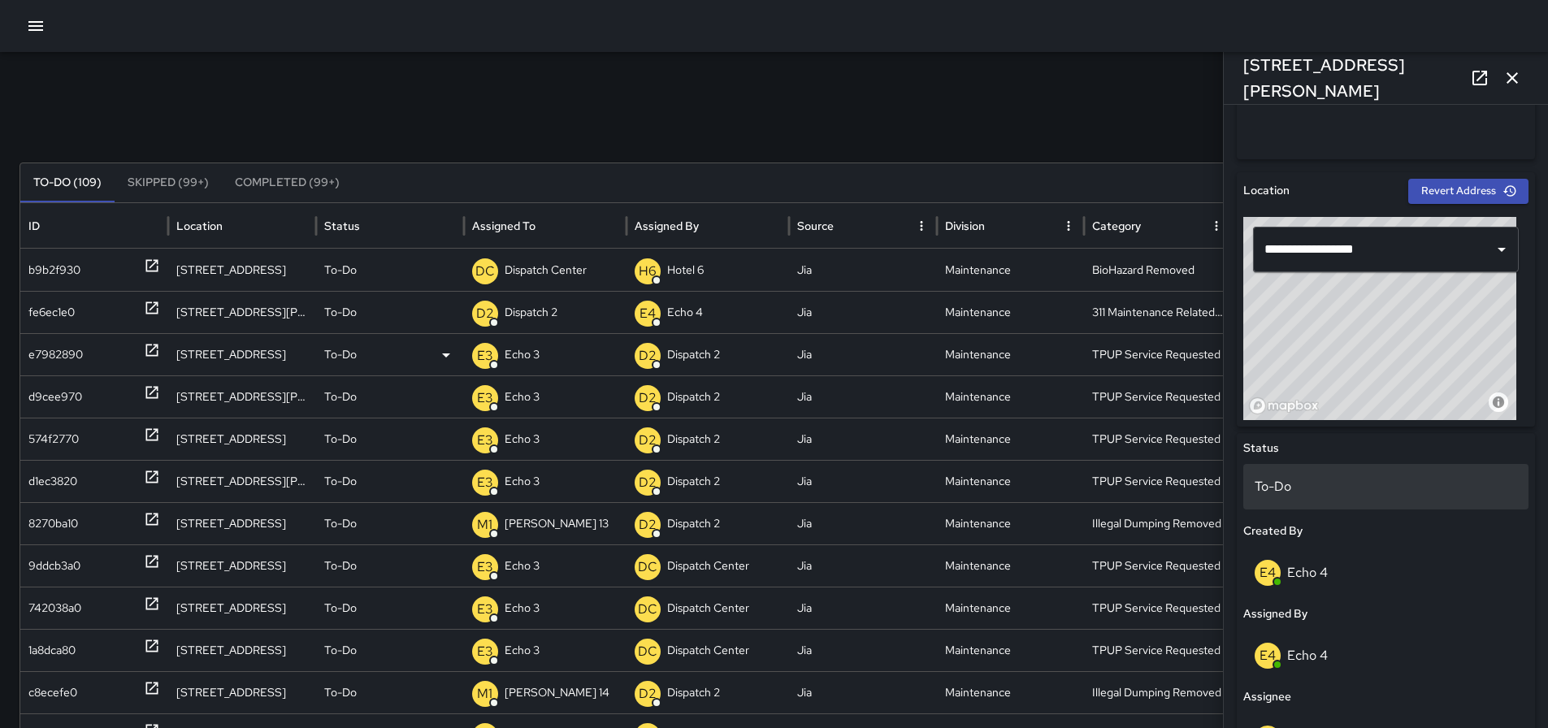
click at [1277, 486] on p "To-Do" at bounding box center [1386, 487] width 263 height 20
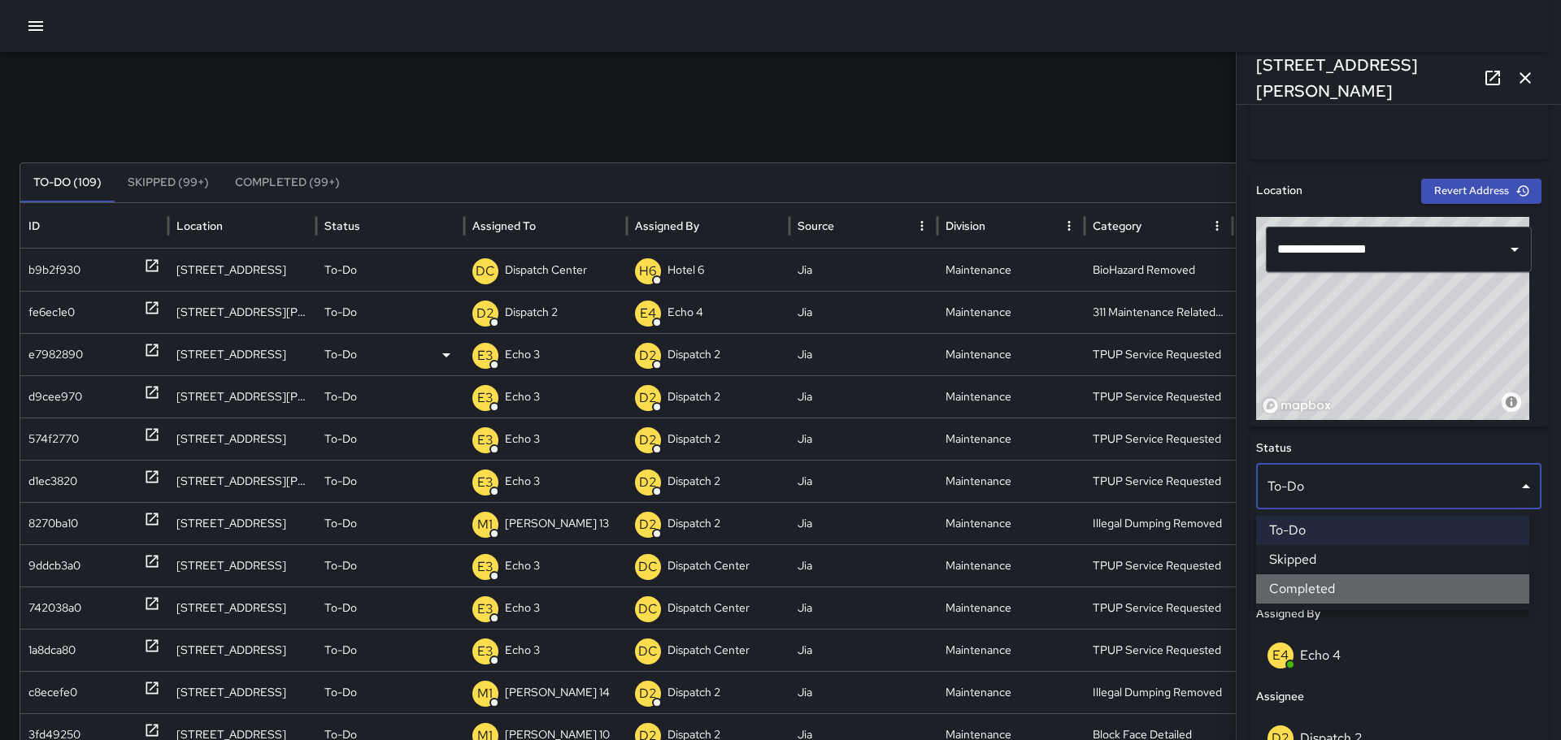
click at [1318, 589] on li "Completed" at bounding box center [1392, 589] width 273 height 29
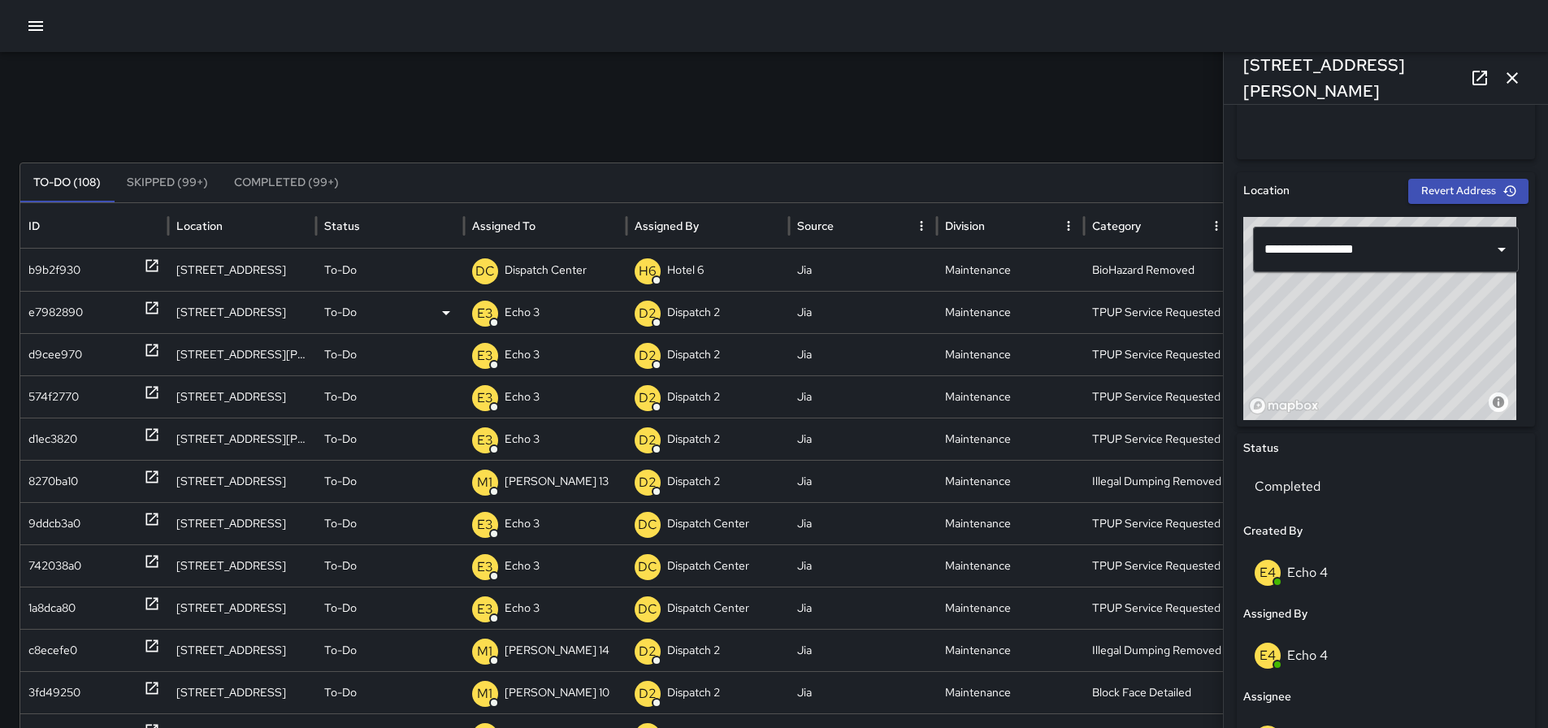
click at [1509, 83] on icon "button" at bounding box center [1512, 77] width 11 height 11
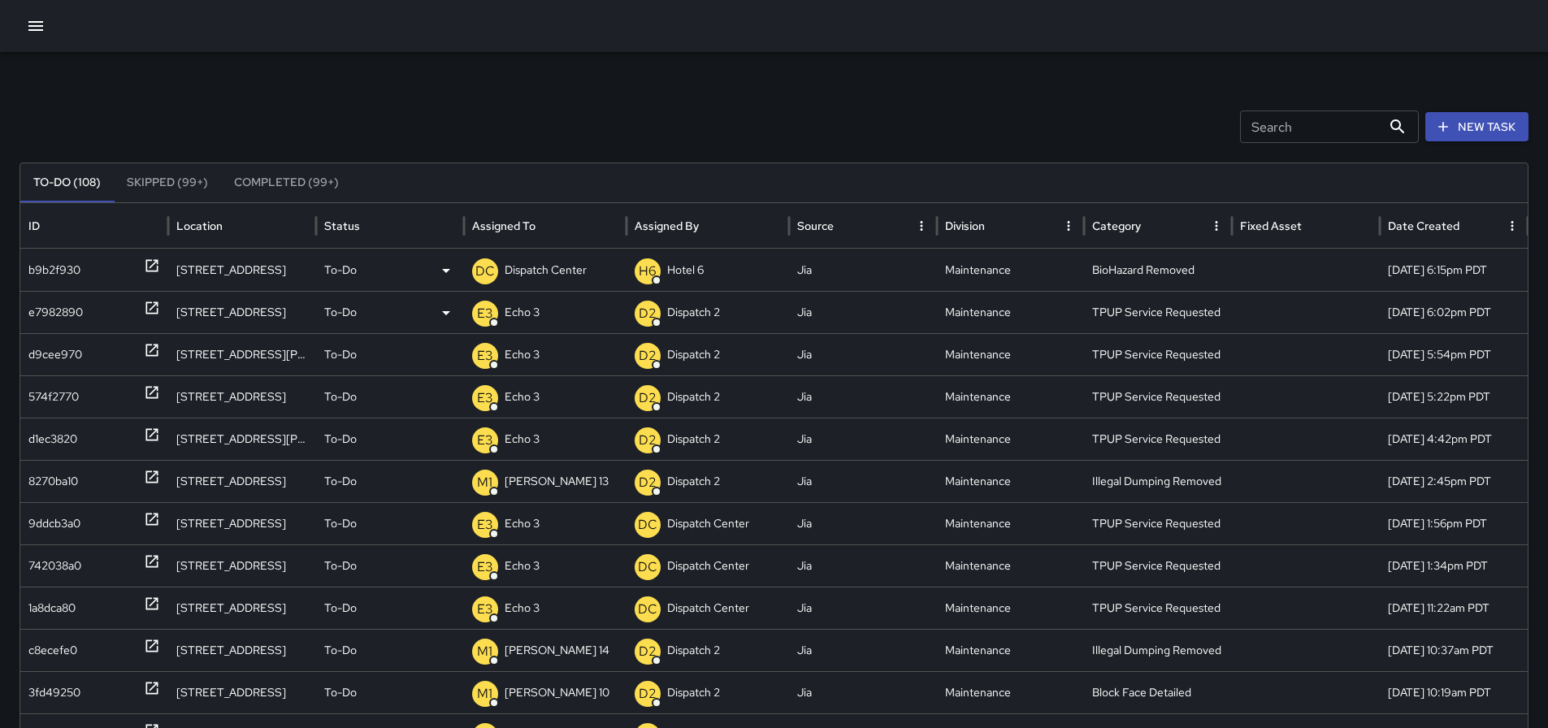
click at [145, 264] on icon at bounding box center [152, 266] width 16 height 16
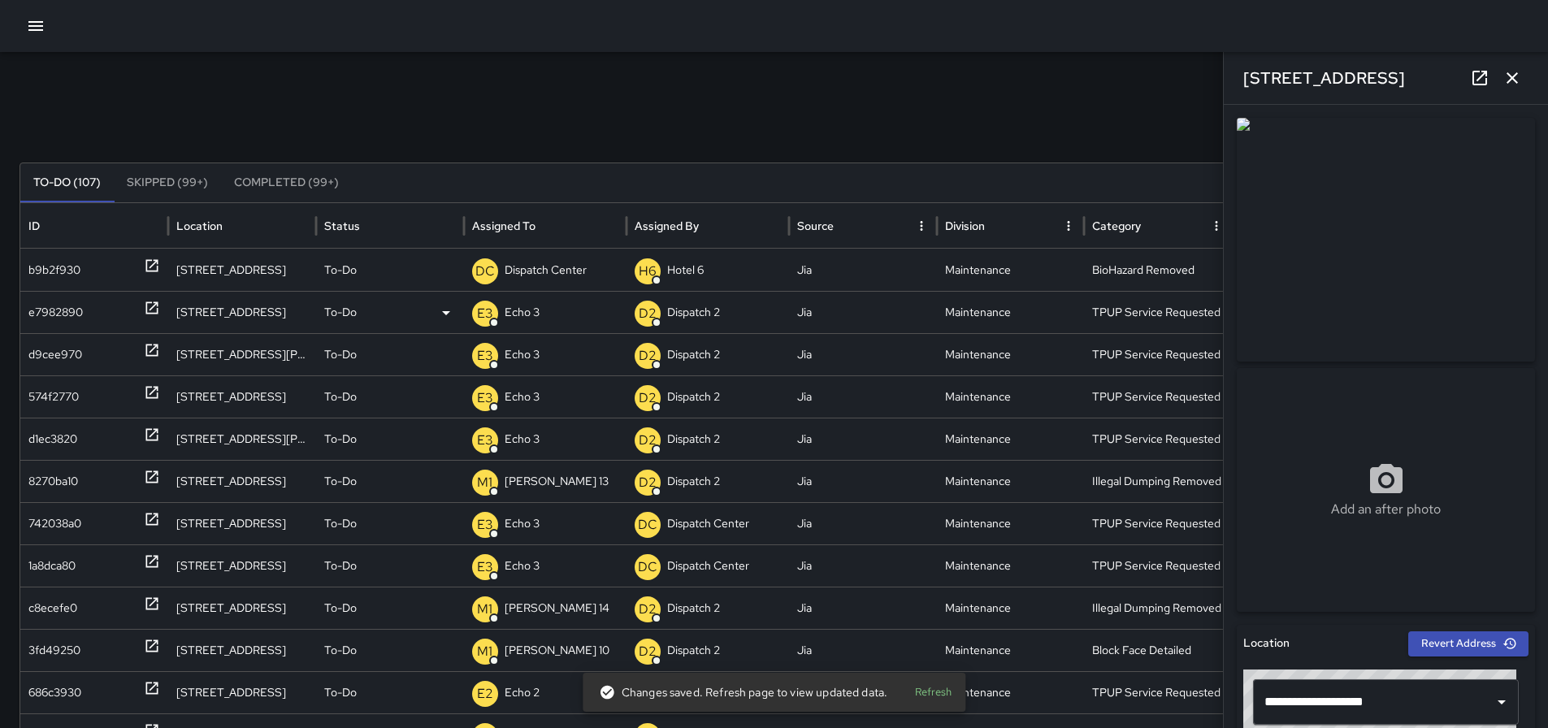
click at [924, 697] on button "Refresh" at bounding box center [933, 692] width 52 height 25
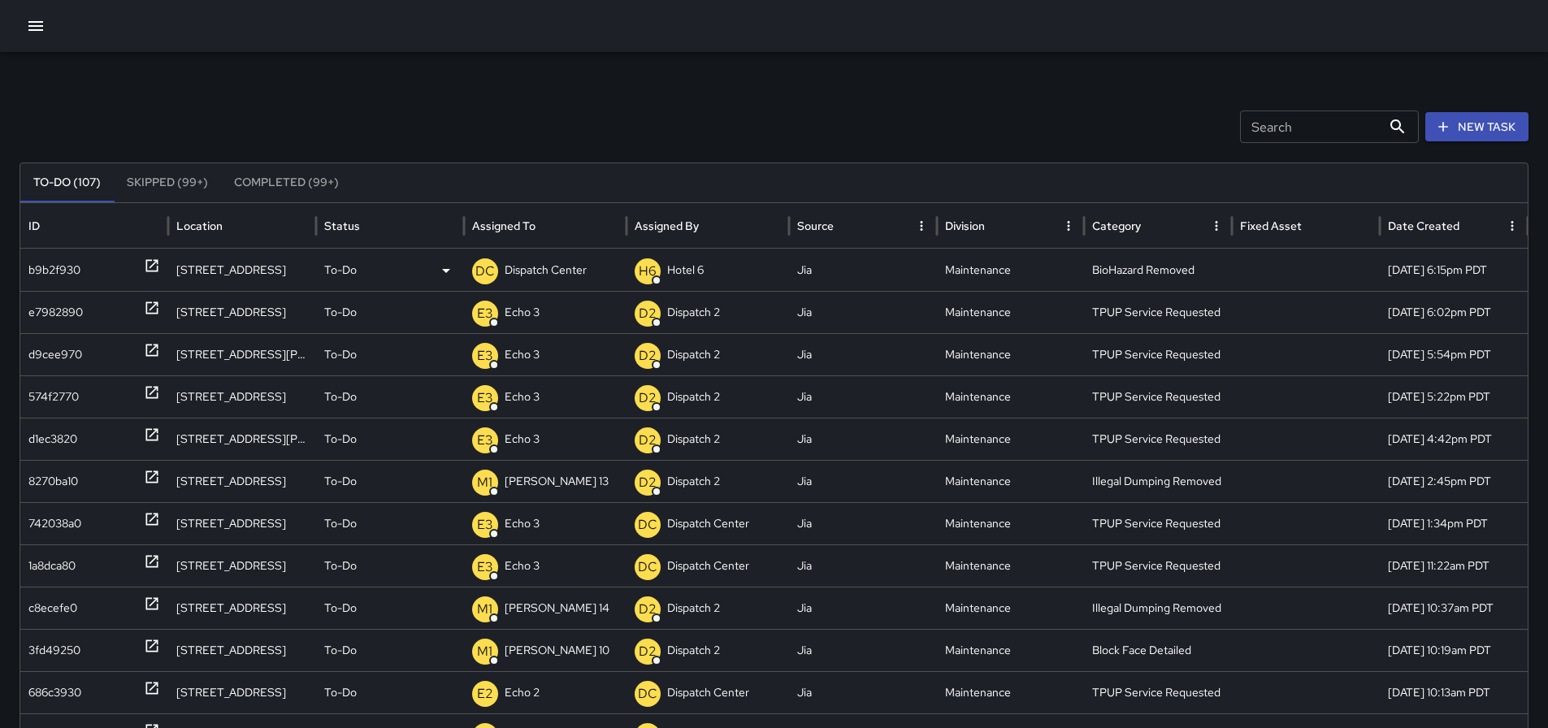
click at [150, 267] on icon at bounding box center [151, 266] width 12 height 12
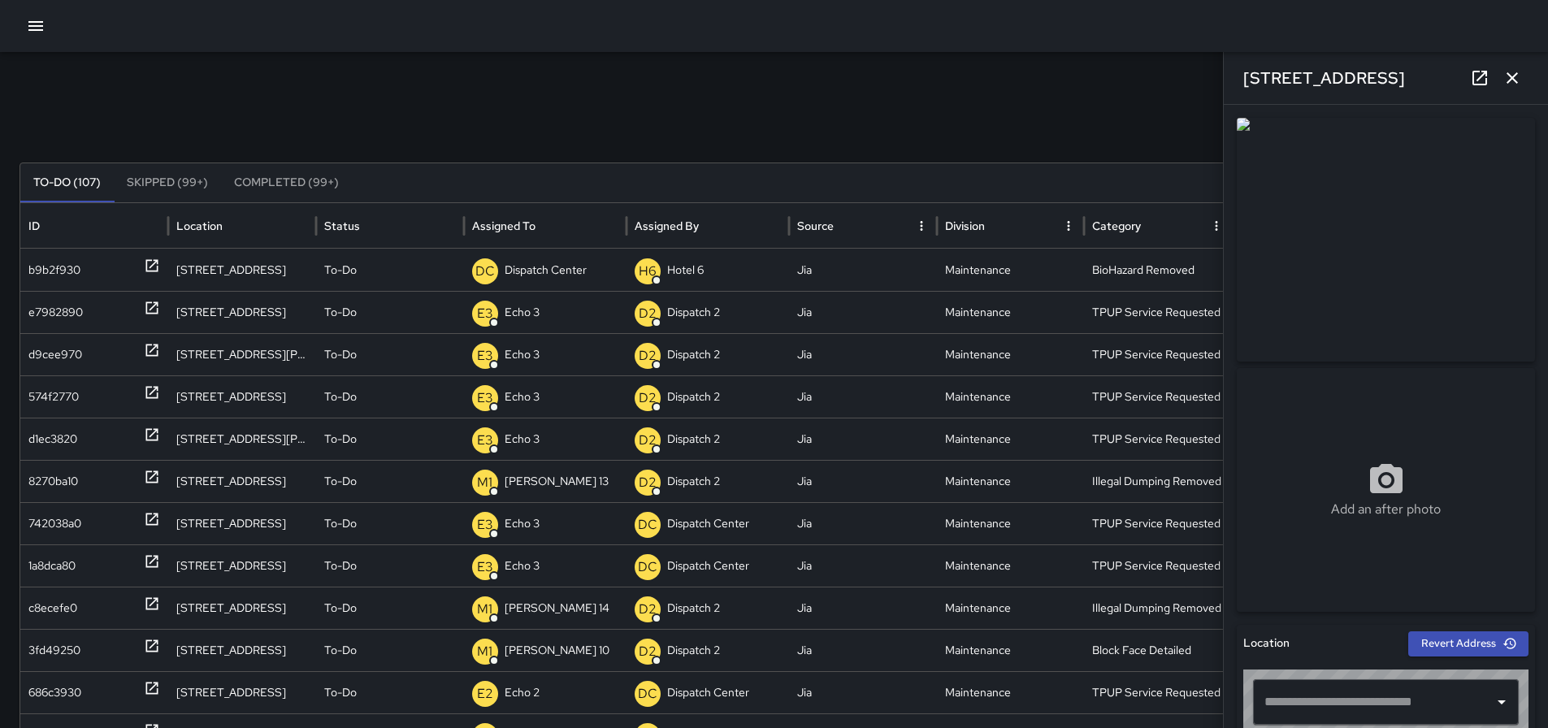
type input "**********"
click at [1469, 90] on link at bounding box center [1480, 78] width 33 height 33
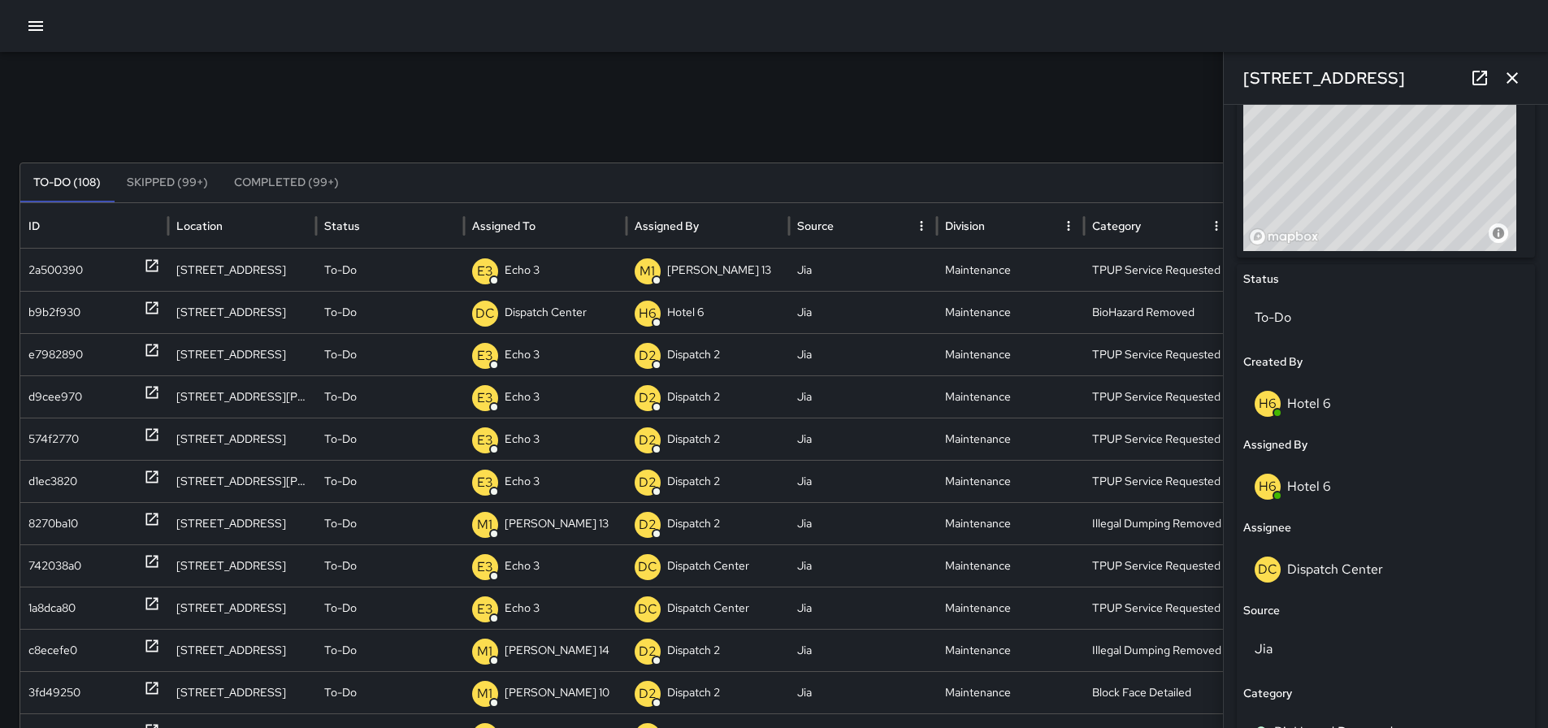
scroll to position [654, 0]
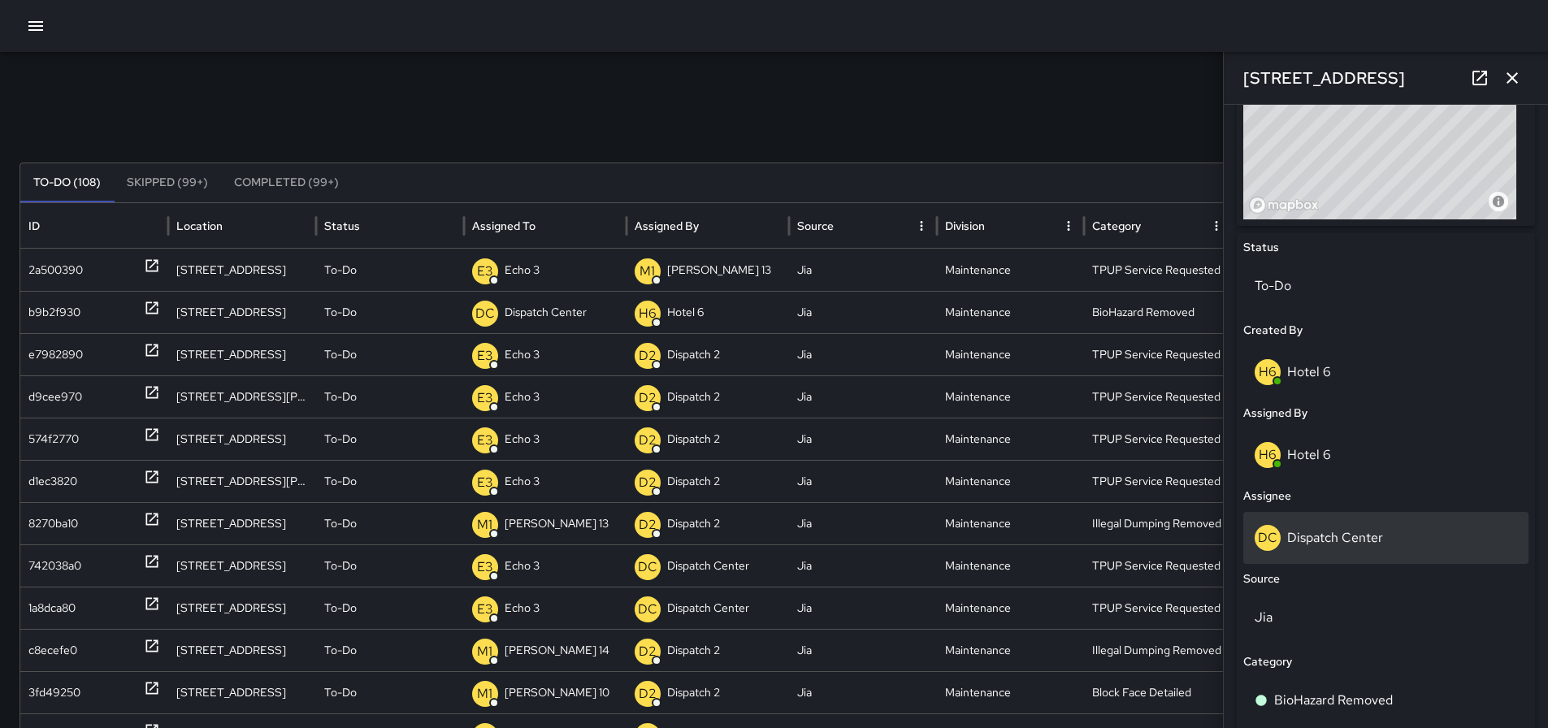
click at [1319, 541] on p "Dispatch Center" at bounding box center [1336, 537] width 96 height 17
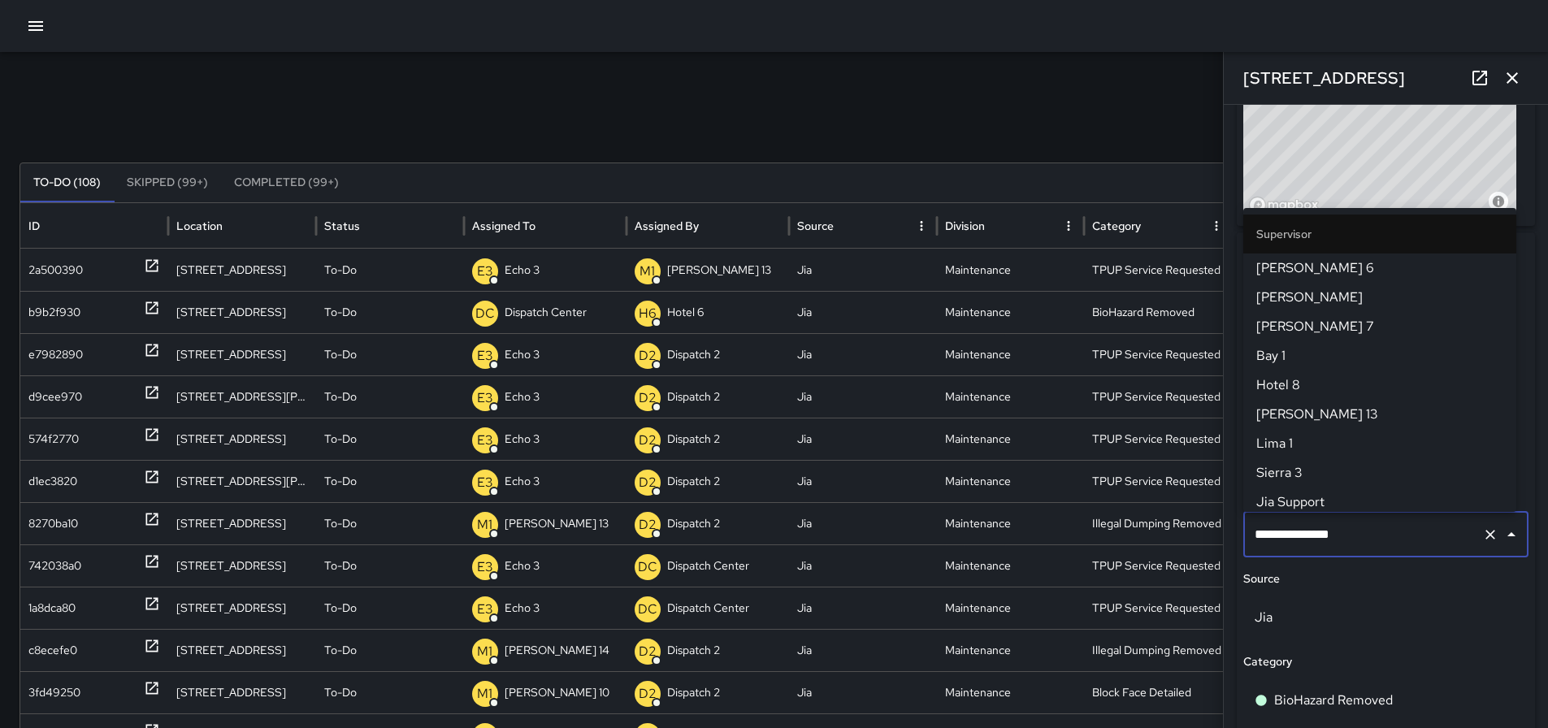
scroll to position [1668, 0]
drag, startPoint x: 1226, startPoint y: 536, endPoint x: 1161, endPoint y: 543, distance: 65.3
click at [1161, 543] on div "Search Search New Task To-Do (108) Skipped (99+) Completed (99+) ID Location St…" at bounding box center [774, 513] width 1548 height 923
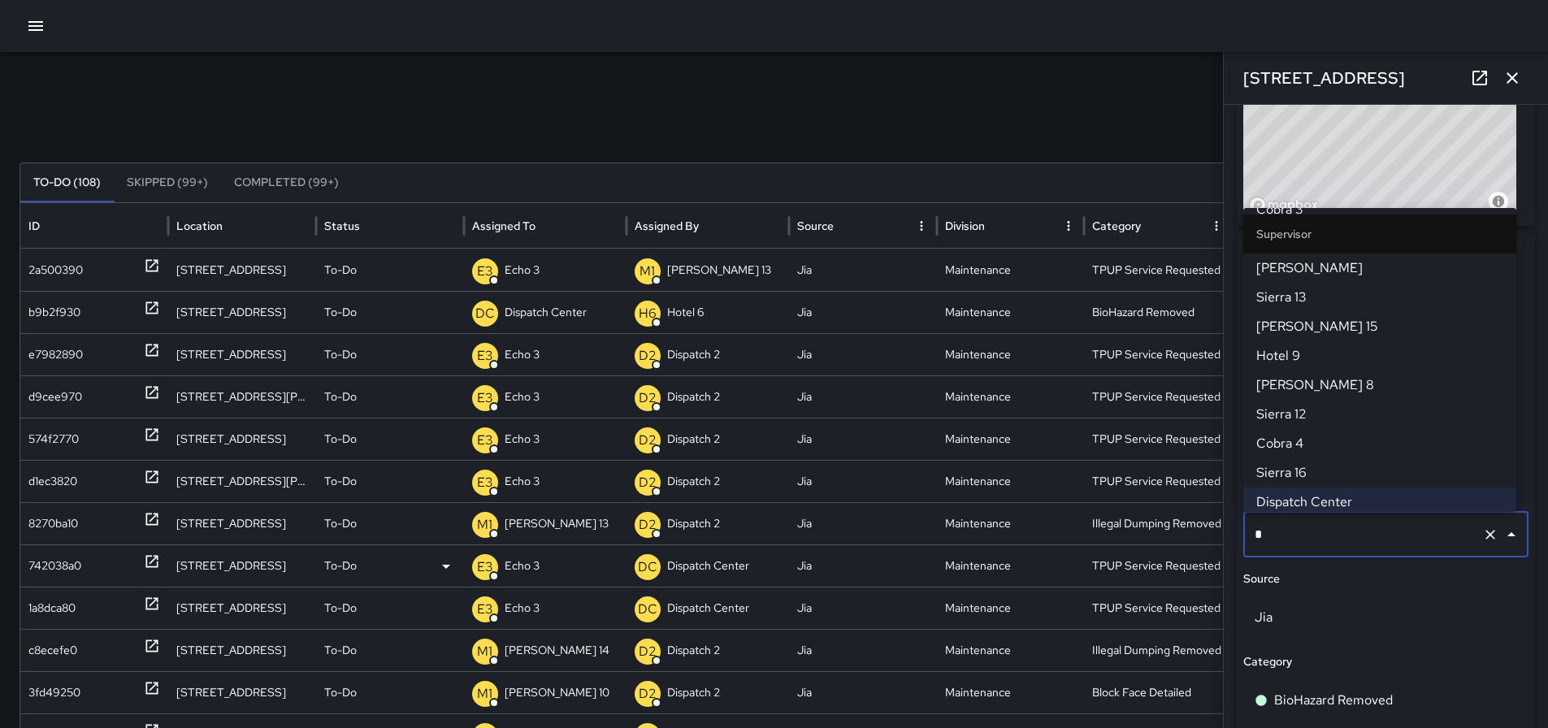
scroll to position [0, 0]
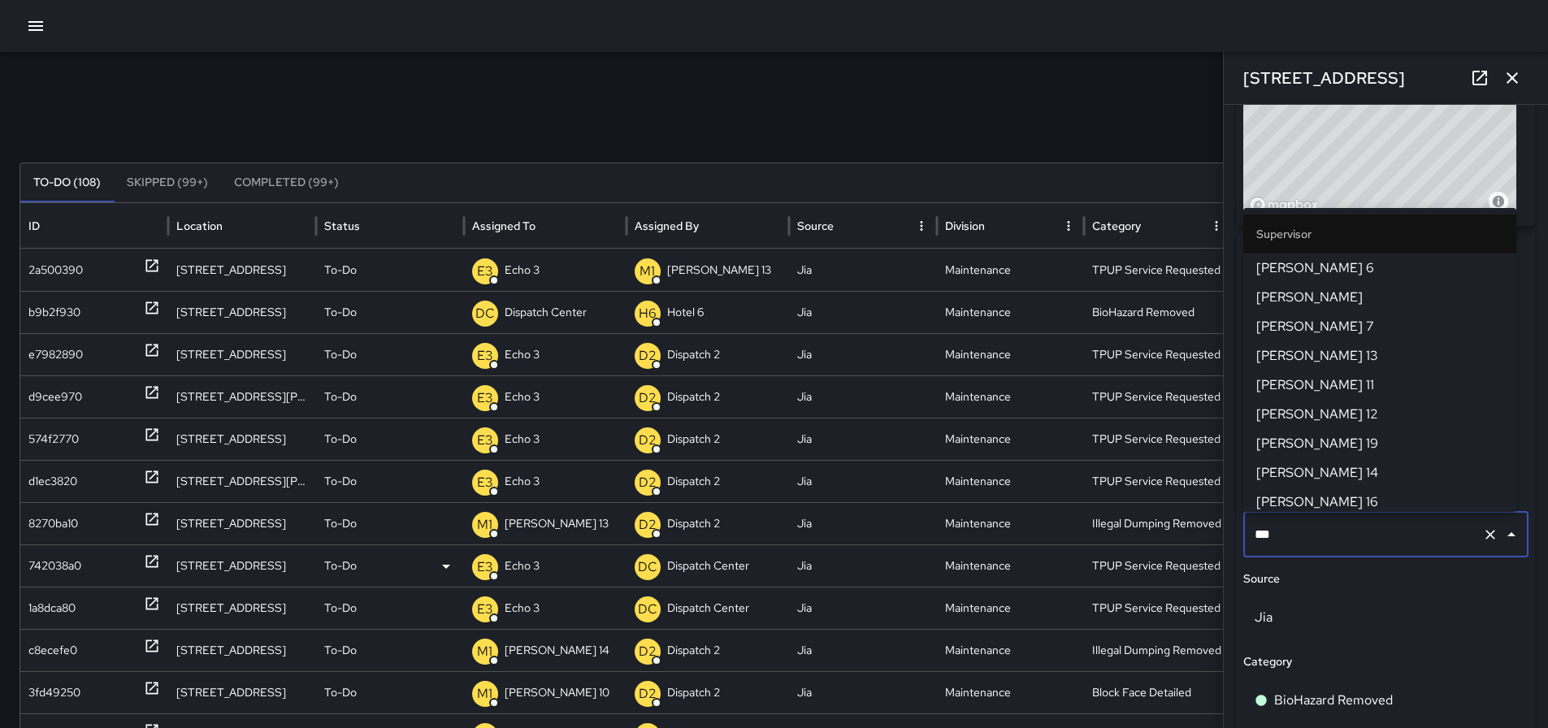
type input "****"
click at [1317, 328] on span "[PERSON_NAME] 13" at bounding box center [1380, 327] width 247 height 20
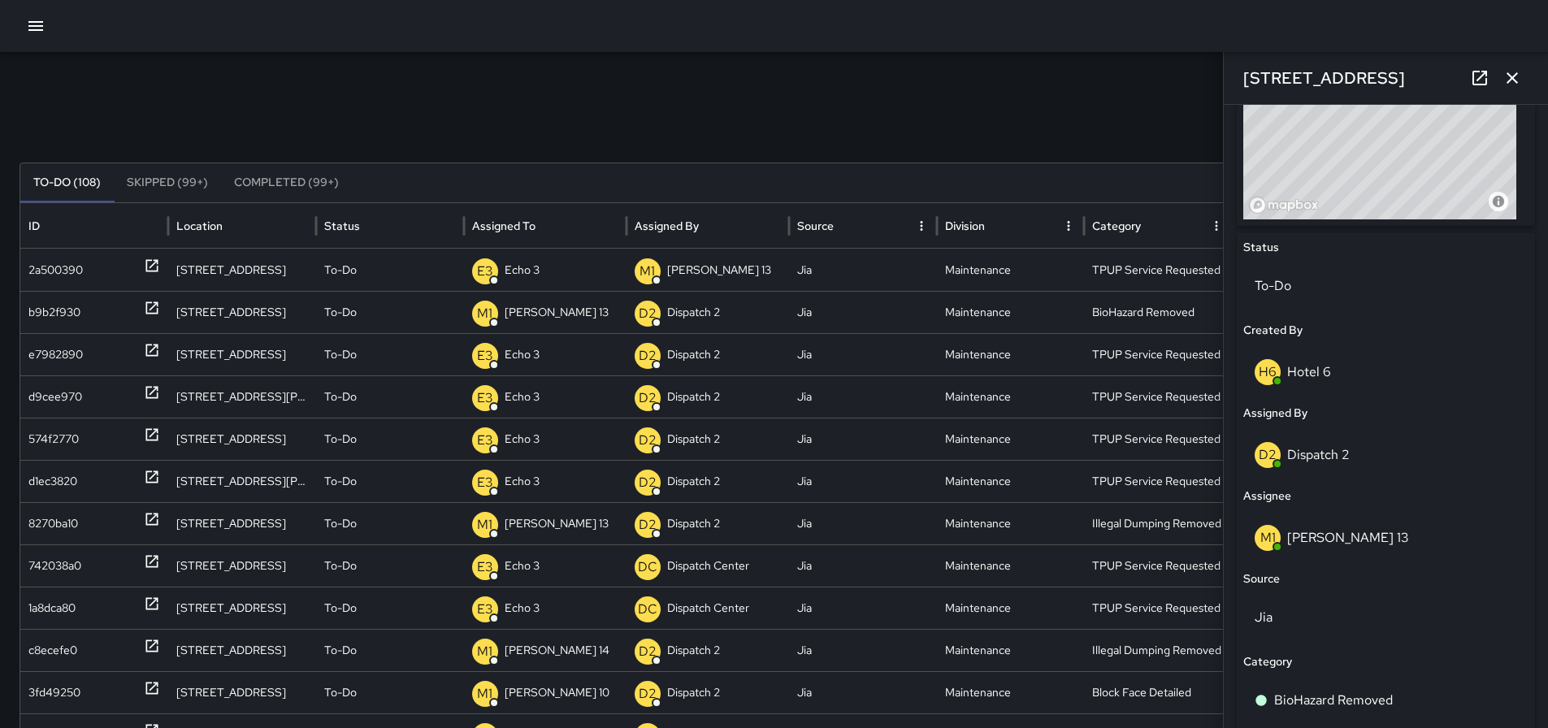
click at [1509, 76] on icon "button" at bounding box center [1513, 78] width 20 height 20
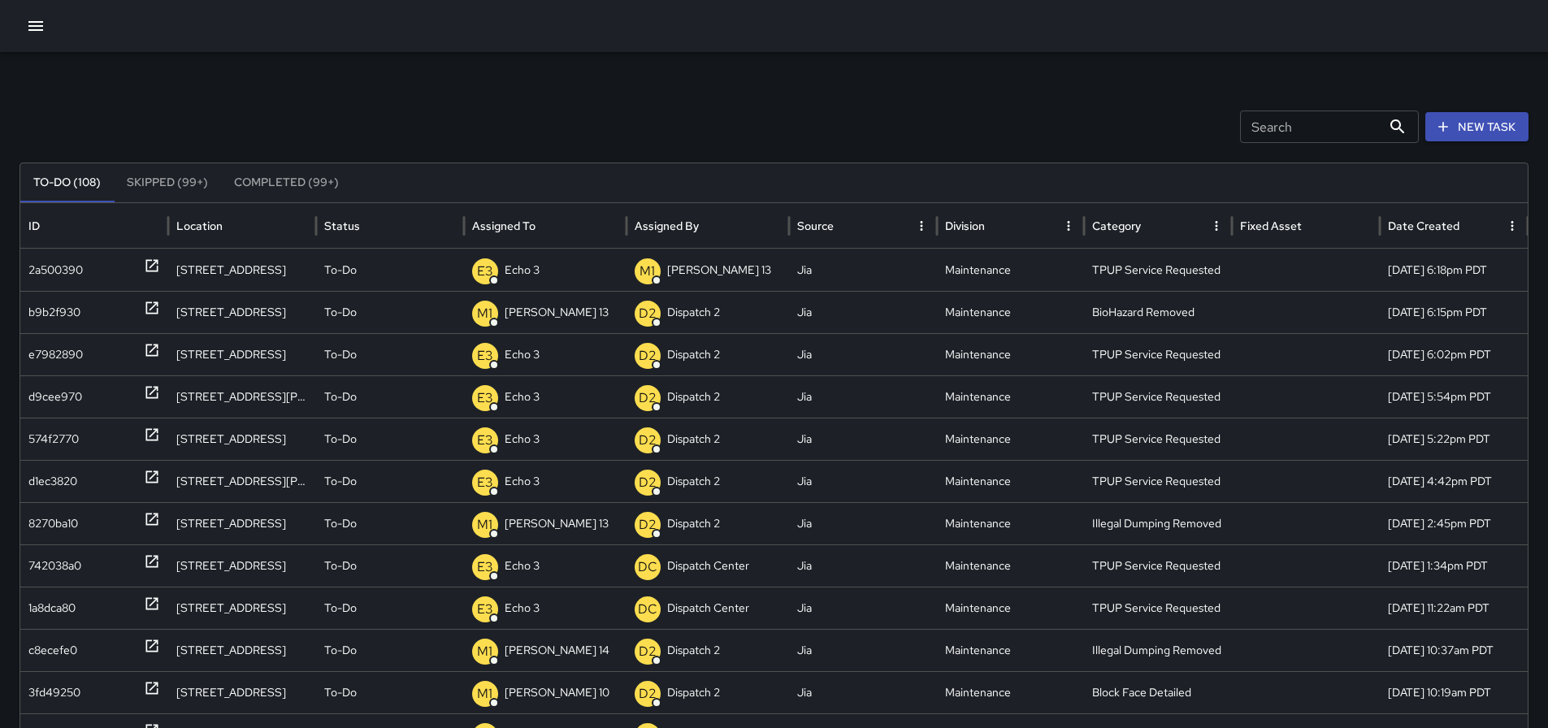
click at [1513, 121] on button "New Task" at bounding box center [1477, 127] width 103 height 30
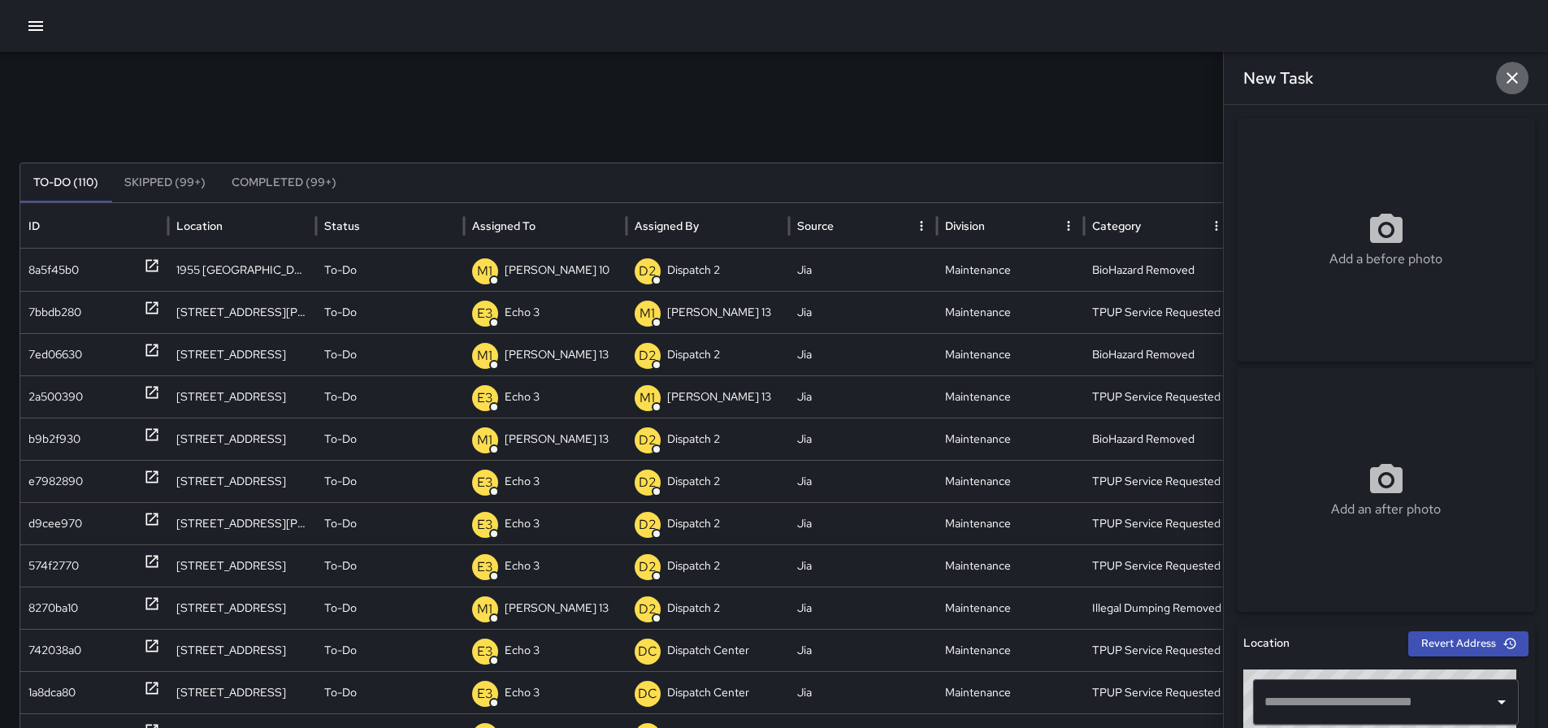
click at [1514, 83] on icon "button" at bounding box center [1513, 78] width 20 height 20
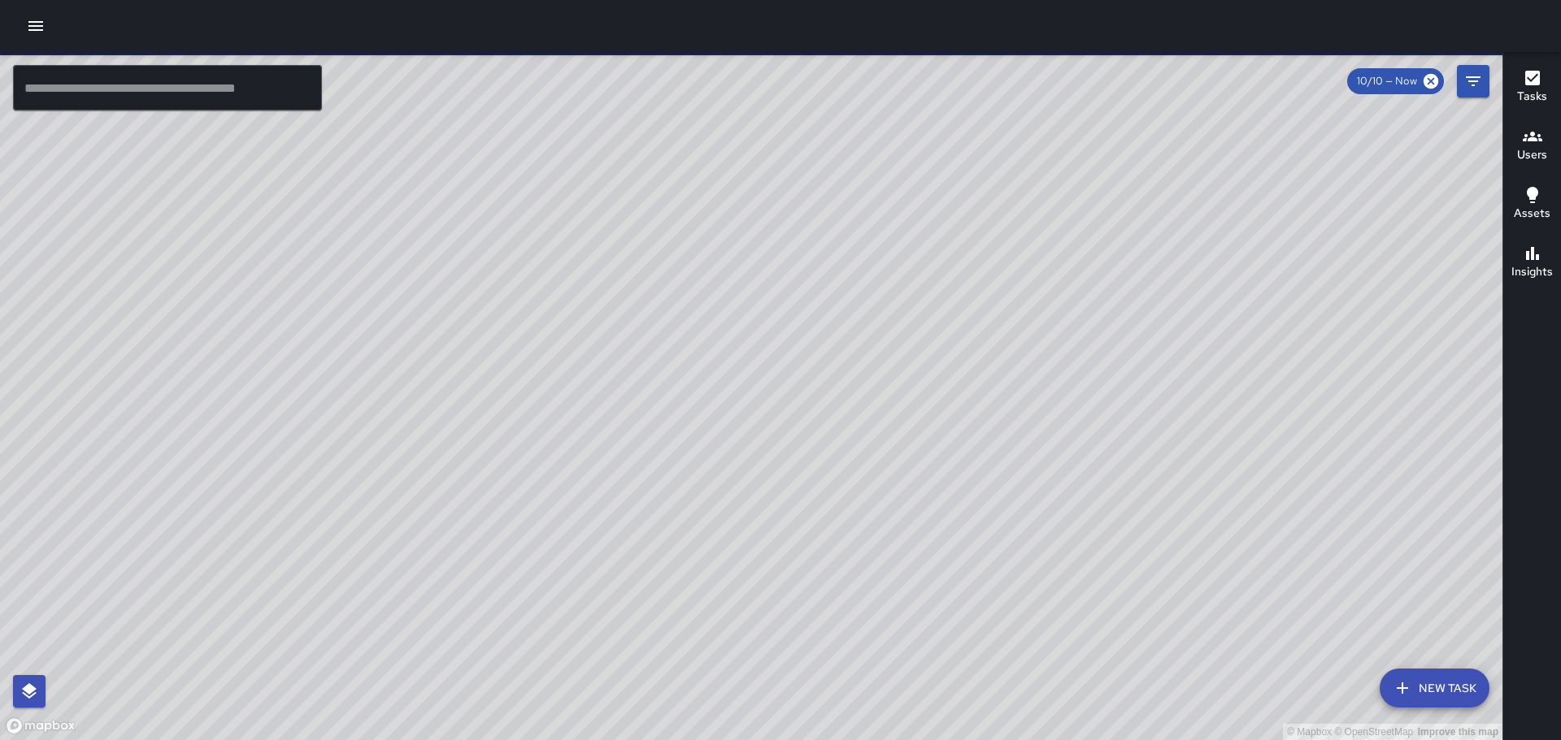
click at [32, 27] on icon "button" at bounding box center [35, 26] width 15 height 10
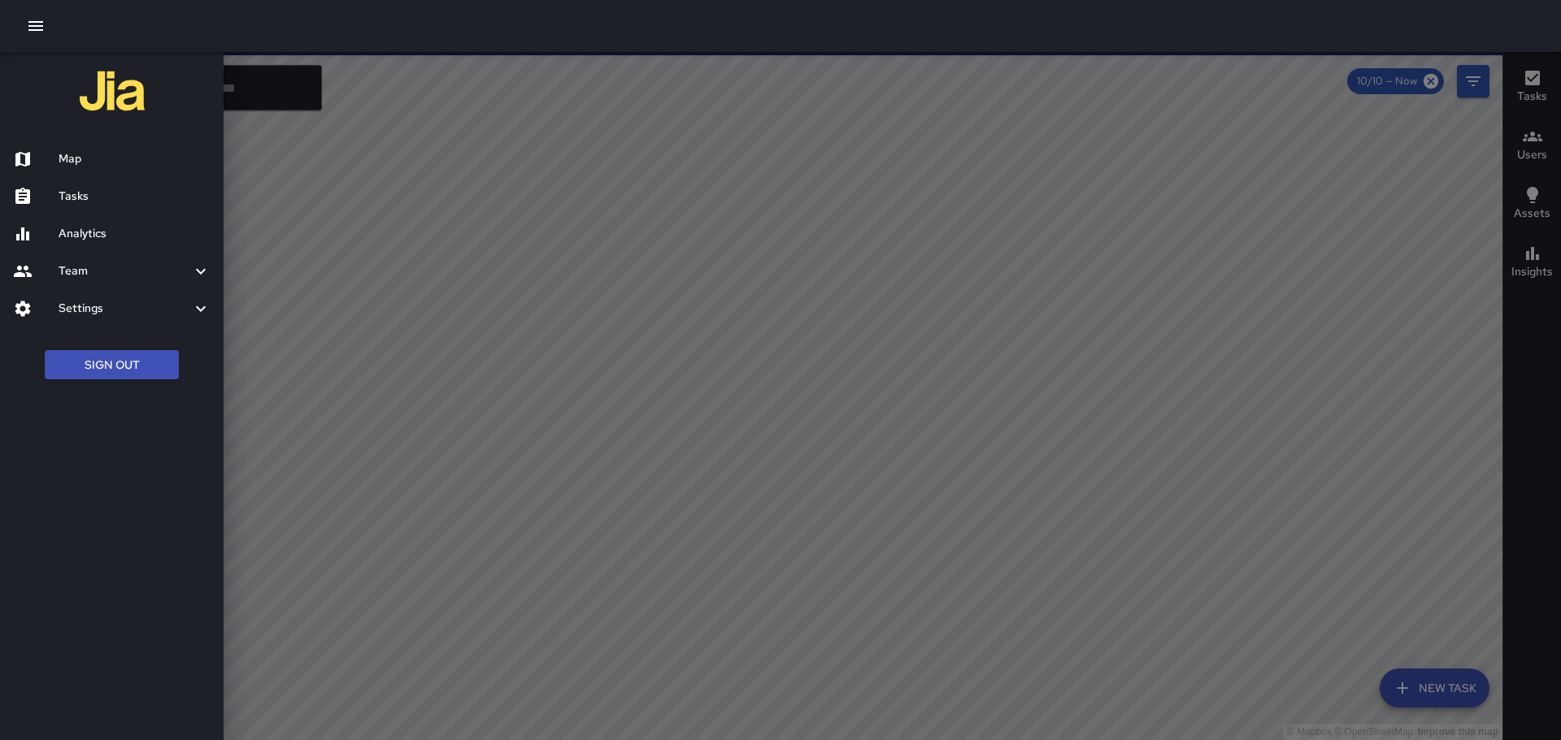
click at [397, 3] on div at bounding box center [780, 26] width 1561 height 52
click at [479, 20] on div at bounding box center [780, 26] width 1561 height 52
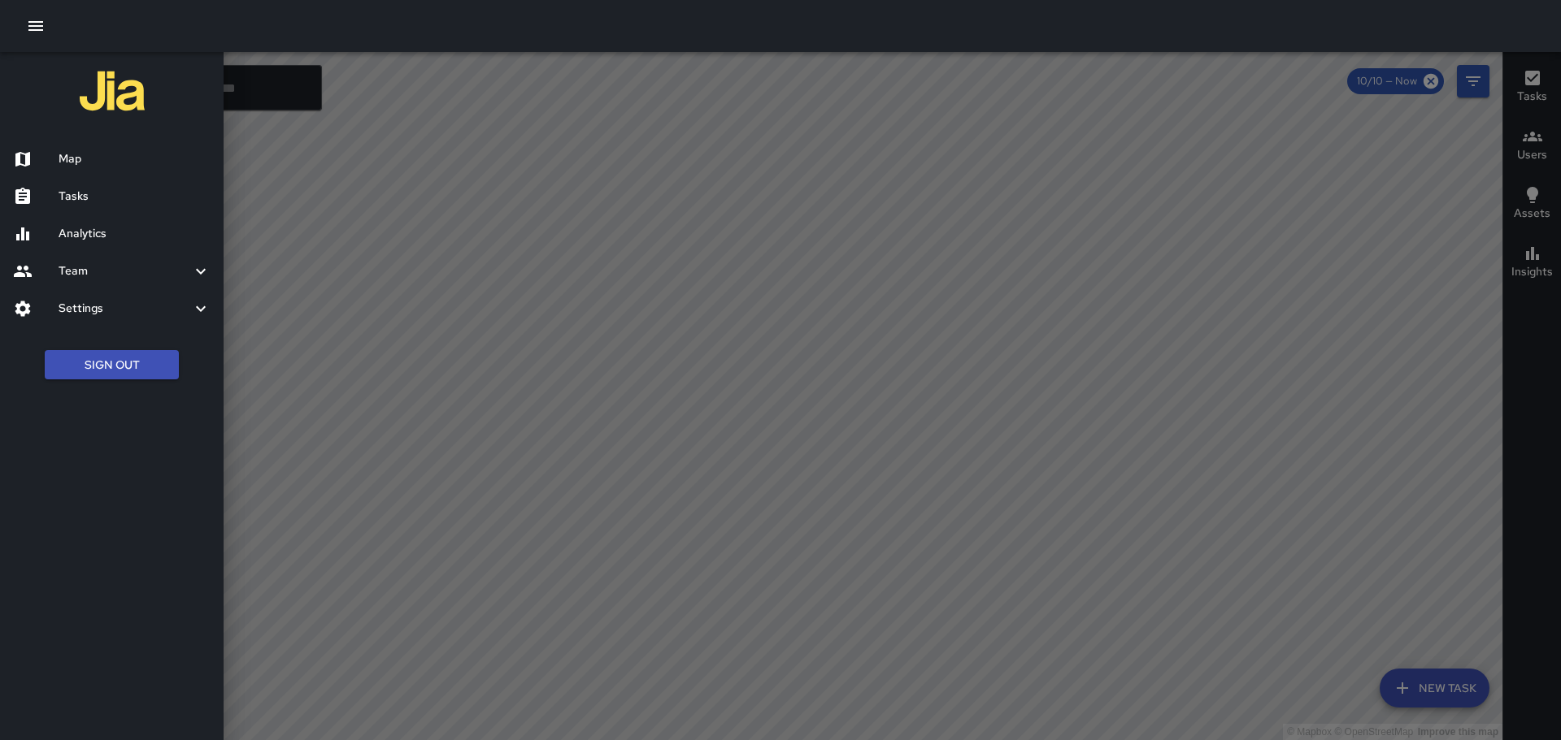
click at [302, 52] on div at bounding box center [780, 370] width 1561 height 740
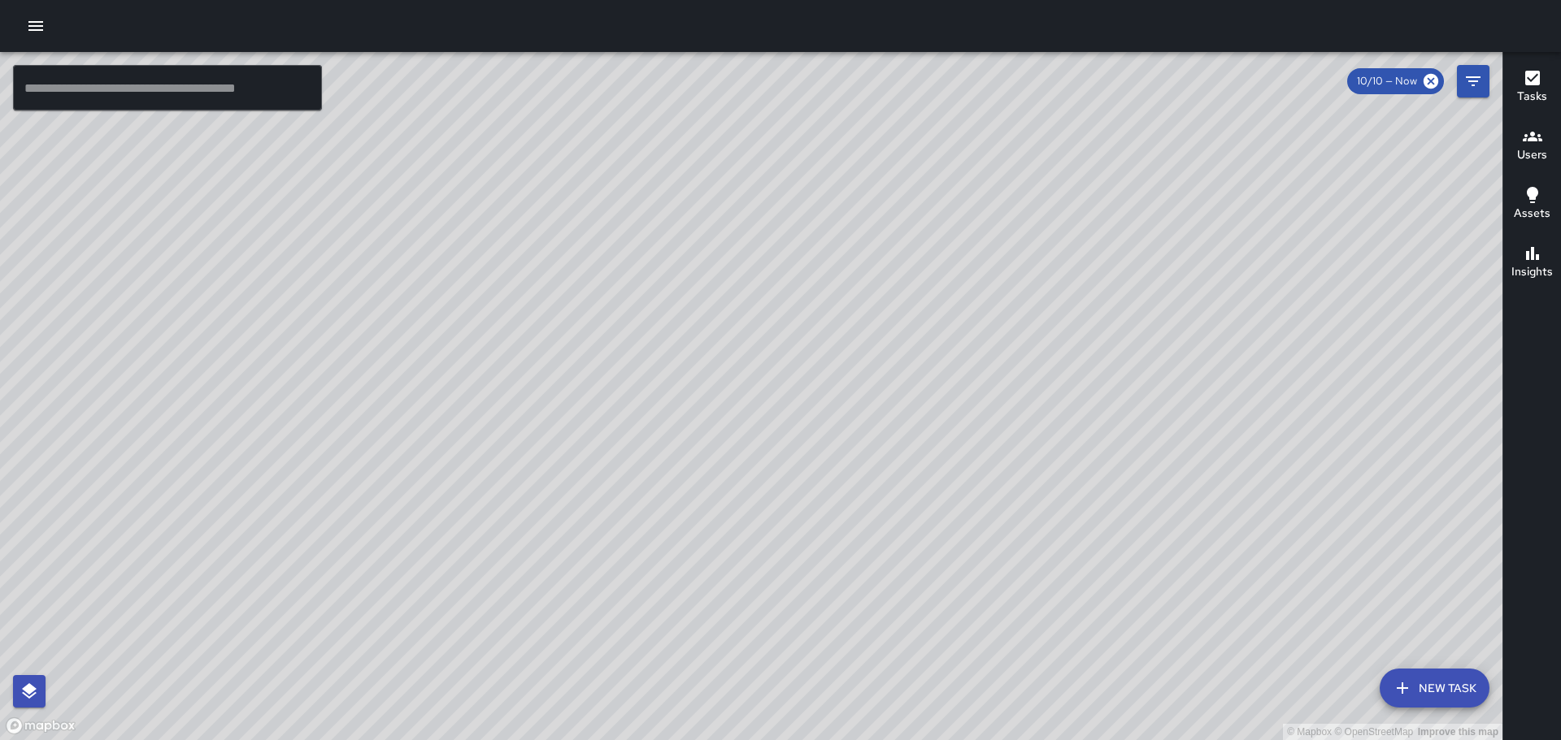
click at [168, 96] on input "text" at bounding box center [167, 88] width 309 height 46
click at [30, 33] on icon "button" at bounding box center [36, 26] width 20 height 20
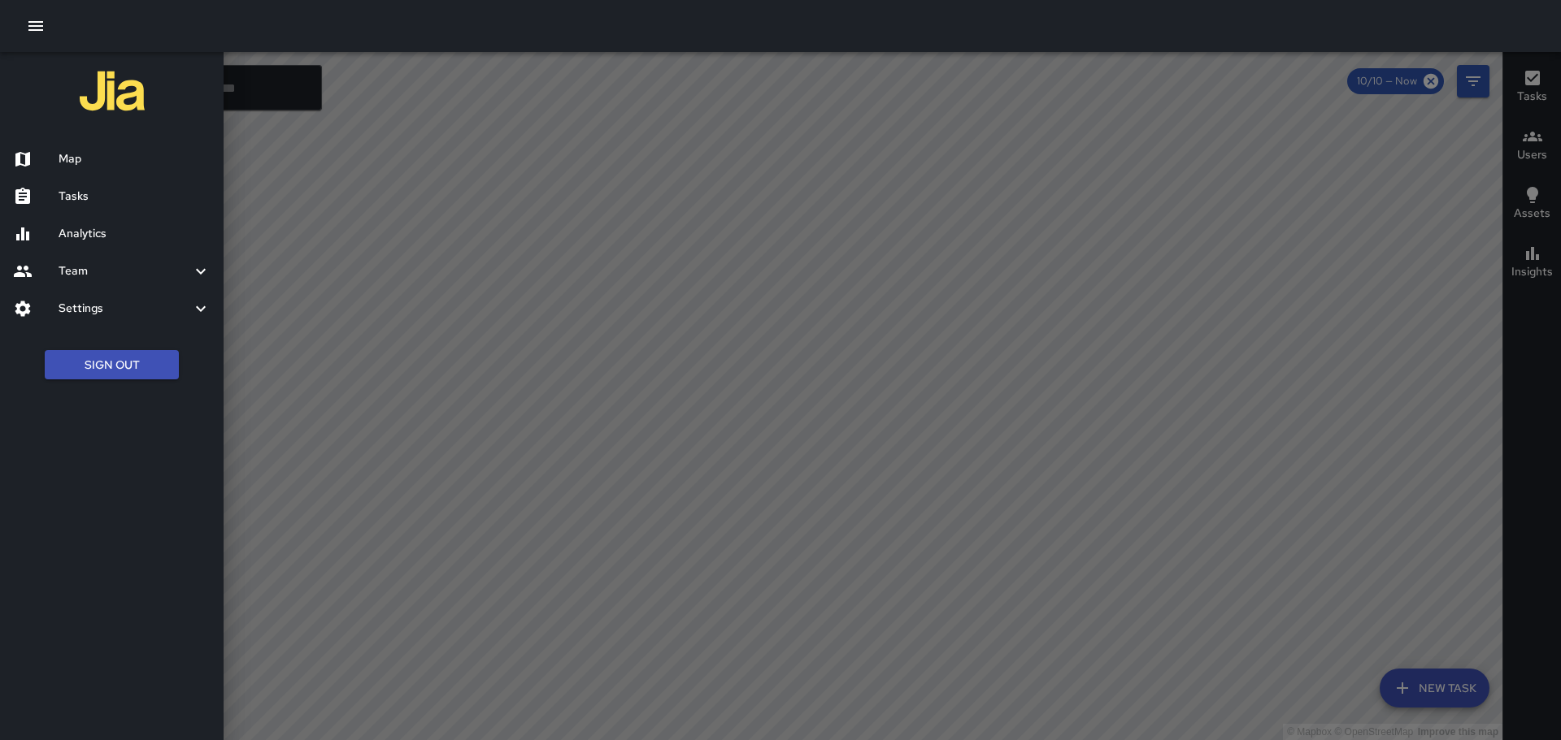
click at [77, 192] on h6 "Tasks" at bounding box center [135, 197] width 152 height 18
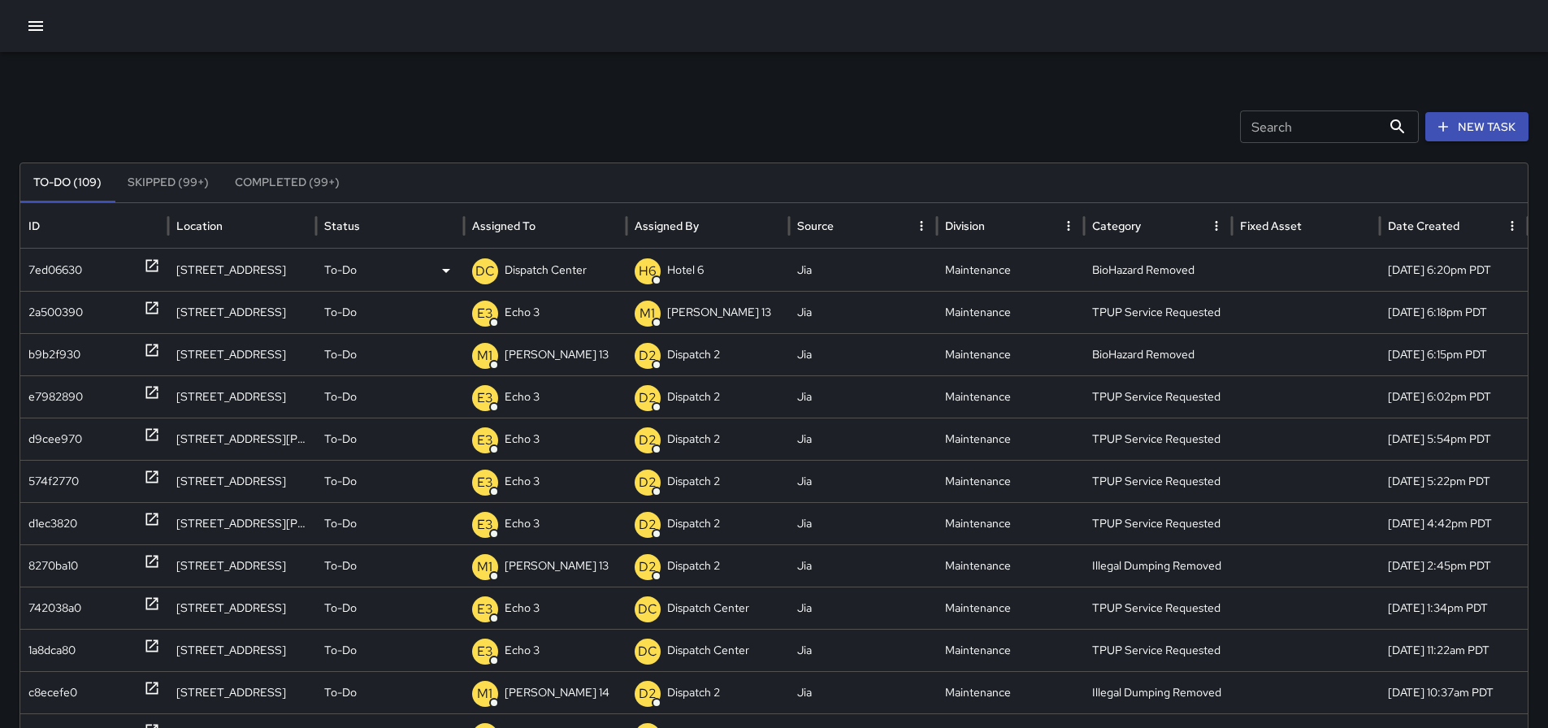
click at [158, 267] on icon at bounding box center [151, 266] width 12 height 12
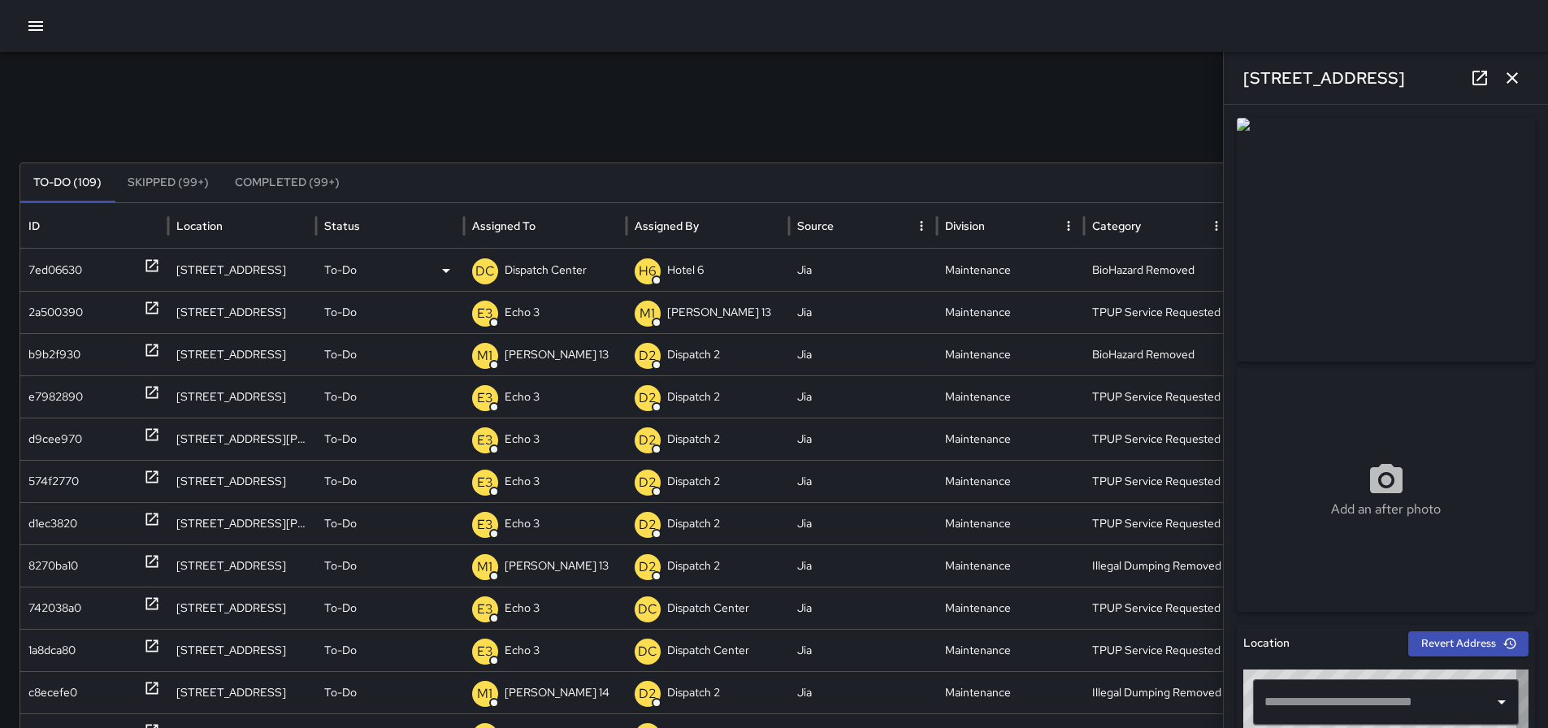
type input "**********"
click at [1516, 79] on icon "button" at bounding box center [1513, 78] width 20 height 20
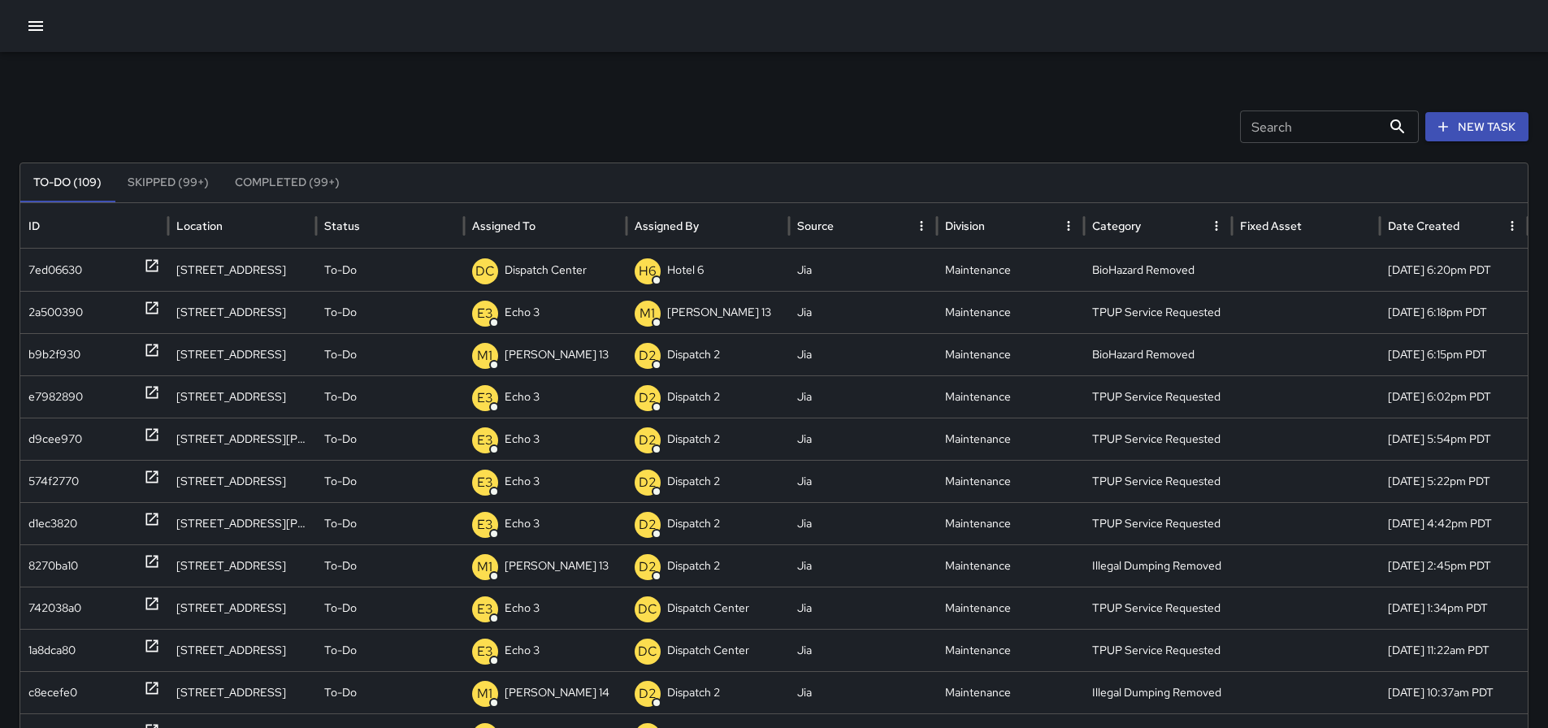
click at [1473, 138] on button "New Task" at bounding box center [1477, 127] width 103 height 30
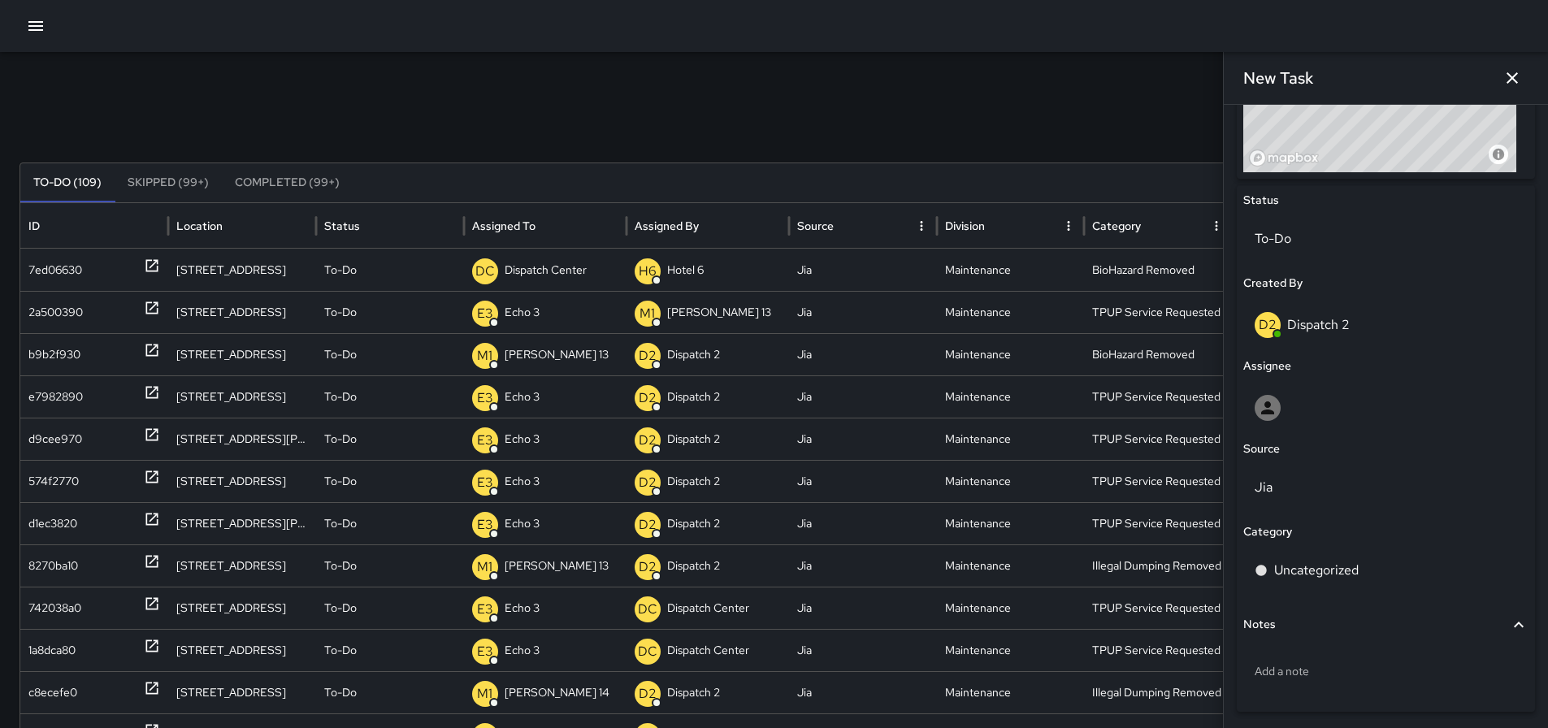
scroll to position [759, 0]
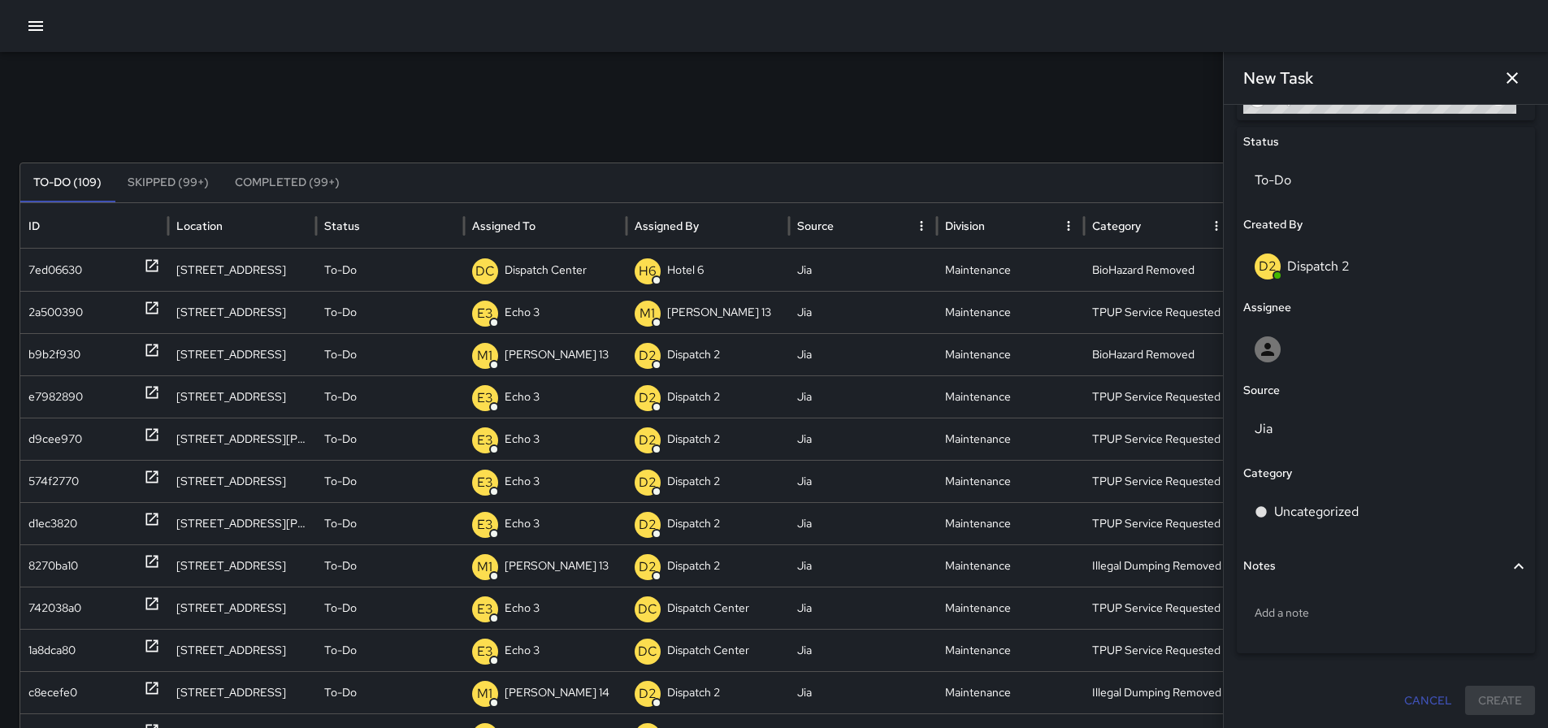
click at [1444, 636] on div "Add a note" at bounding box center [1386, 616] width 285 height 62
click at [1372, 607] on p "Add a note" at bounding box center [1386, 613] width 263 height 16
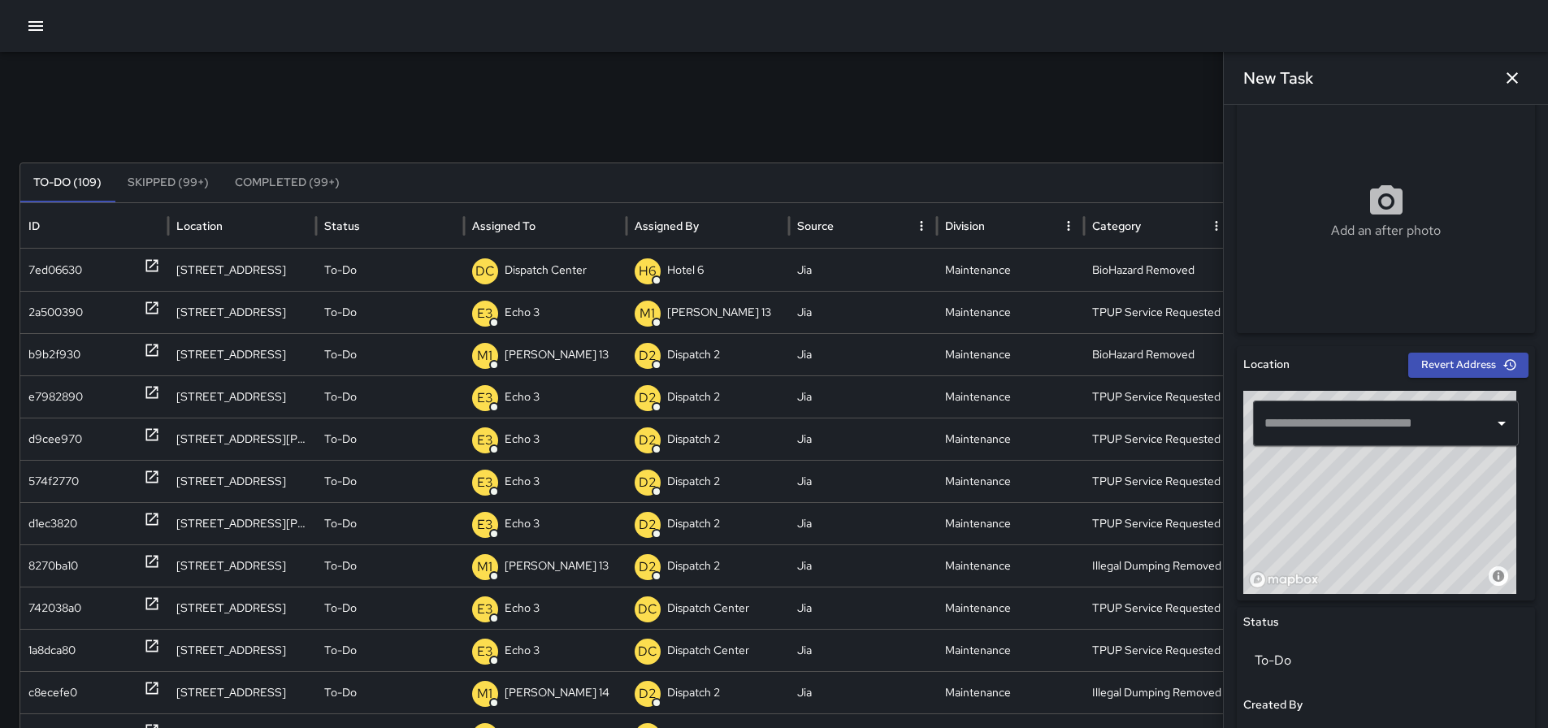
scroll to position [194, 0]
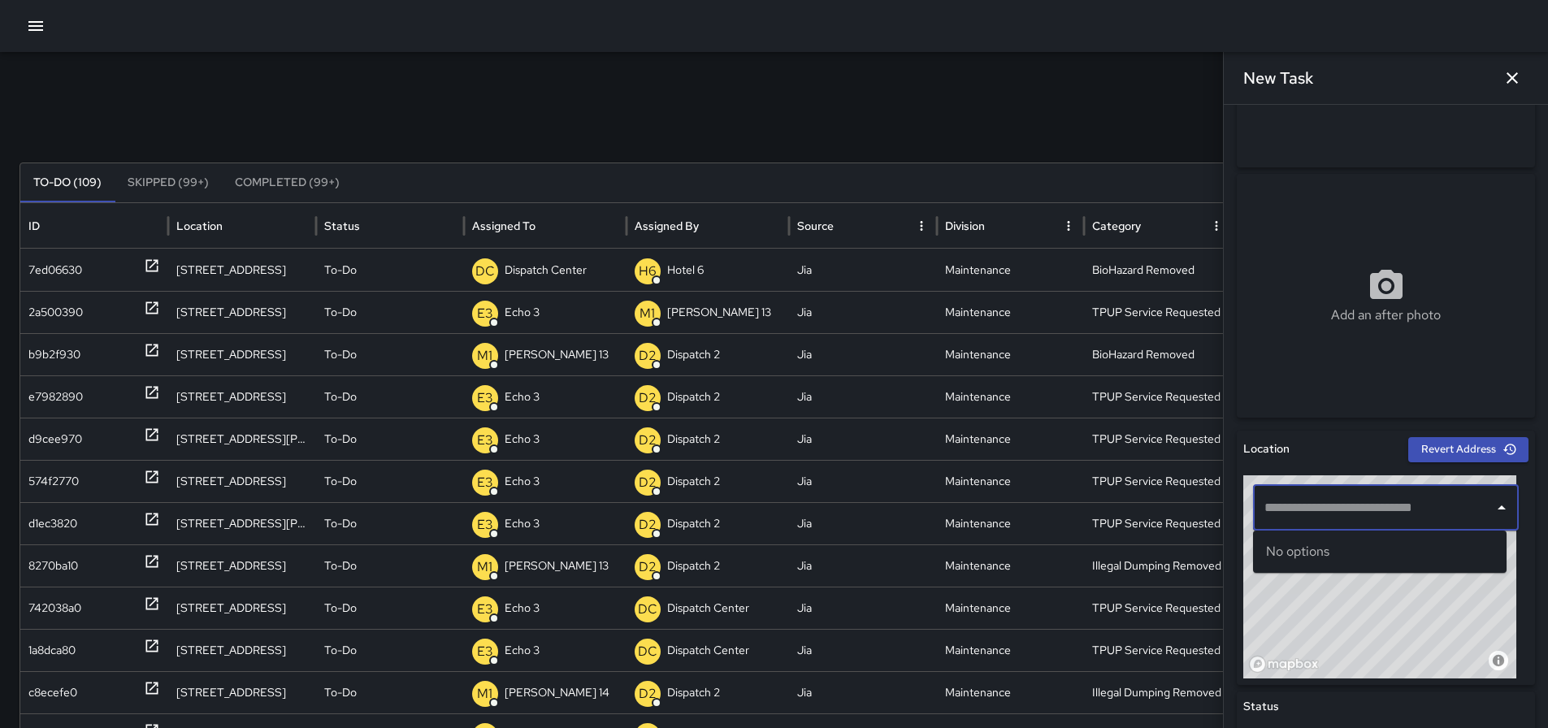
click at [1385, 502] on input "text" at bounding box center [1374, 508] width 227 height 31
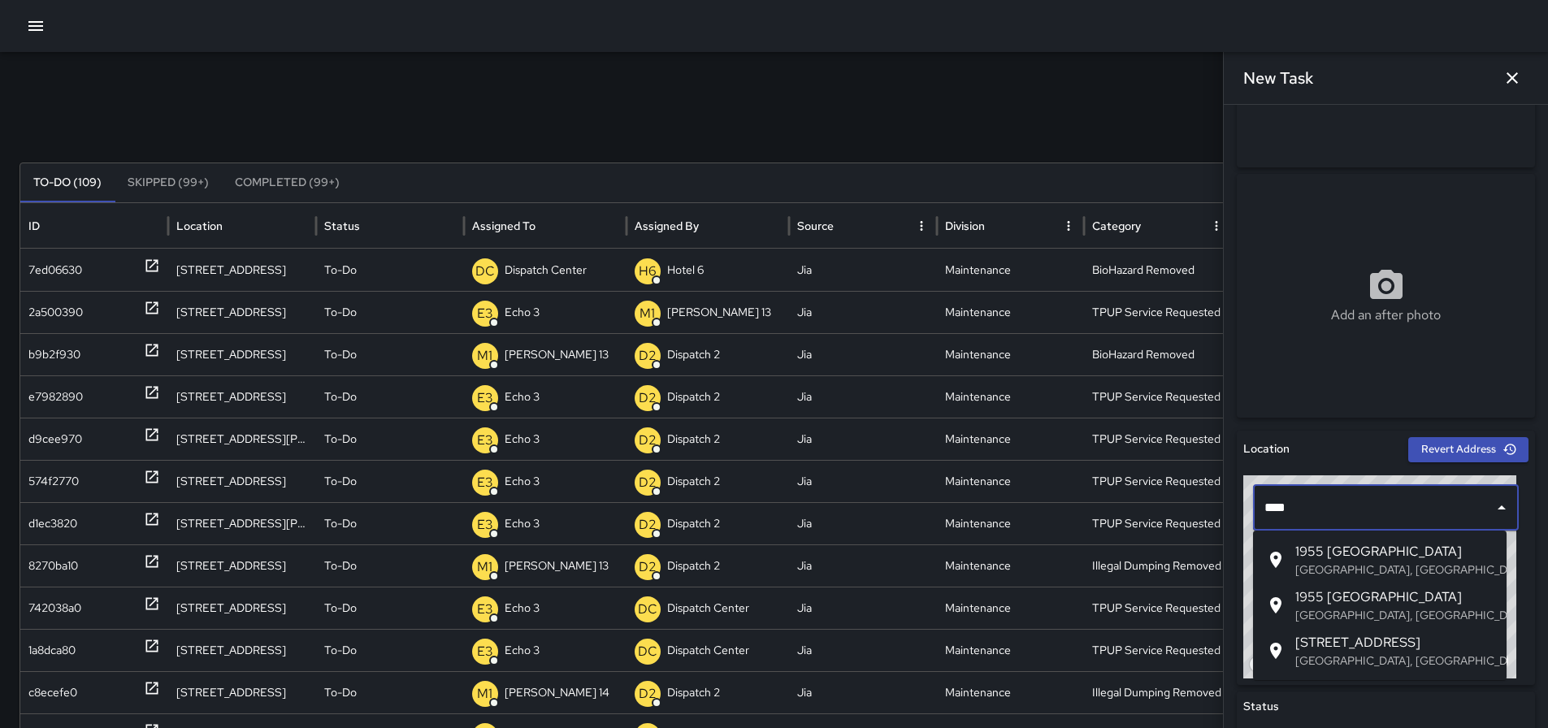
click at [1358, 558] on span "1955 [GEOGRAPHIC_DATA]" at bounding box center [1395, 552] width 198 height 20
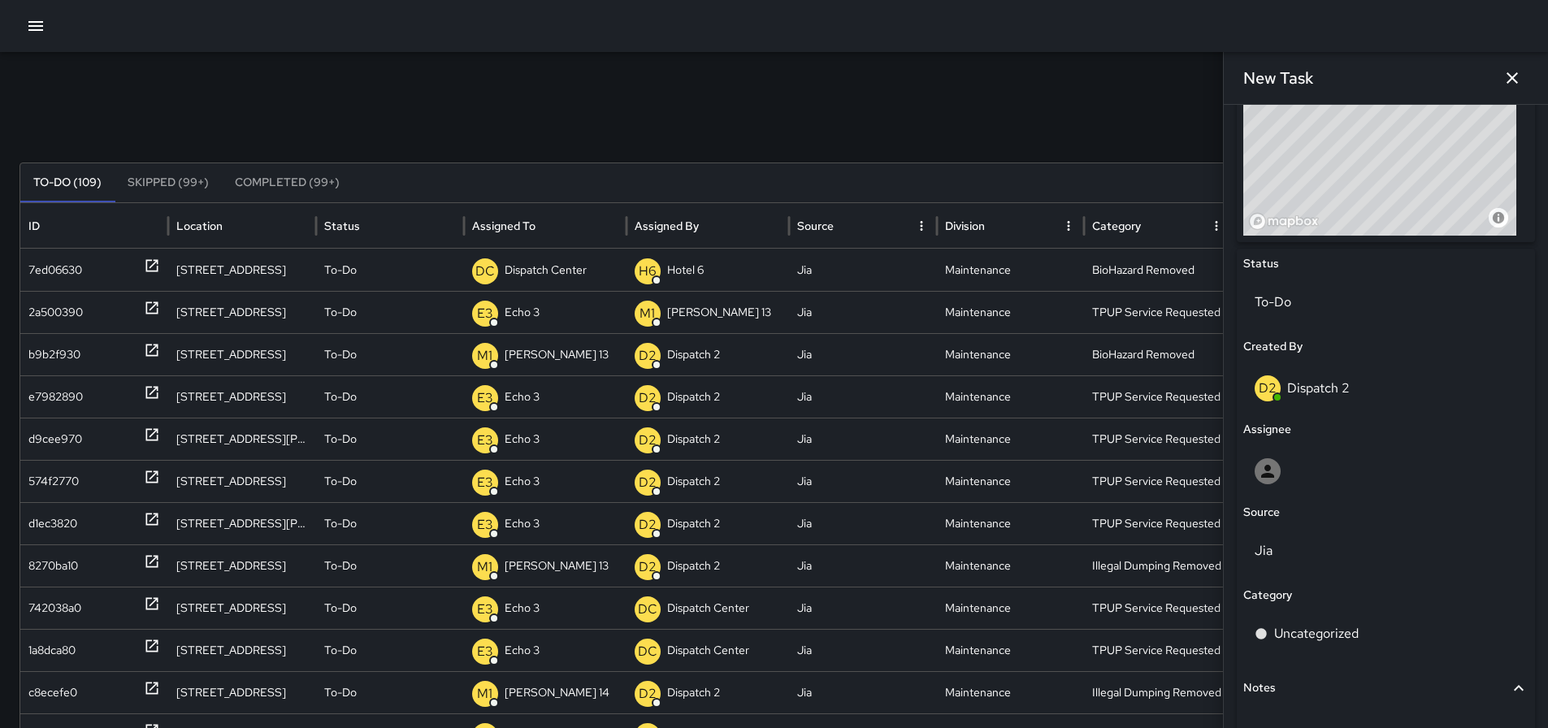
scroll to position [759, 0]
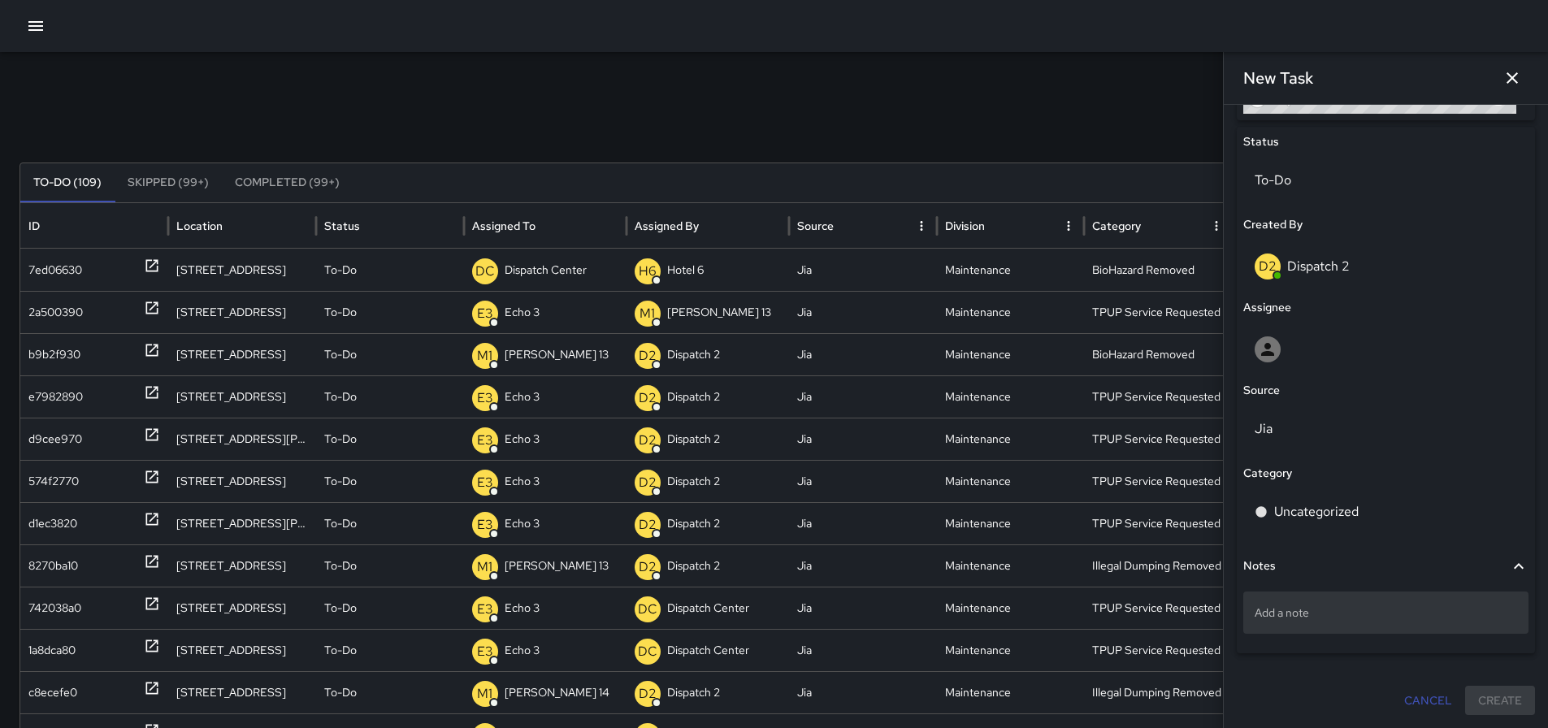
type input "**********"
click at [1353, 614] on p "Add a note" at bounding box center [1386, 613] width 263 height 16
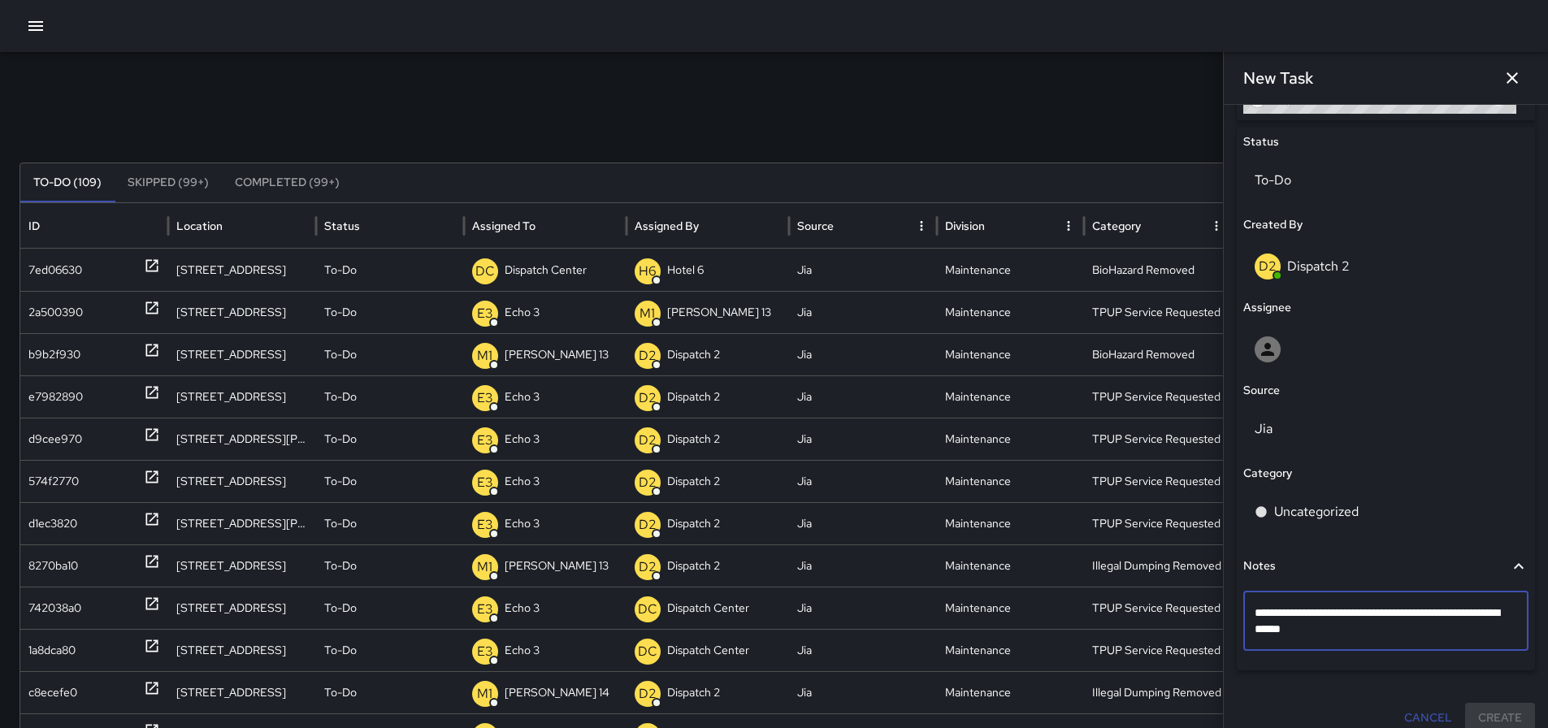
drag, startPoint x: 1386, startPoint y: 630, endPoint x: 1431, endPoint y: 634, distance: 44.9
click at [1431, 634] on textarea "**********" at bounding box center [1380, 621] width 250 height 33
drag, startPoint x: 1409, startPoint y: 633, endPoint x: 1368, endPoint y: 632, distance: 40.6
click at [1368, 632] on textarea "**********" at bounding box center [1380, 621] width 250 height 33
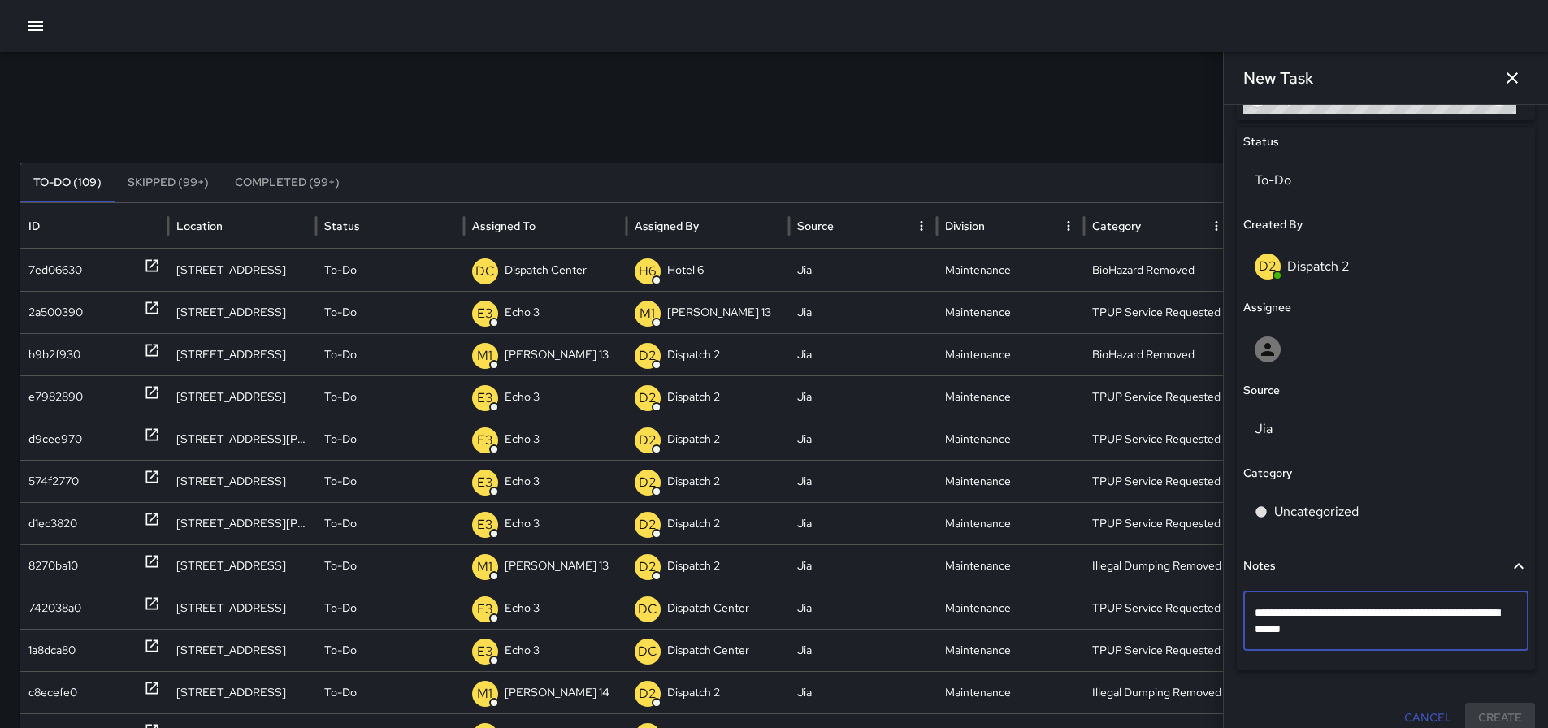
drag, startPoint x: 1408, startPoint y: 632, endPoint x: 1366, endPoint y: 634, distance: 42.3
click at [1366, 634] on textarea "**********" at bounding box center [1380, 621] width 250 height 33
type textarea "**********"
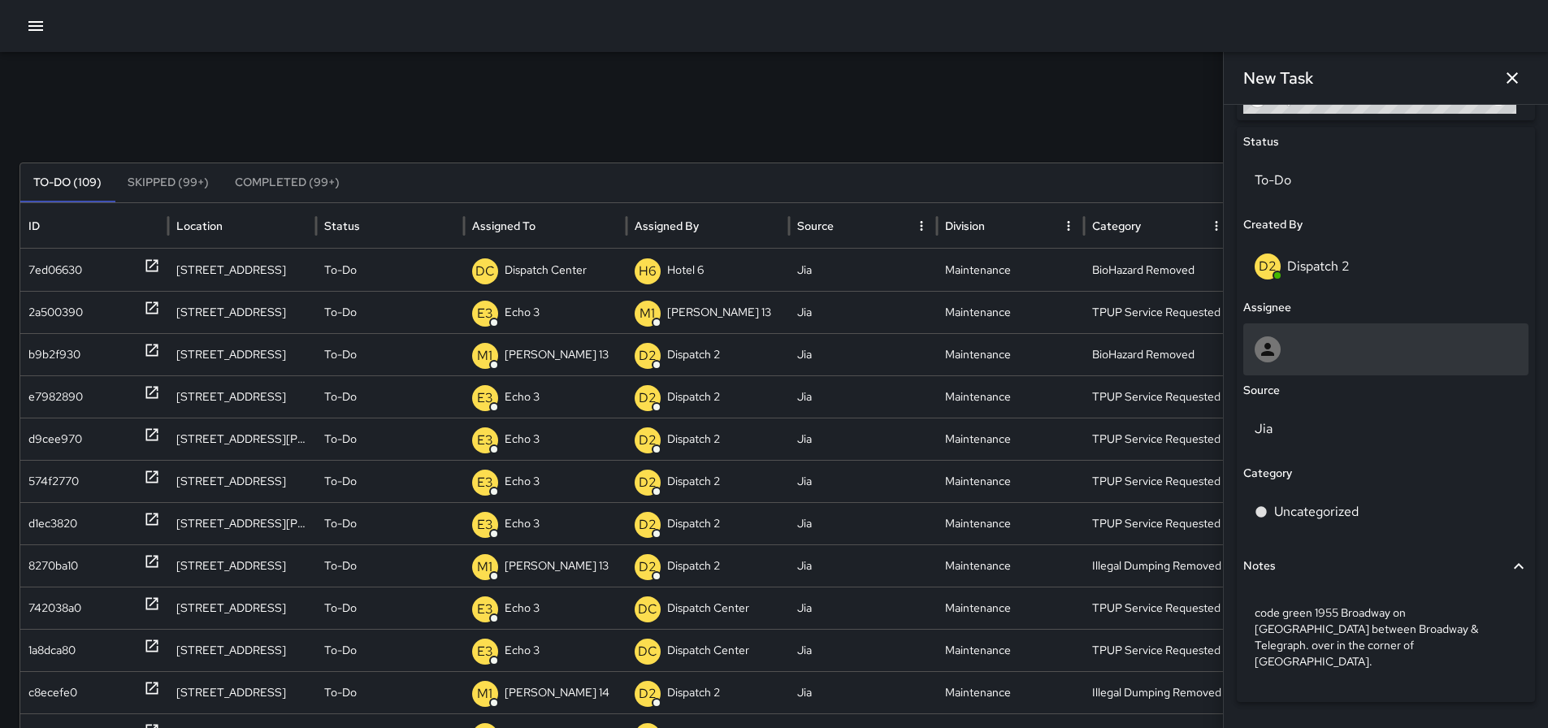
click at [1346, 337] on div at bounding box center [1386, 350] width 263 height 26
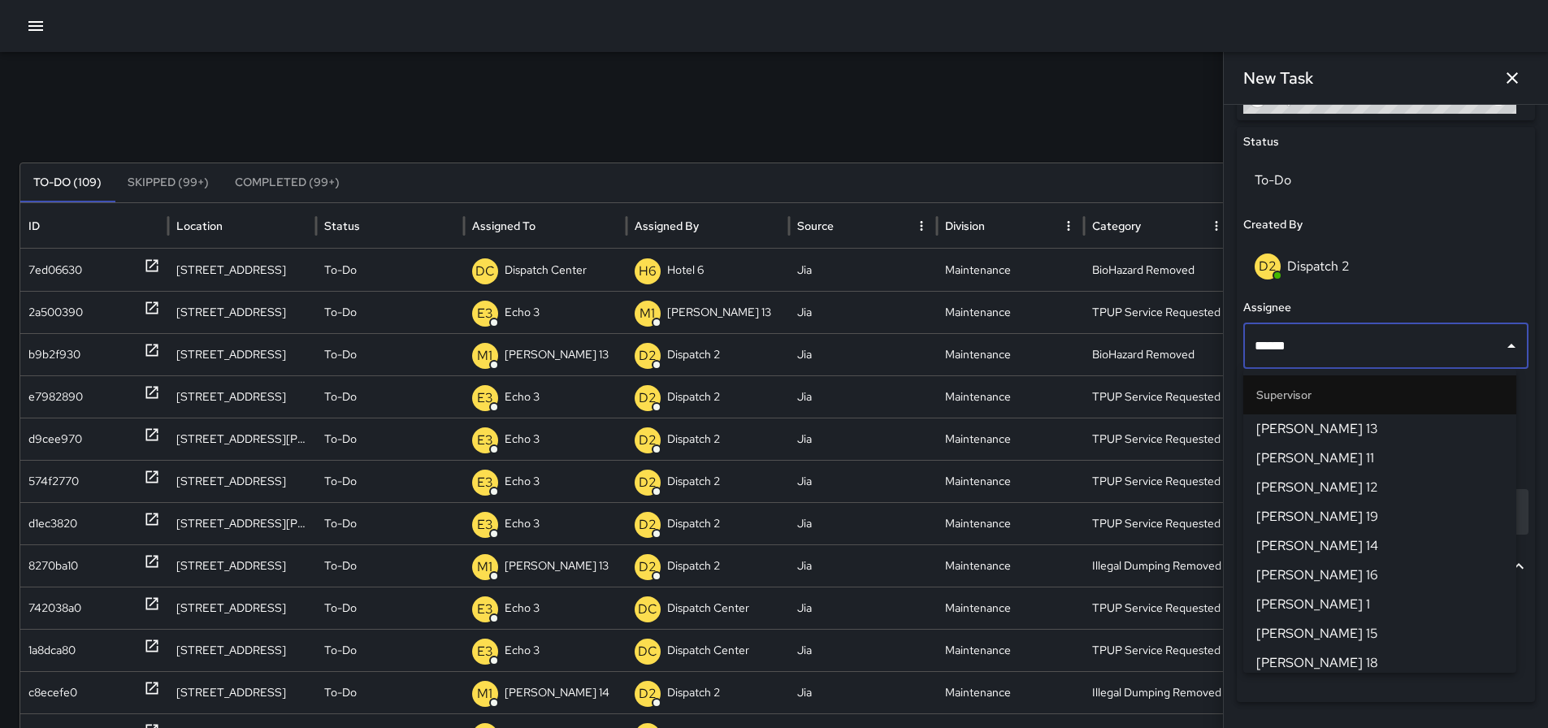
type input "*******"
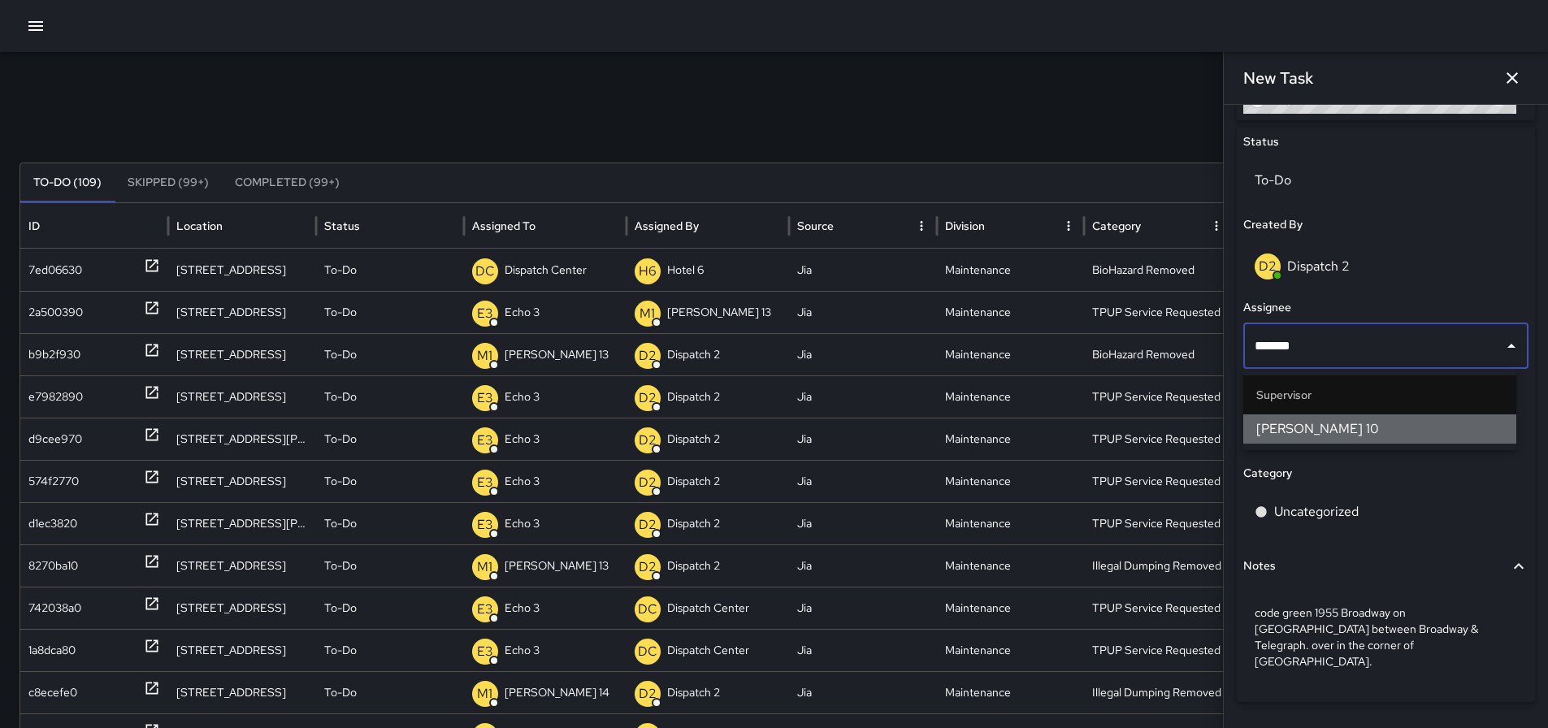
click at [1326, 439] on li "[PERSON_NAME] 10" at bounding box center [1380, 429] width 273 height 29
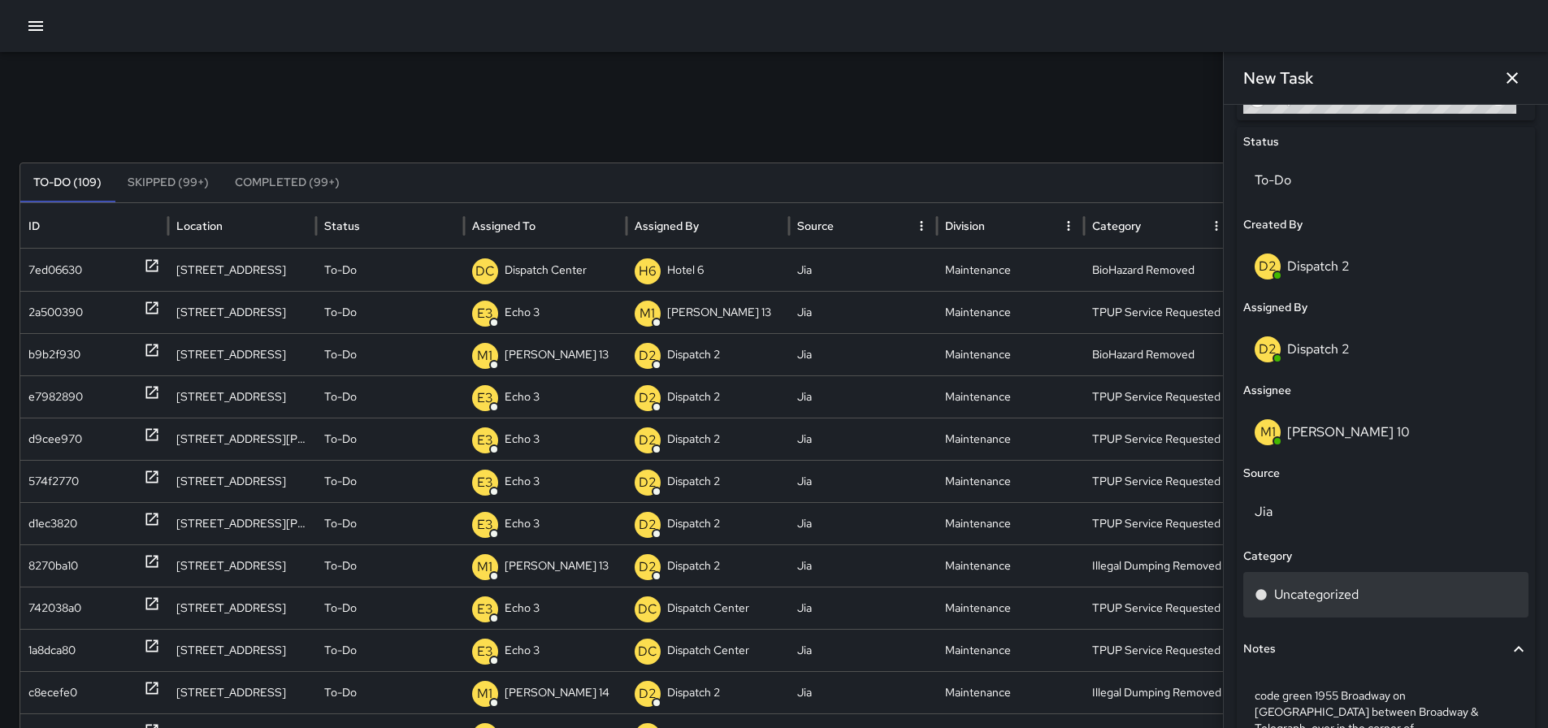
click at [1337, 592] on p "Uncategorized" at bounding box center [1316, 595] width 85 height 20
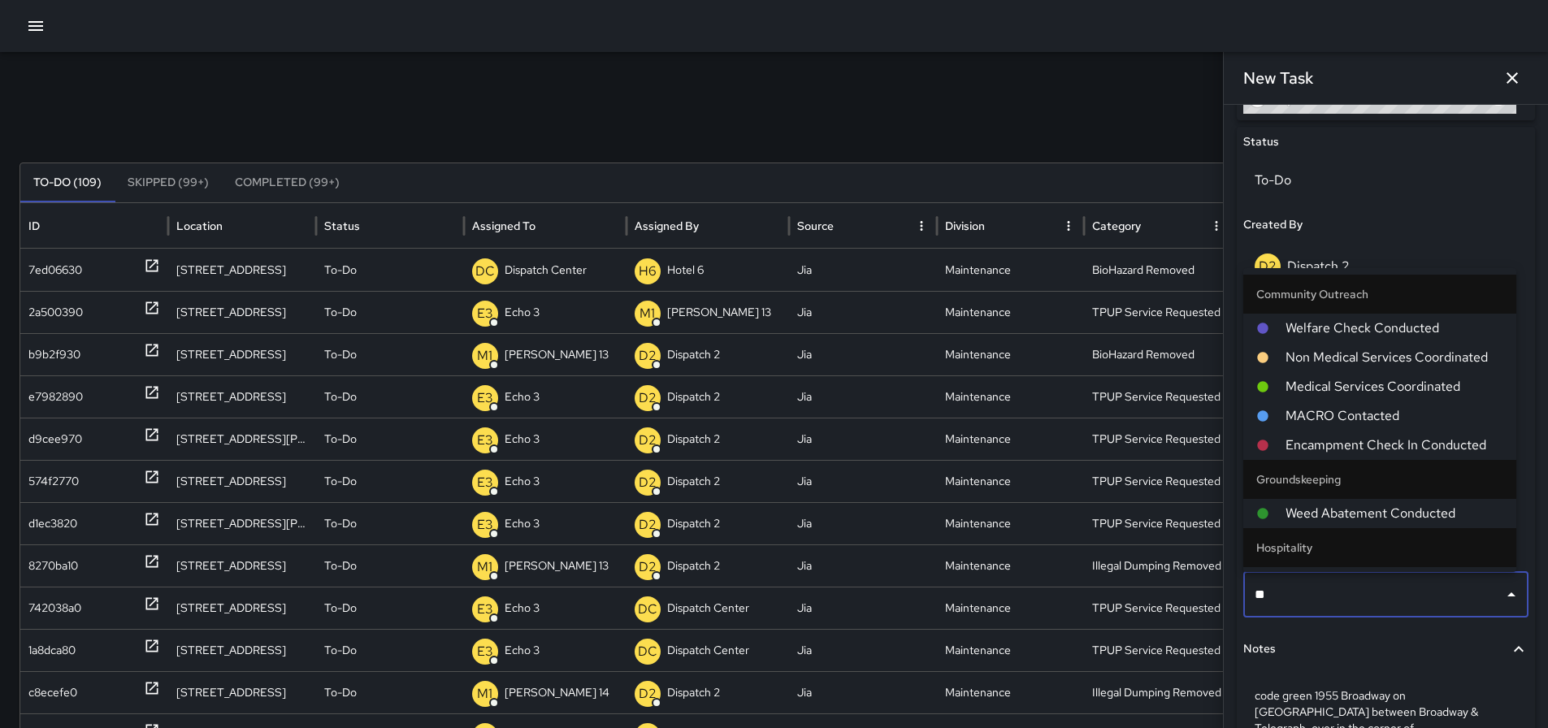
type input "*"
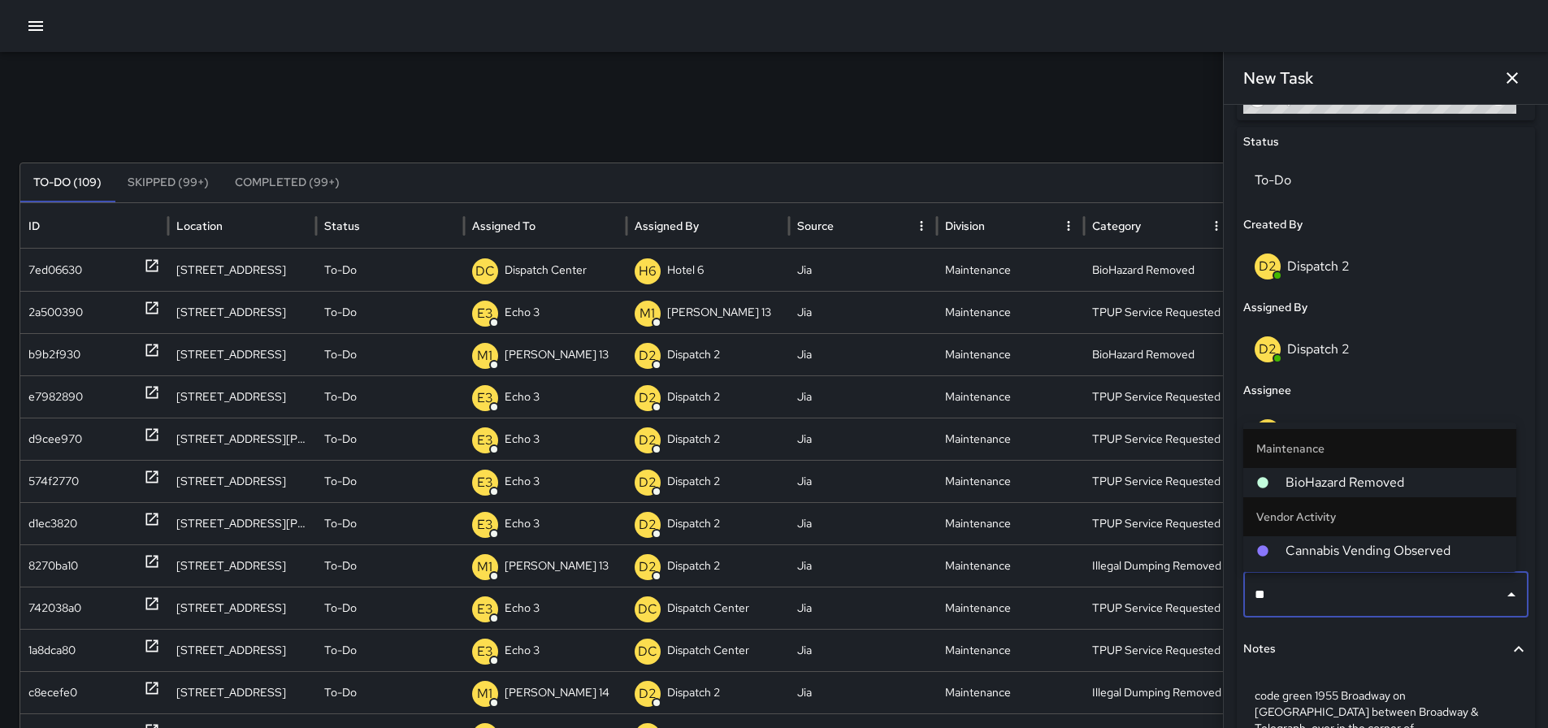
type input "***"
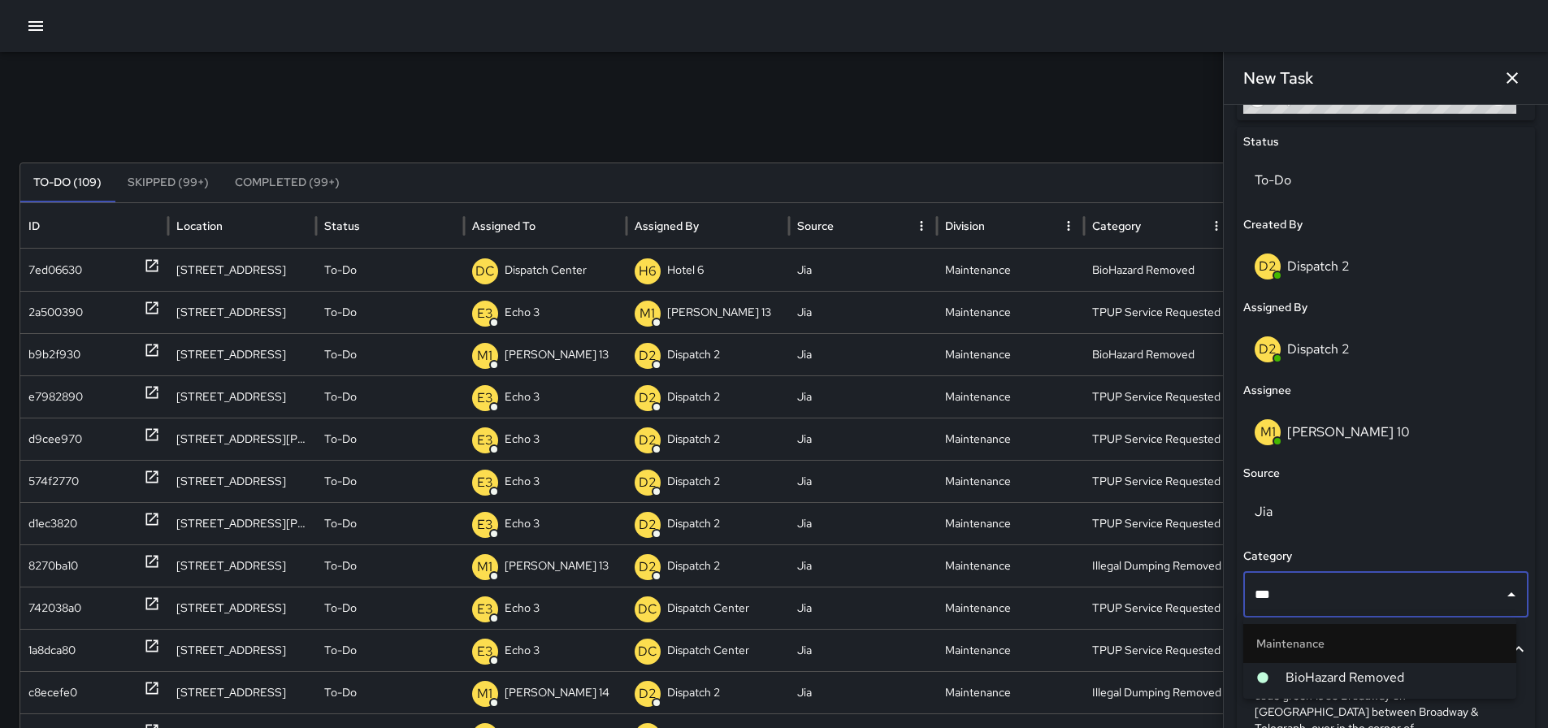
click at [1360, 671] on span "BioHazard Removed" at bounding box center [1395, 678] width 218 height 20
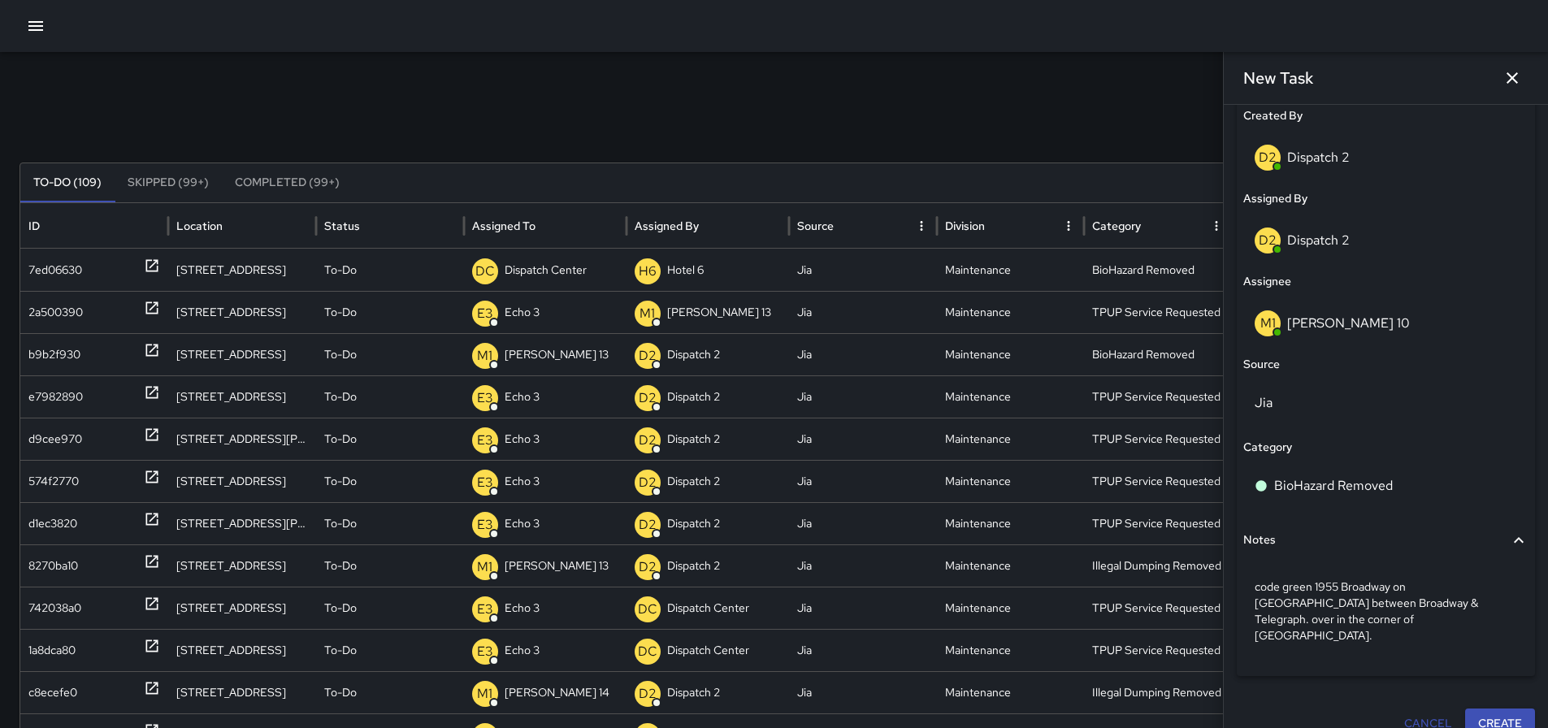
scroll to position [875, 0]
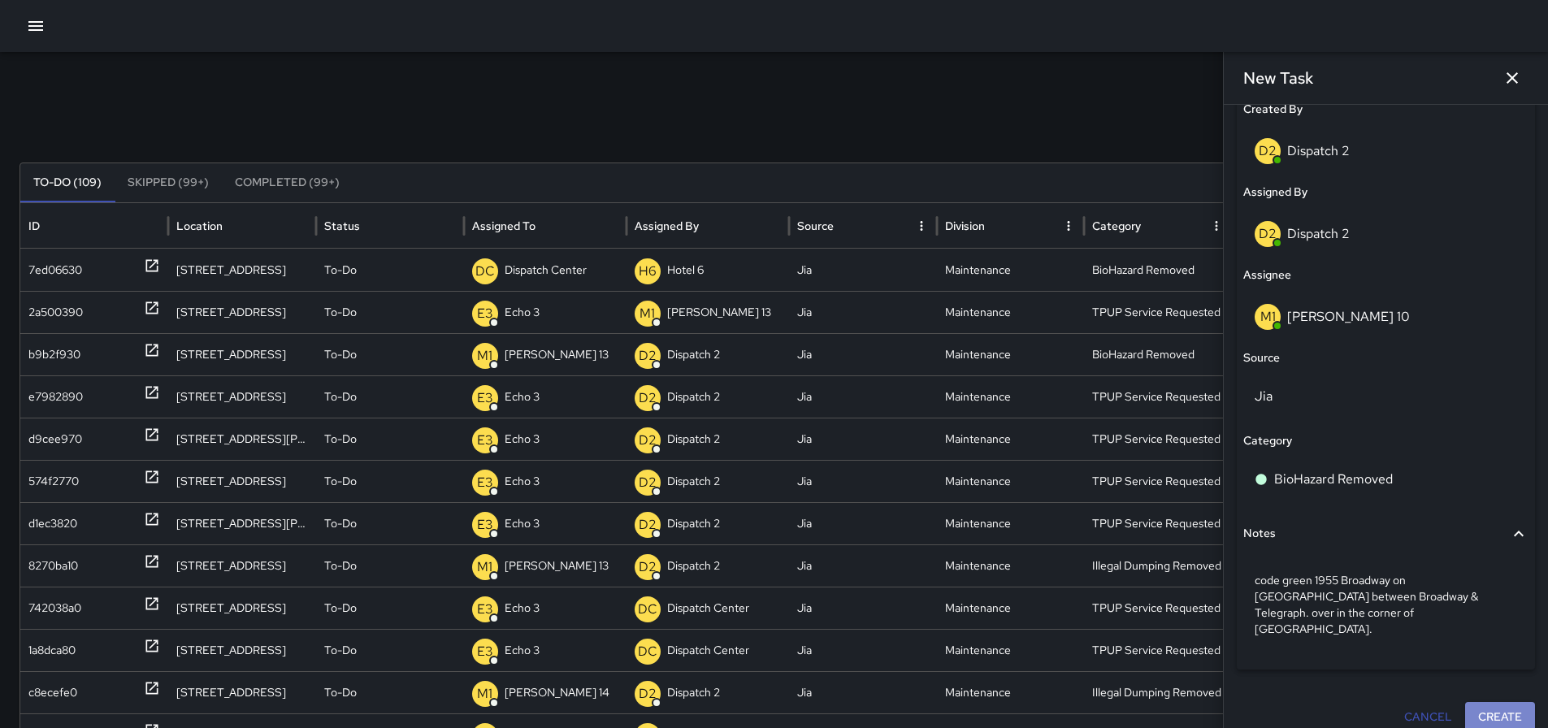
click at [1492, 702] on button "Create" at bounding box center [1501, 717] width 70 height 30
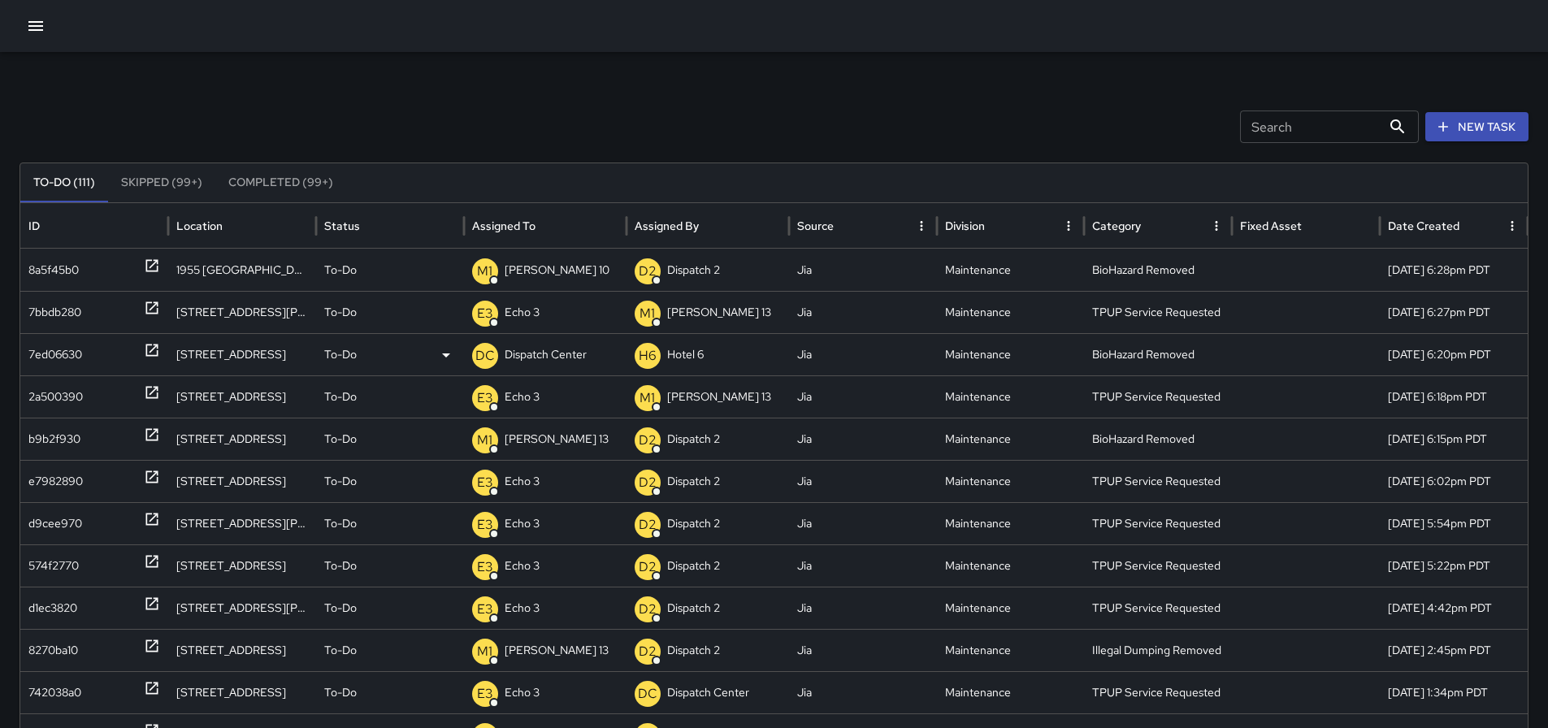
drag, startPoint x: 279, startPoint y: 358, endPoint x: 175, endPoint y: 362, distance: 104.1
click at [175, 362] on div "[STREET_ADDRESS]" at bounding box center [242, 354] width 148 height 42
copy div "[STREET_ADDRESS]"
click at [537, 358] on p "Dispatch Center" at bounding box center [546, 354] width 82 height 41
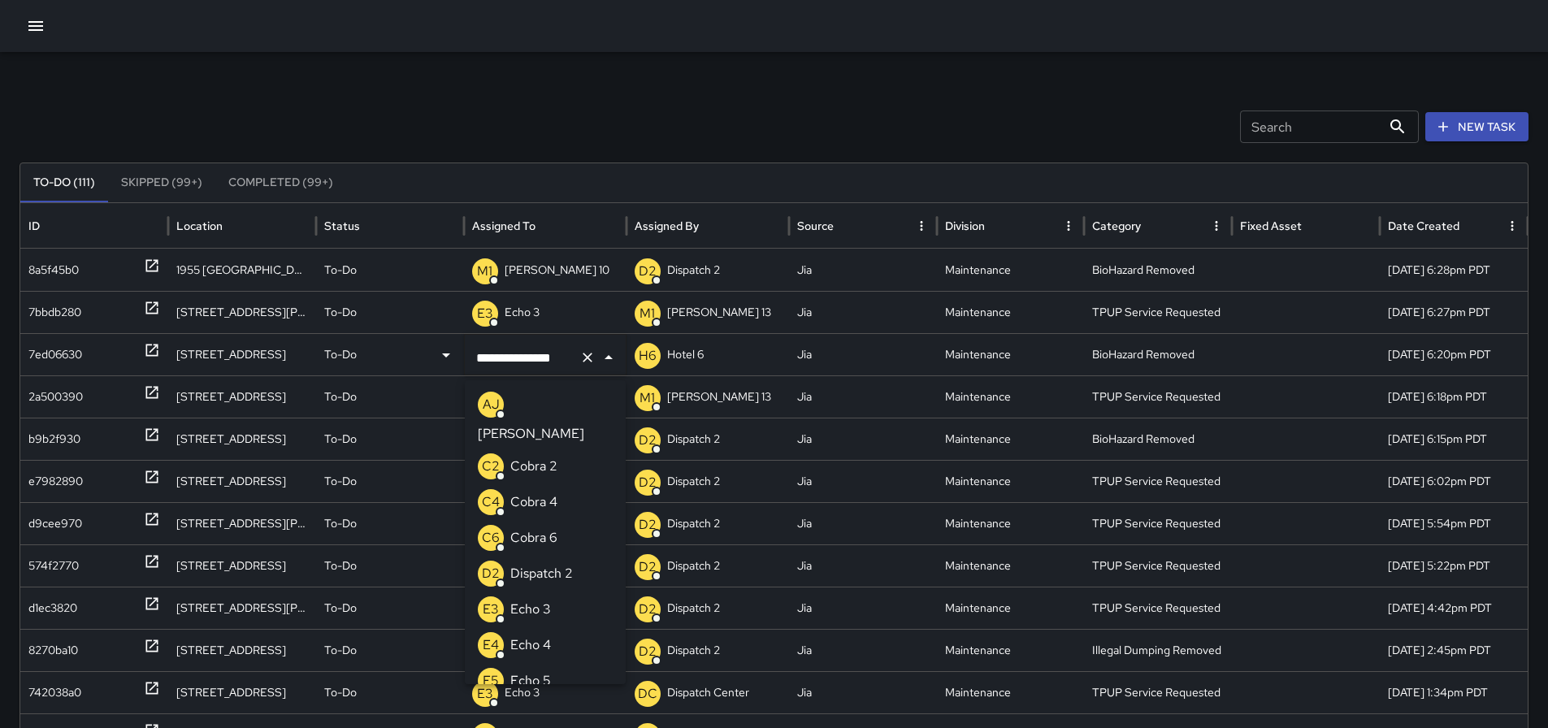
scroll to position [1109, 0]
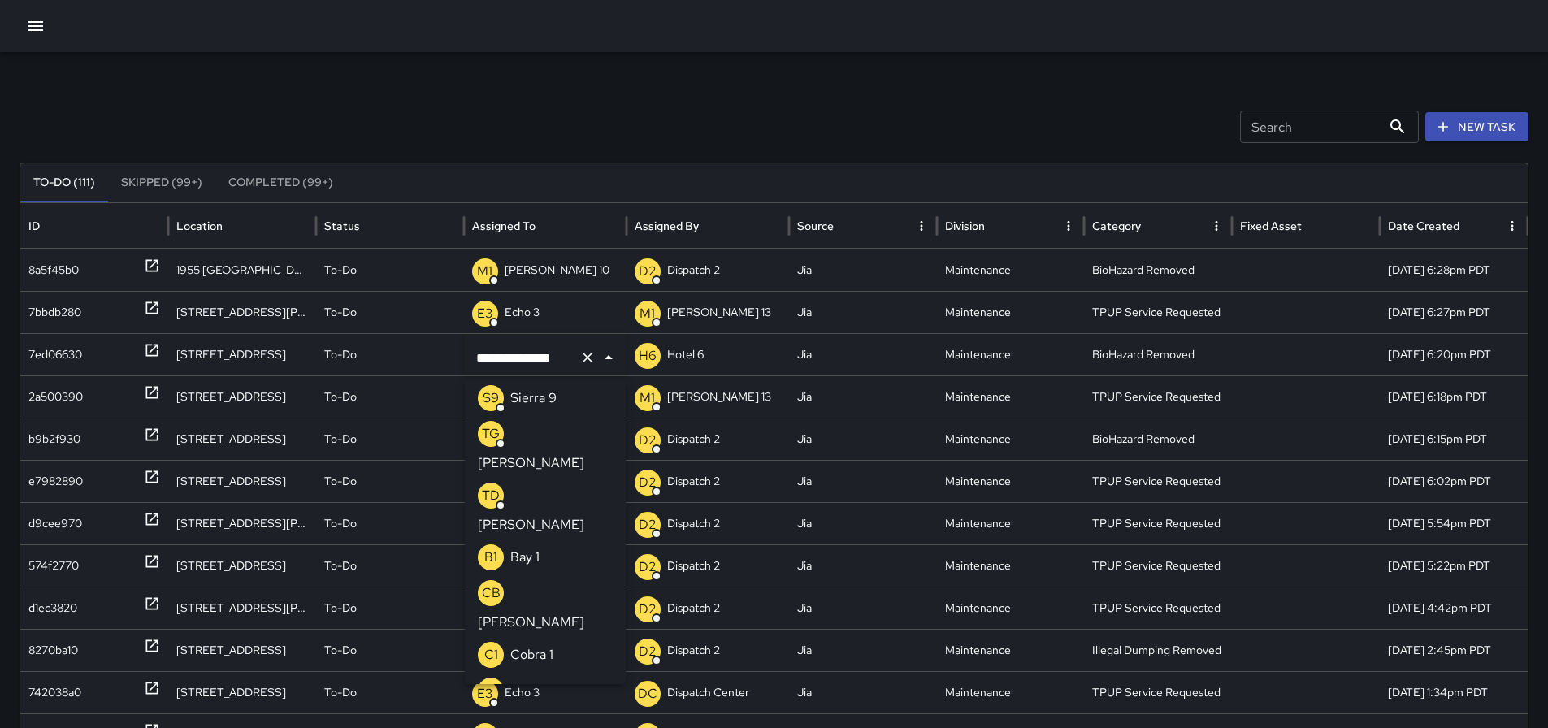
drag, startPoint x: 574, startPoint y: 361, endPoint x: 505, endPoint y: 361, distance: 69.1
click at [505, 361] on div "**********" at bounding box center [545, 358] width 161 height 46
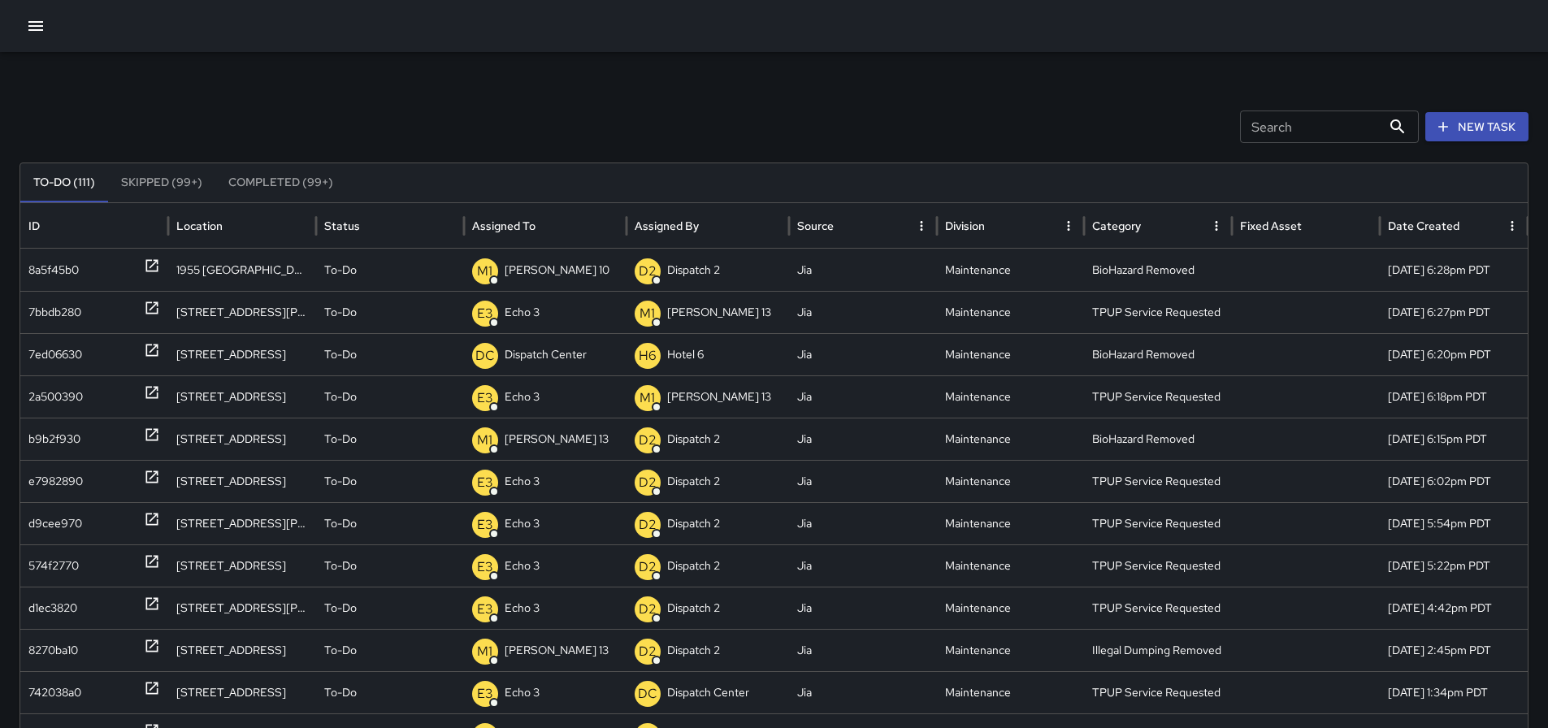
click at [546, 348] on p "Dispatch Center" at bounding box center [546, 354] width 82 height 41
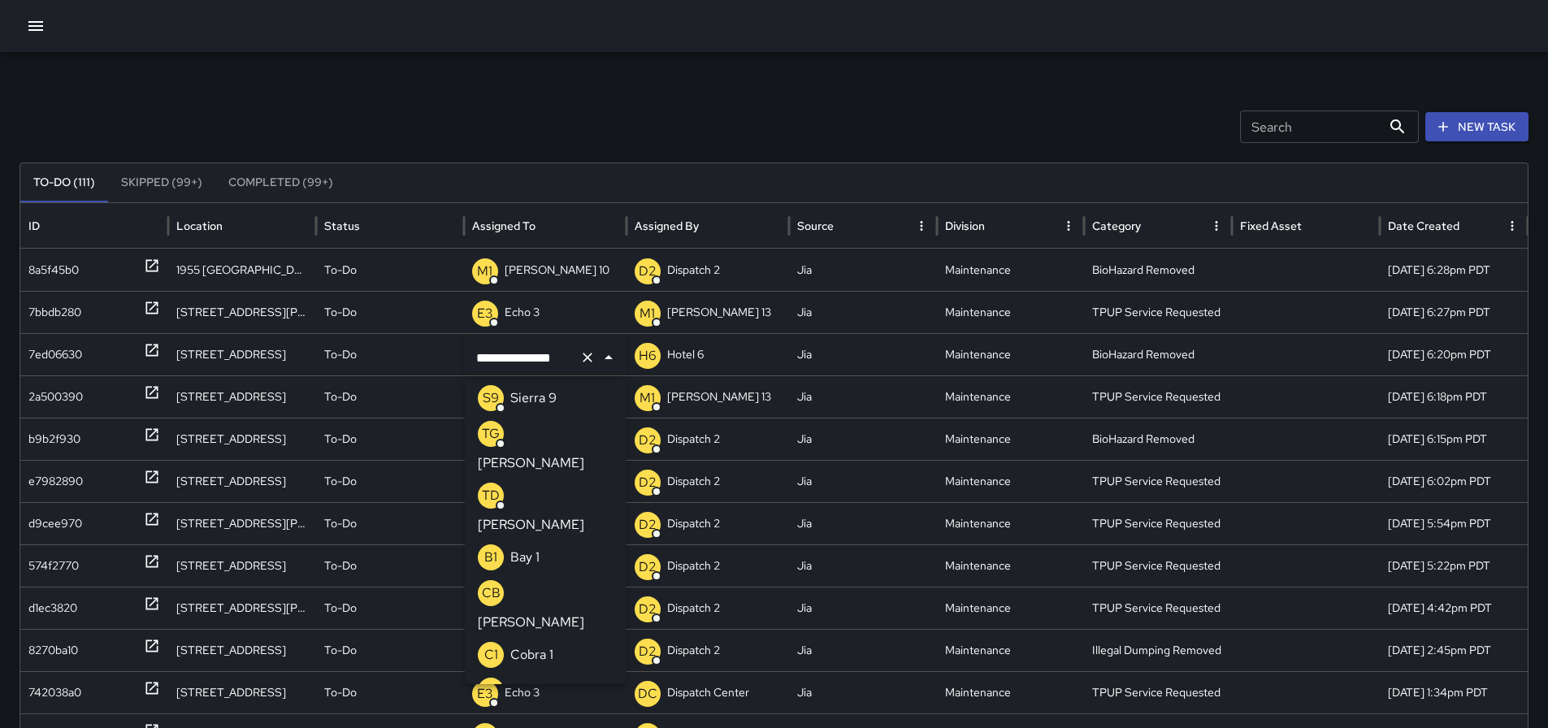
scroll to position [0, 1]
drag, startPoint x: 474, startPoint y: 355, endPoint x: 580, endPoint y: 361, distance: 105.8
click at [580, 361] on div "**********" at bounding box center [545, 358] width 161 height 46
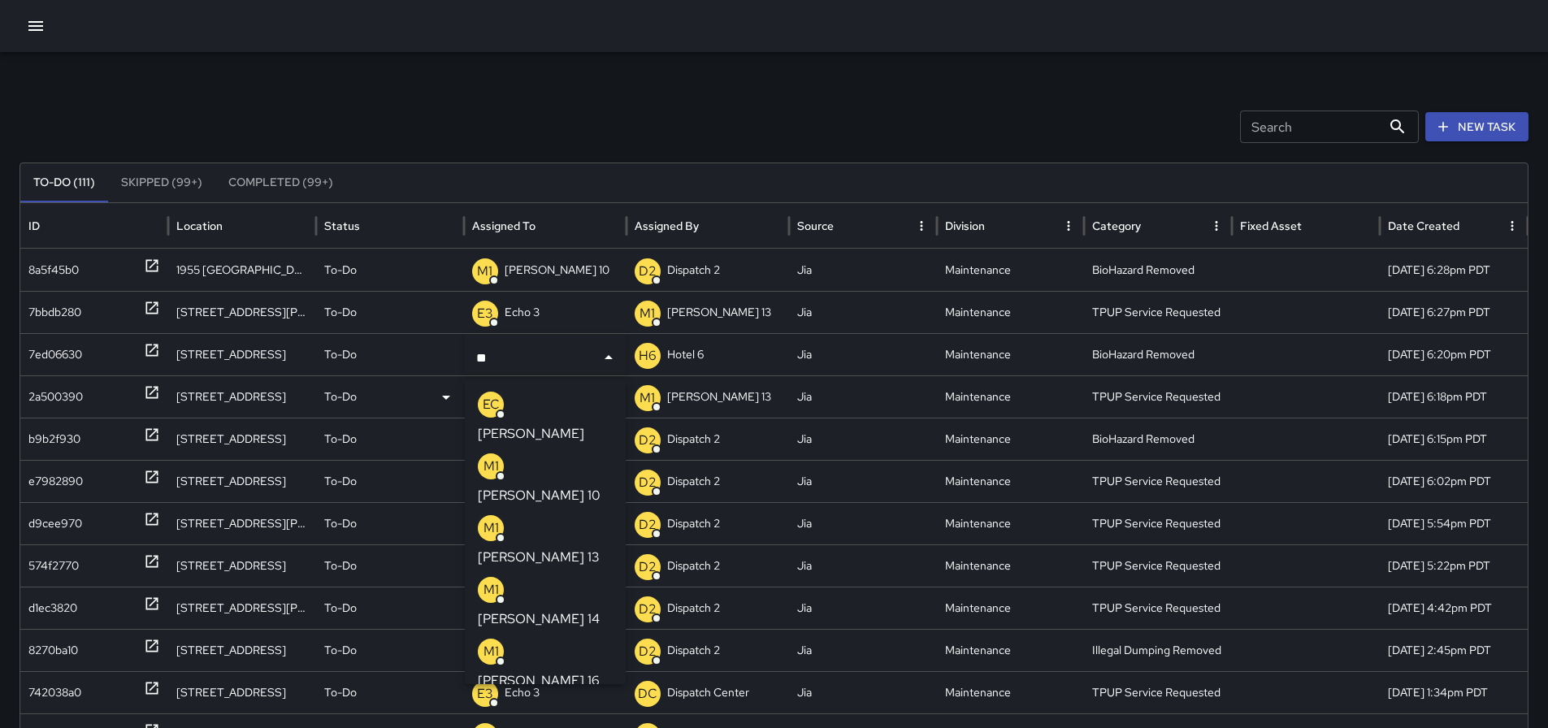
type input "***"
click at [496, 457] on p "M1" at bounding box center [491, 467] width 15 height 20
